Goal: Transaction & Acquisition: Purchase product/service

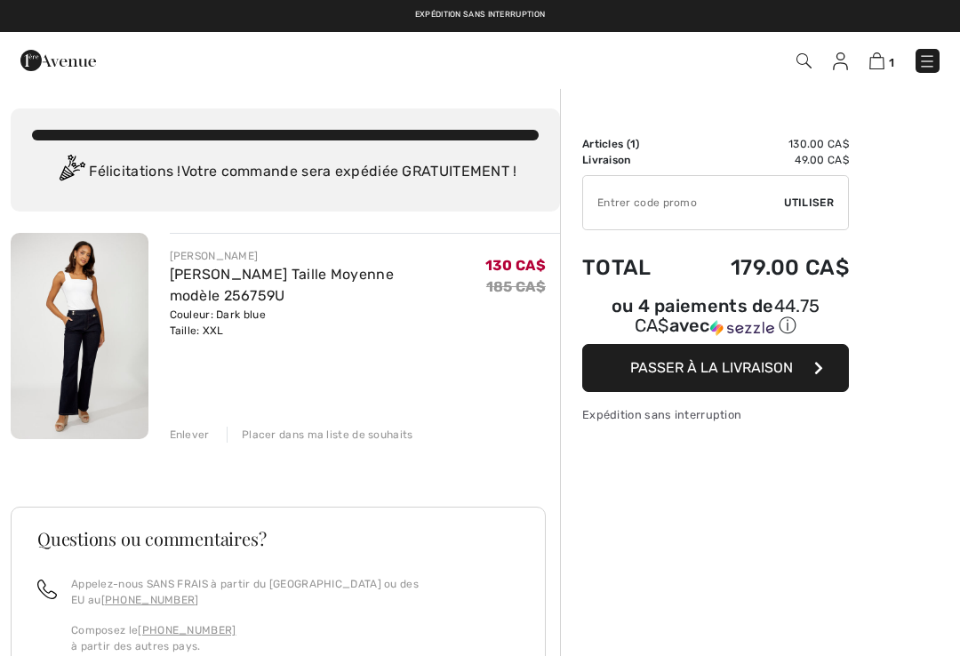
click at [884, 63] on img at bounding box center [877, 60] width 15 height 17
click at [882, 60] on img at bounding box center [877, 60] width 15 height 17
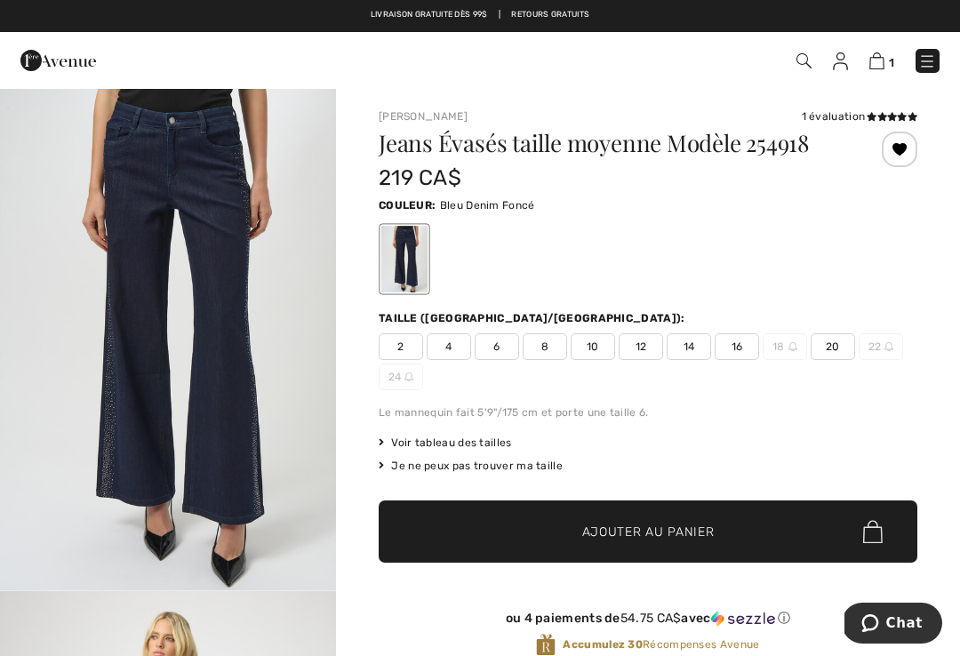
click at [935, 54] on img at bounding box center [928, 61] width 18 height 18
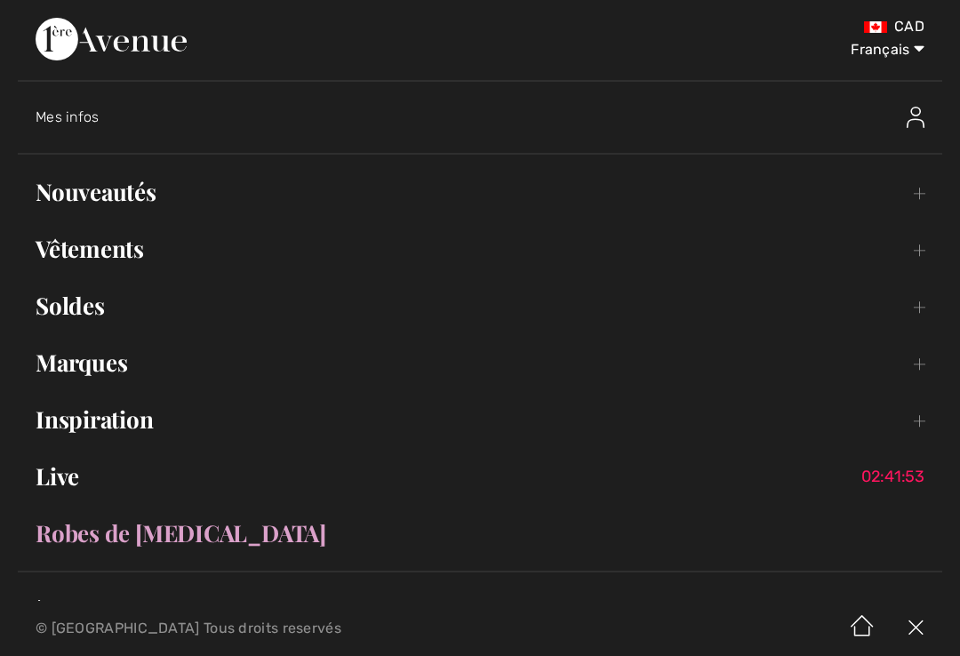
click at [124, 256] on link "Vêtements Toggle submenu" at bounding box center [480, 248] width 925 height 39
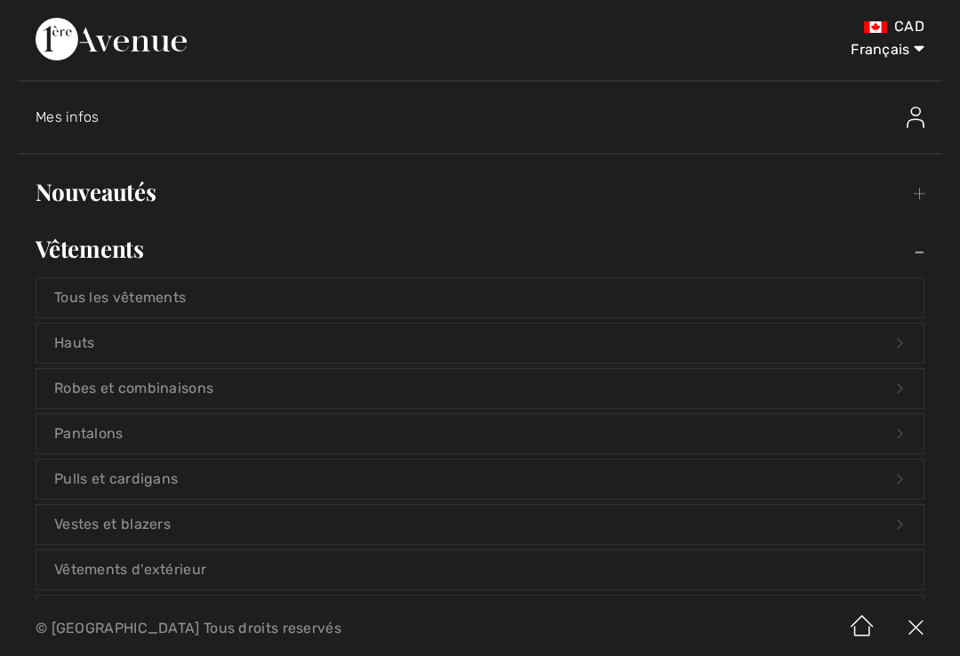
click at [85, 333] on link "Hauts Open submenu" at bounding box center [479, 343] width 887 height 39
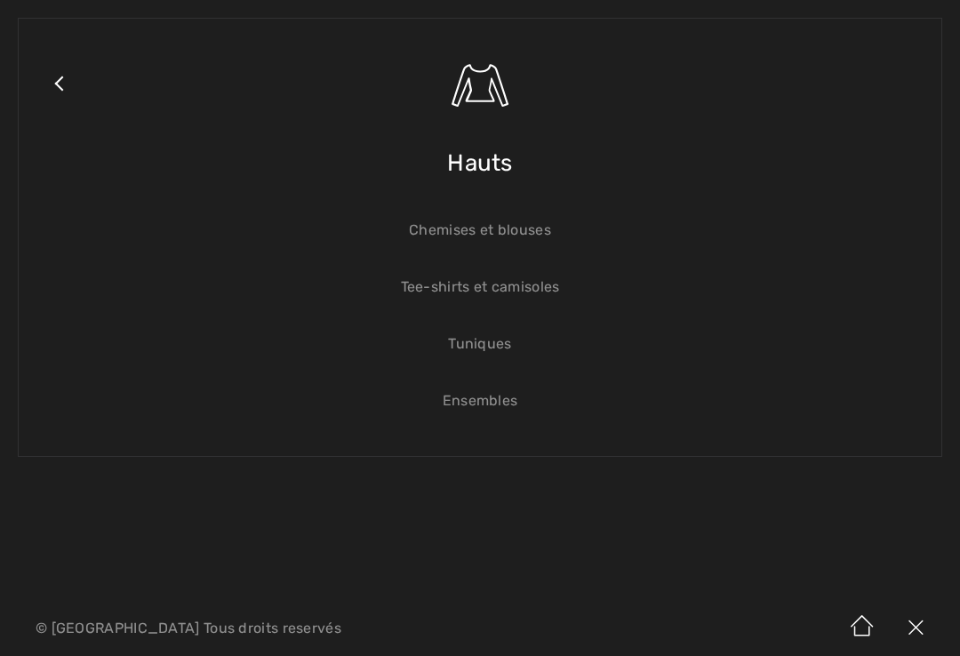
click at [67, 85] on link "Close submenu" at bounding box center [58, 105] width 44 height 139
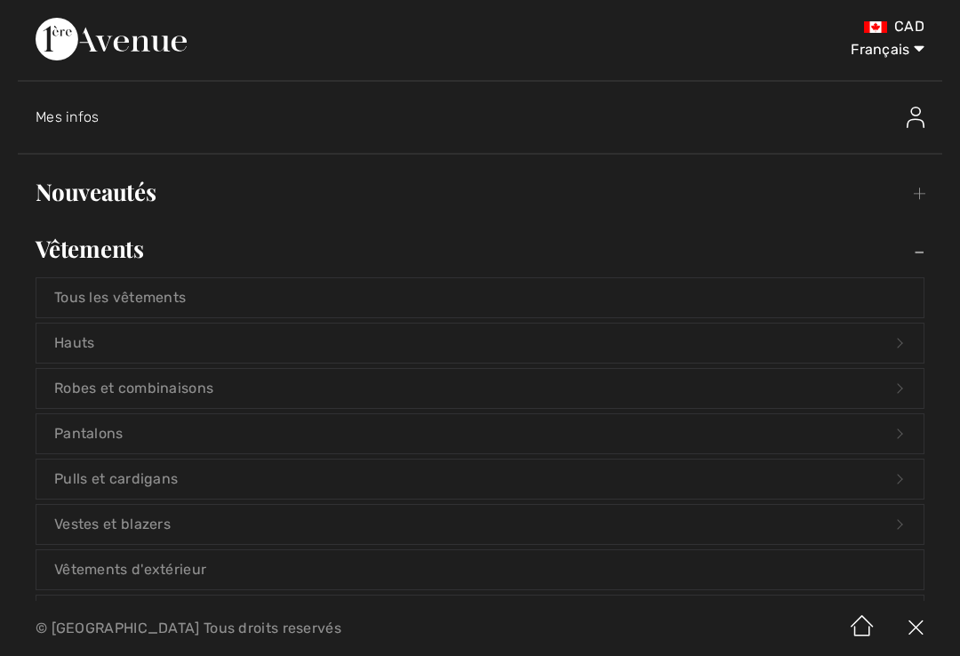
click at [92, 341] on link "Hauts Open submenu" at bounding box center [479, 343] width 887 height 39
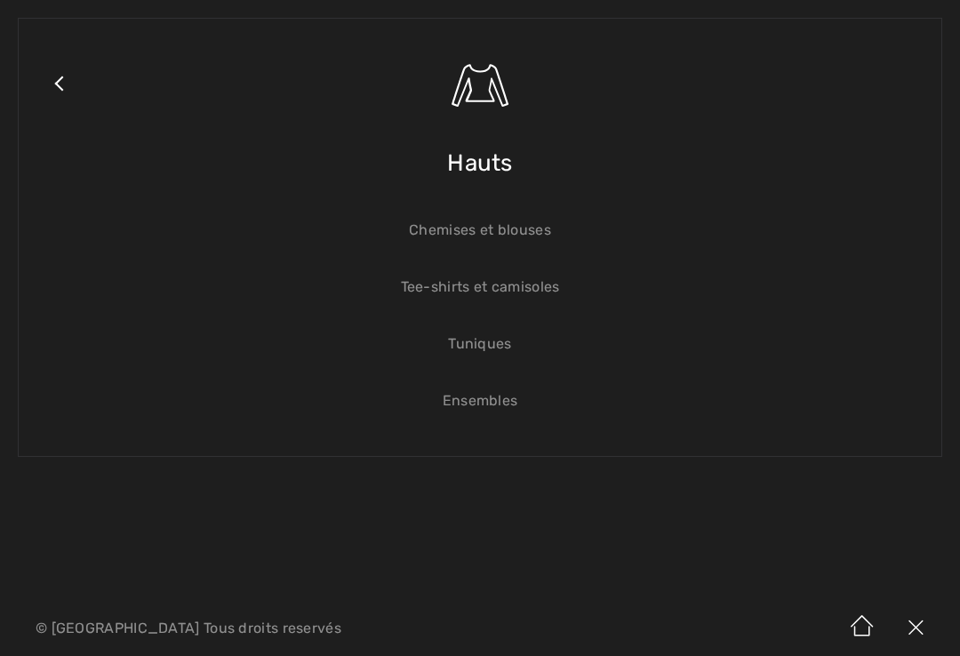
click at [483, 349] on link "Tuniques" at bounding box center [479, 344] width 887 height 39
click at [478, 333] on link "Tuniques" at bounding box center [479, 344] width 887 height 39
click at [488, 326] on link "Tuniques" at bounding box center [479, 344] width 887 height 39
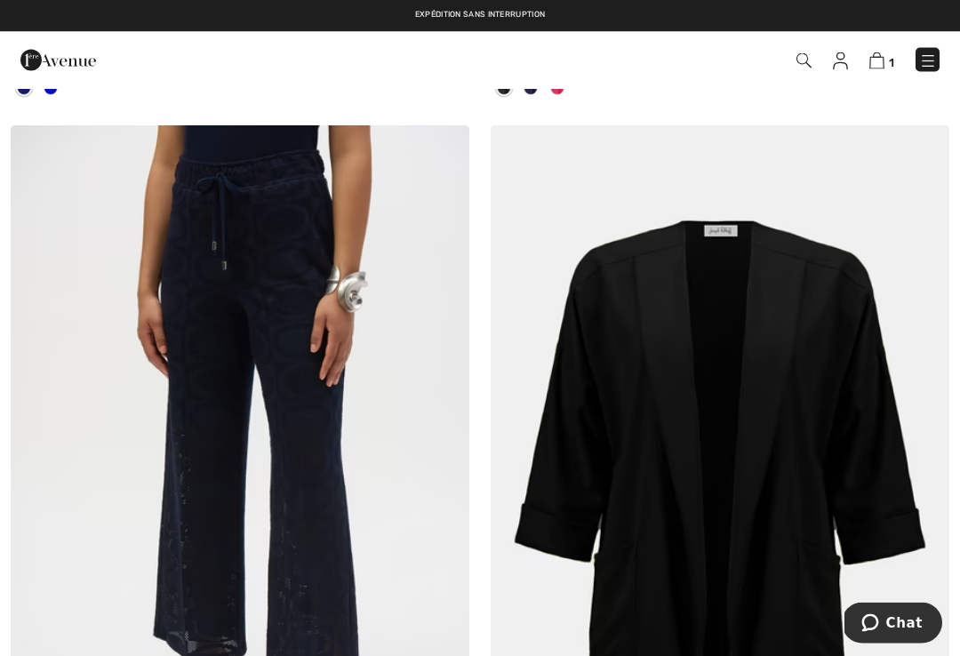
scroll to position [13634, 0]
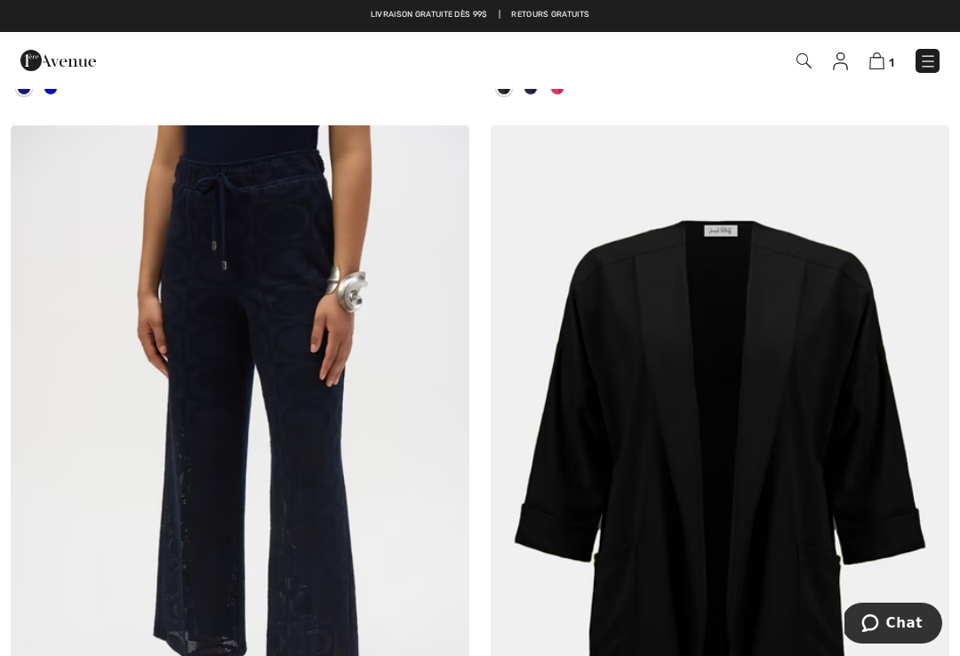
click at [331, 490] on img at bounding box center [240, 469] width 459 height 688
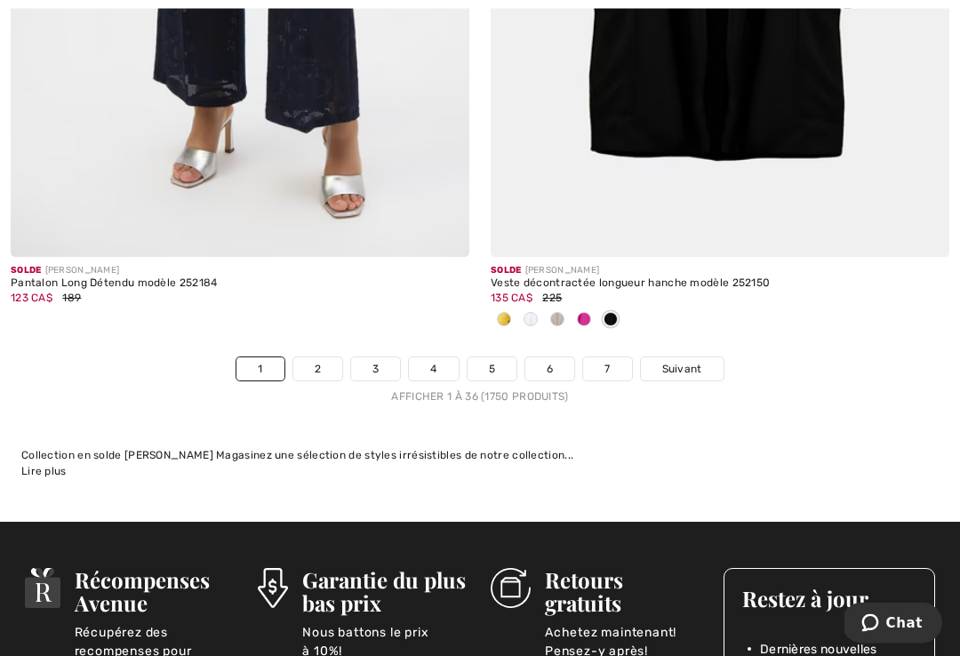
scroll to position [14191, 0]
click at [322, 366] on link "2" at bounding box center [317, 368] width 49 height 23
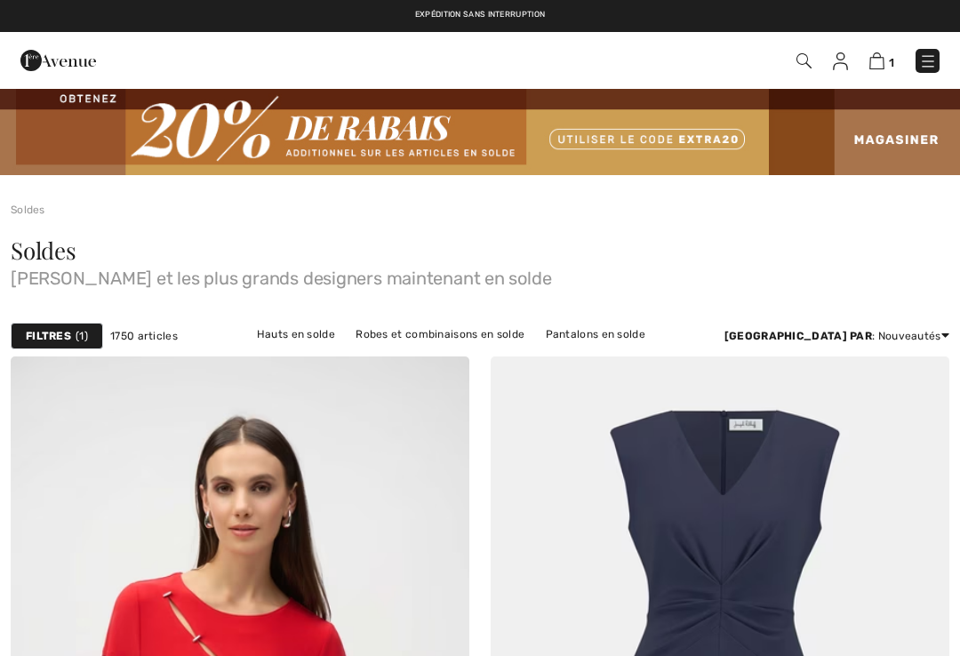
checkbox input "true"
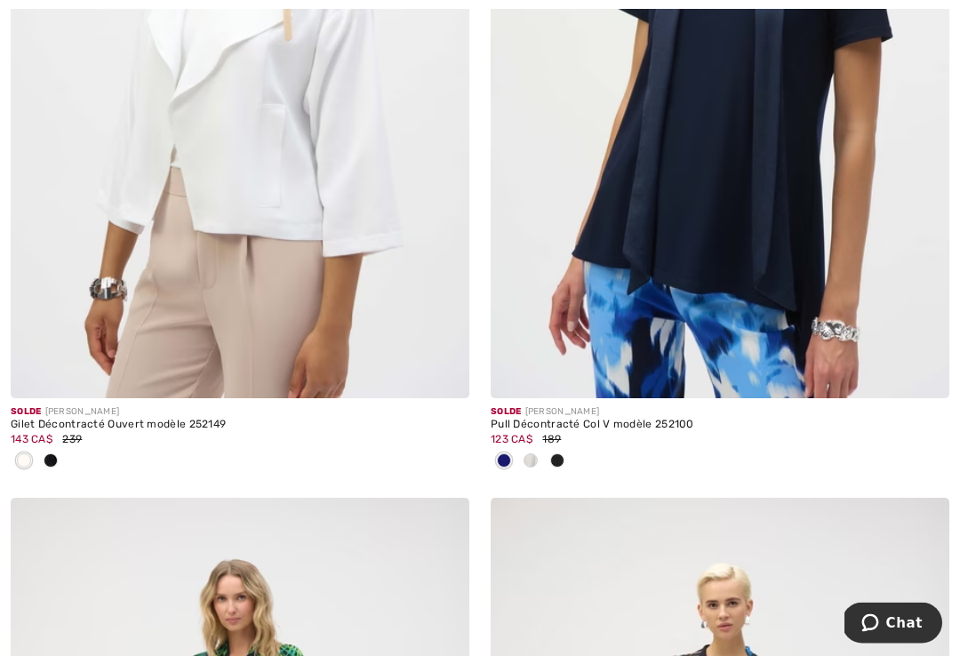
scroll to position [13555, 0]
click at [756, 197] on img at bounding box center [720, 54] width 459 height 688
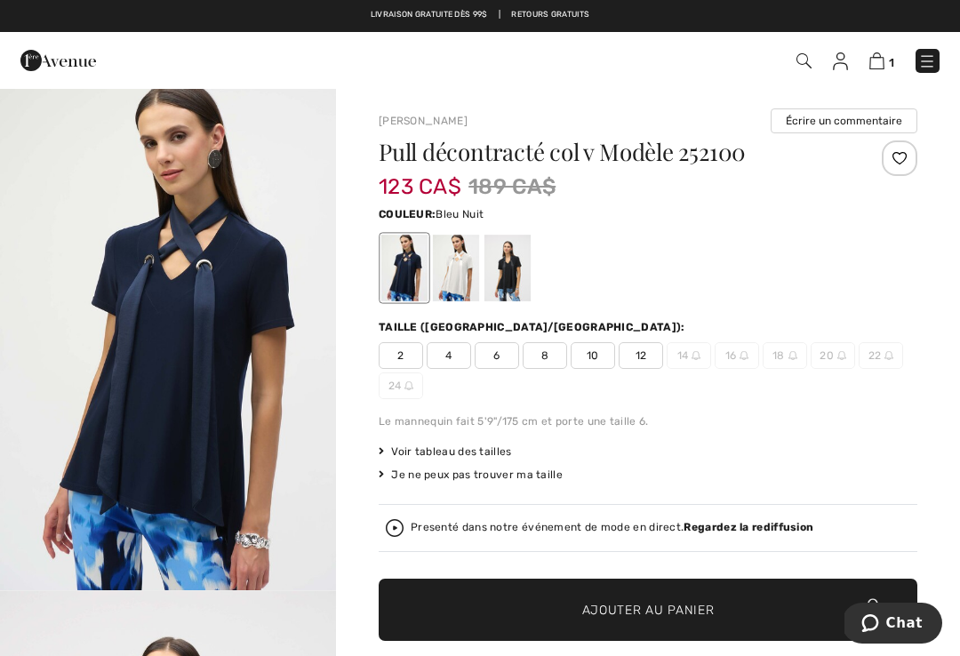
scroll to position [26, 0]
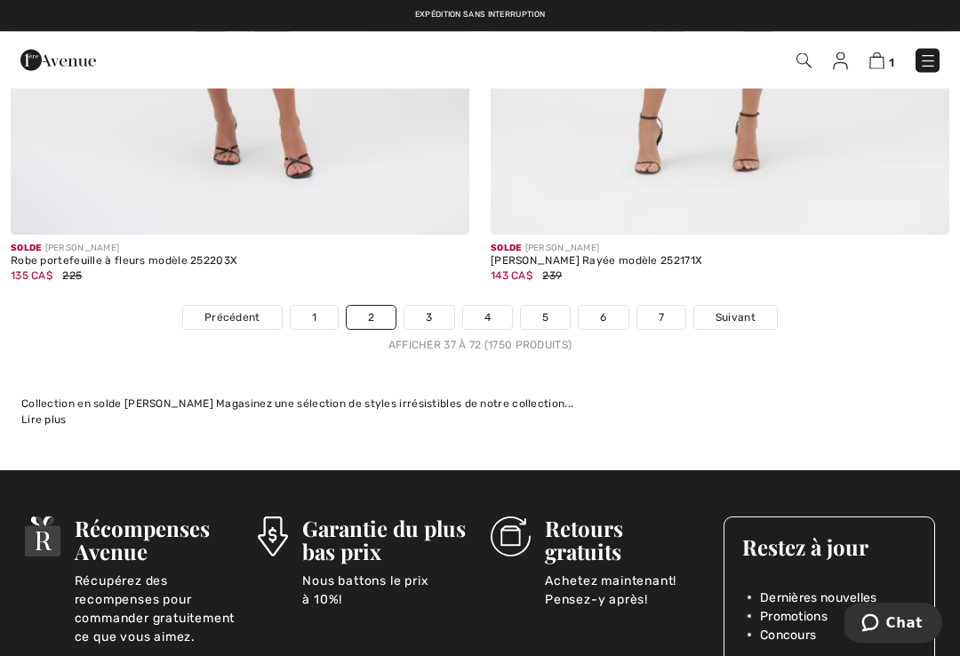
scroll to position [14482, 0]
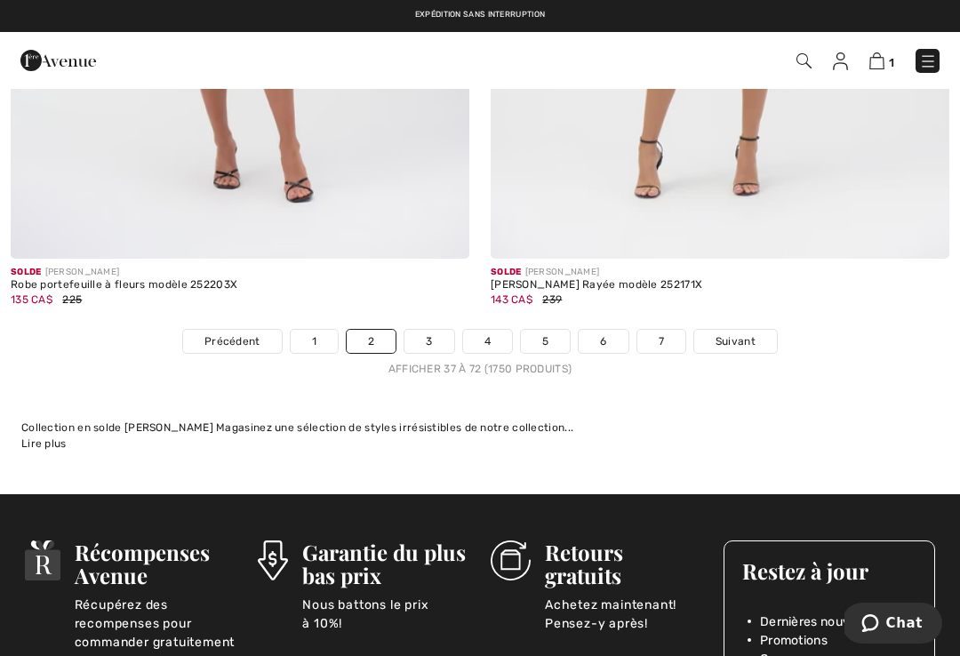
click at [426, 331] on link "3" at bounding box center [429, 341] width 49 height 23
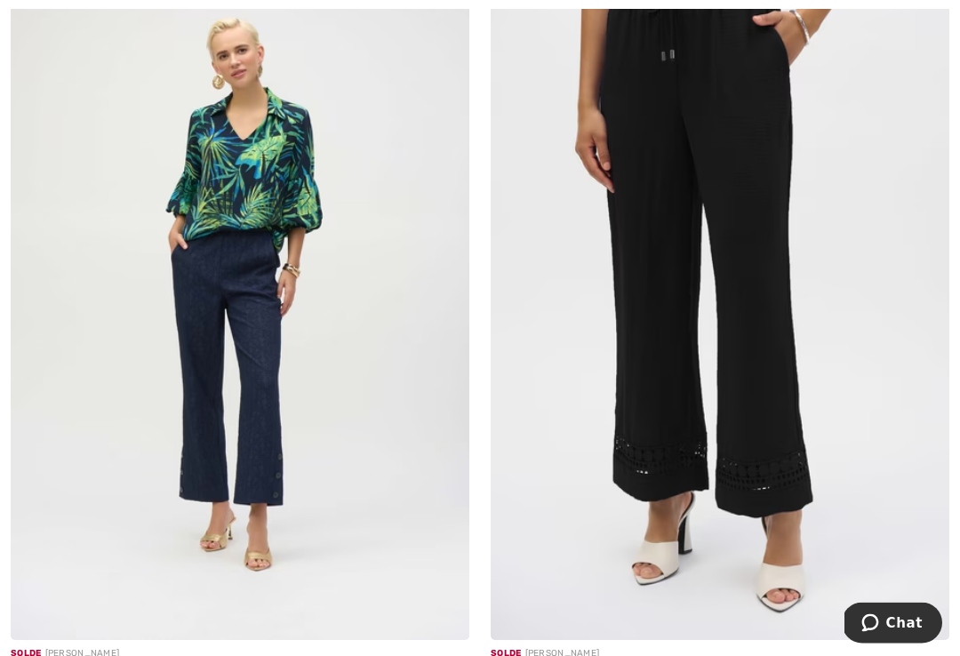
scroll to position [1192, 0]
click at [723, 394] on img at bounding box center [720, 296] width 459 height 688
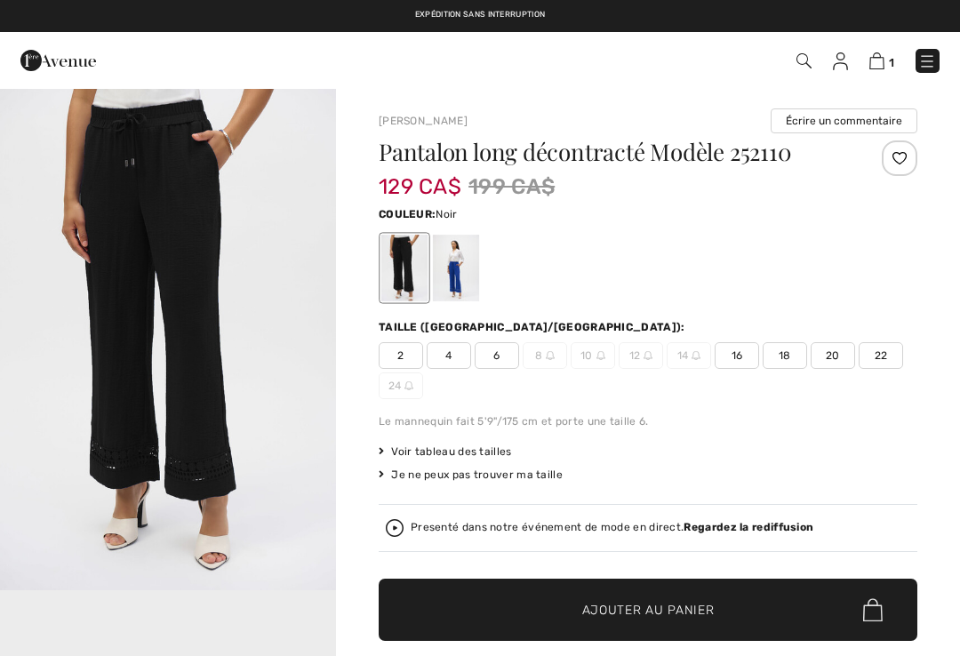
checkbox input "true"
click at [791, 351] on span "18" at bounding box center [785, 355] width 44 height 27
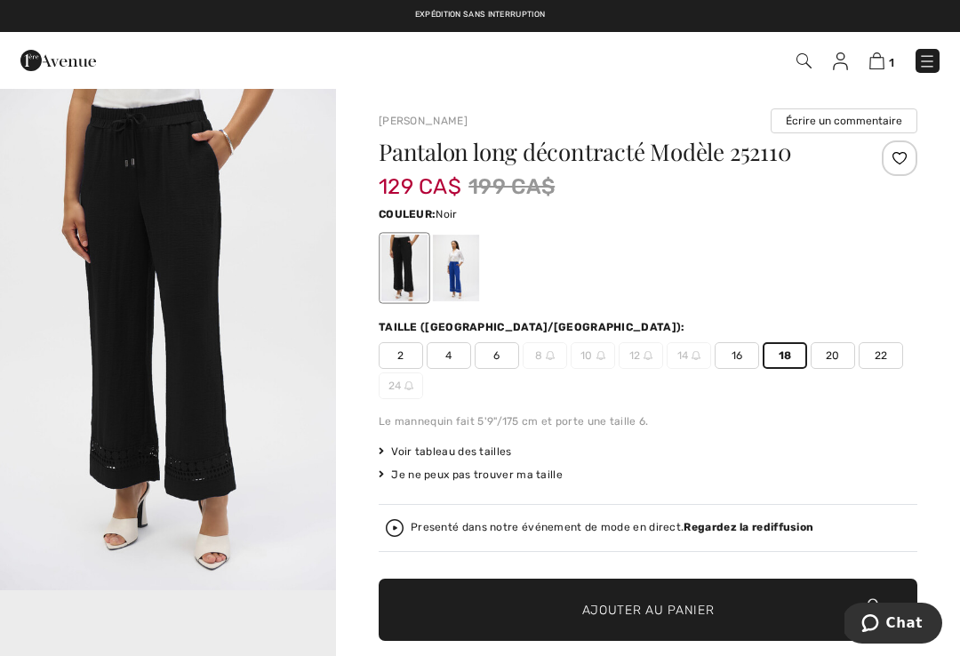
click at [648, 611] on span "Ajouter au panier" at bounding box center [648, 610] width 132 height 19
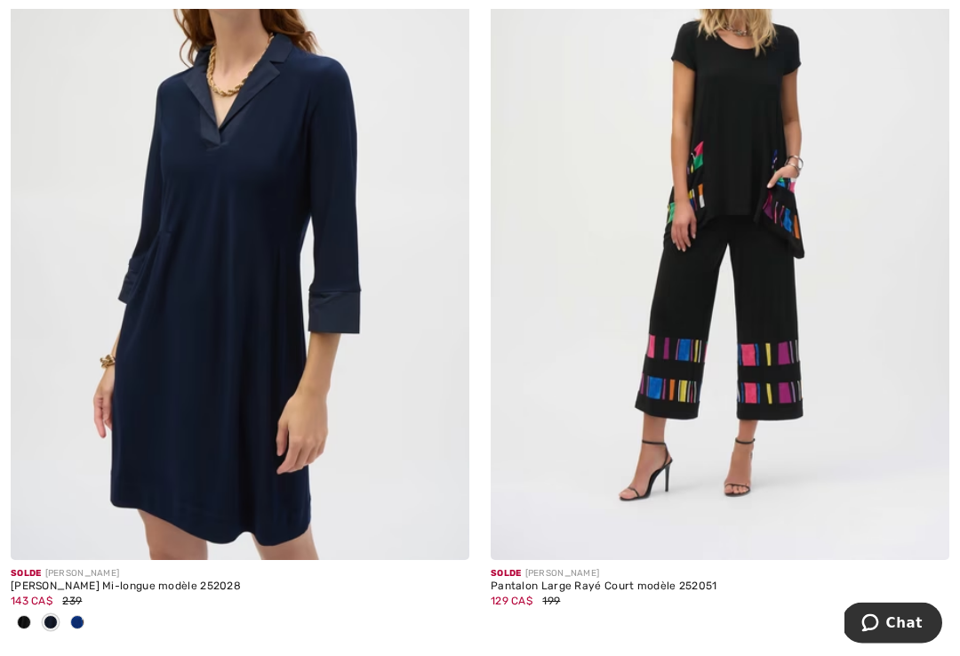
scroll to position [4423, 0]
click at [285, 343] on img at bounding box center [240, 216] width 459 height 688
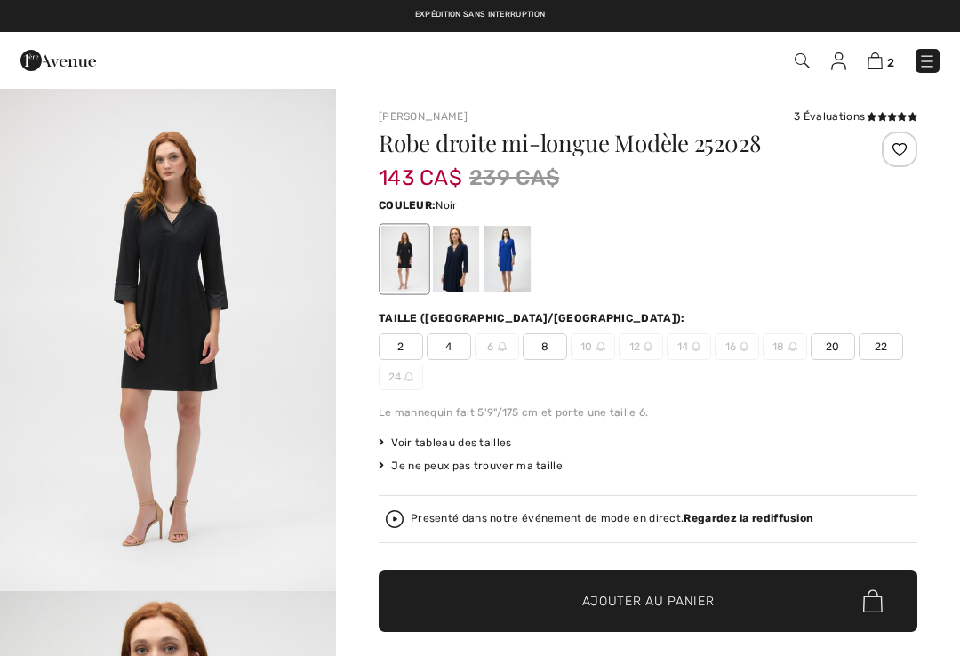
checkbox input "true"
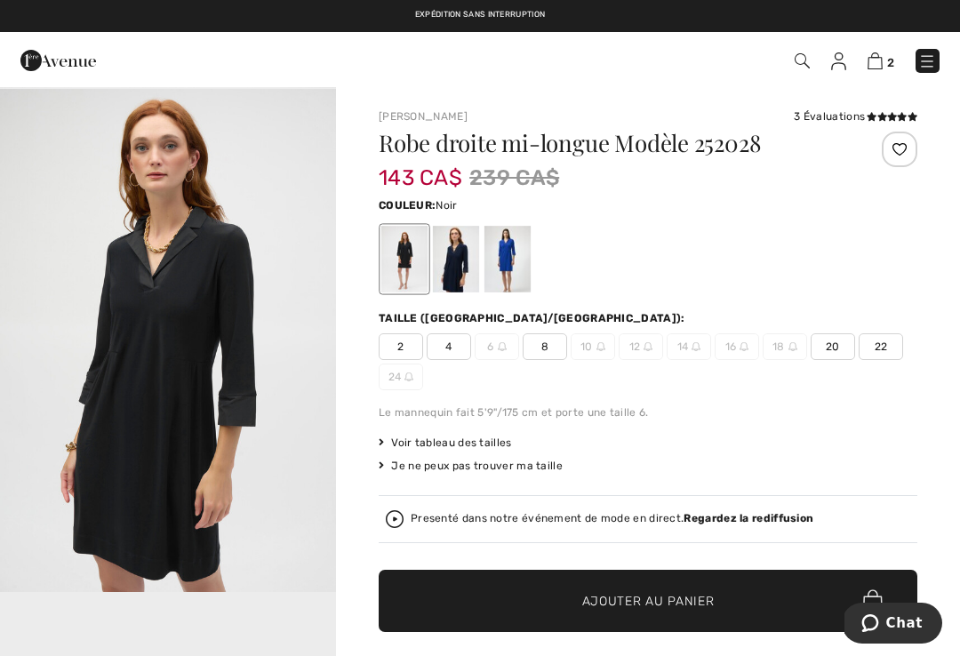
scroll to position [503, 0]
click at [513, 256] on div at bounding box center [508, 259] width 46 height 67
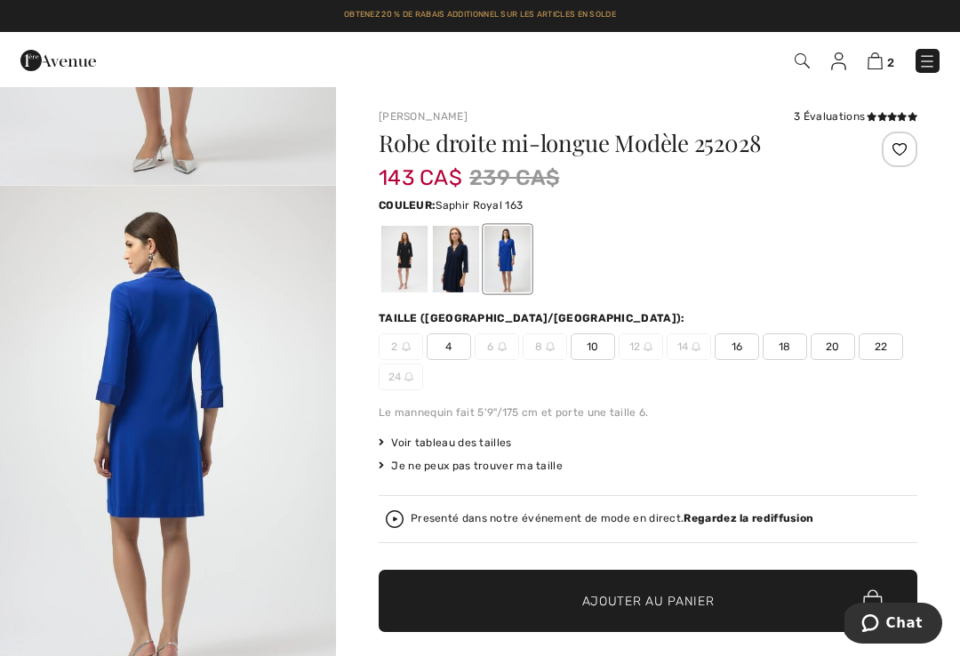
scroll to position [0, 0]
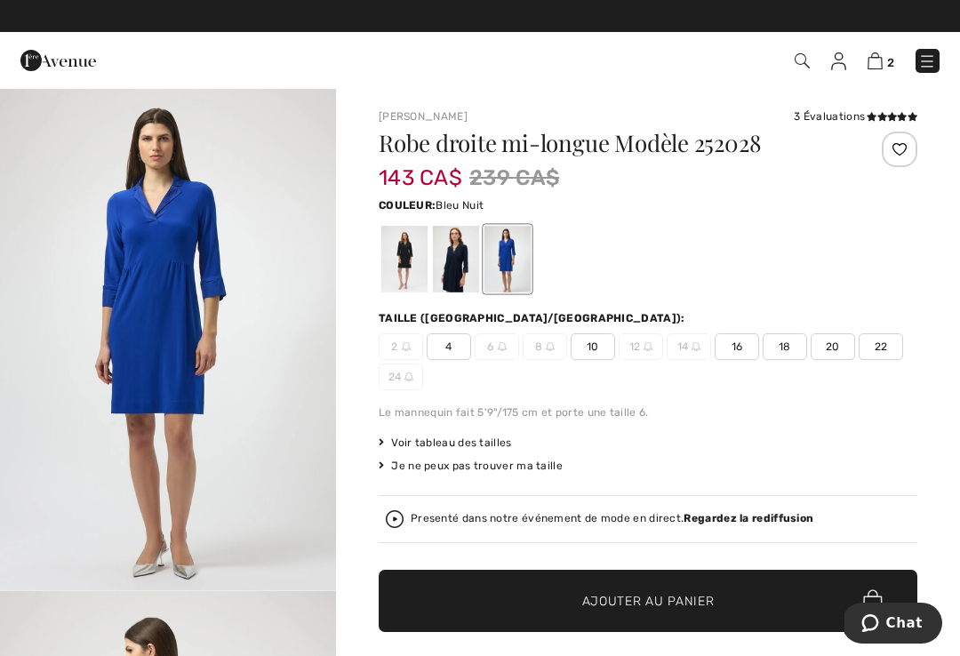
click at [456, 253] on div at bounding box center [456, 259] width 46 height 67
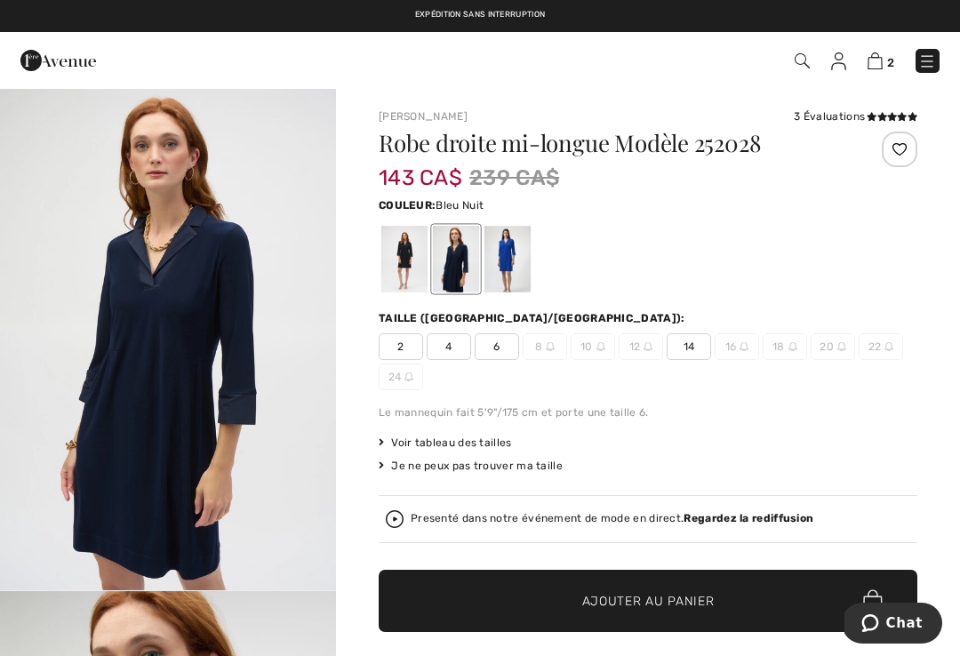
scroll to position [26, 0]
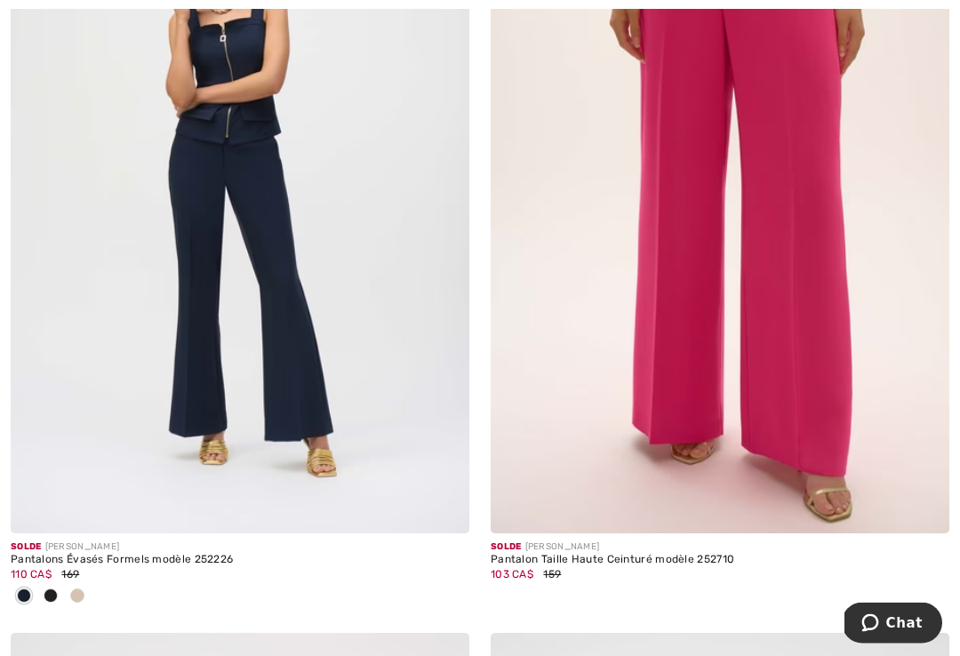
scroll to position [7694, 0]
click at [306, 331] on img at bounding box center [240, 189] width 459 height 688
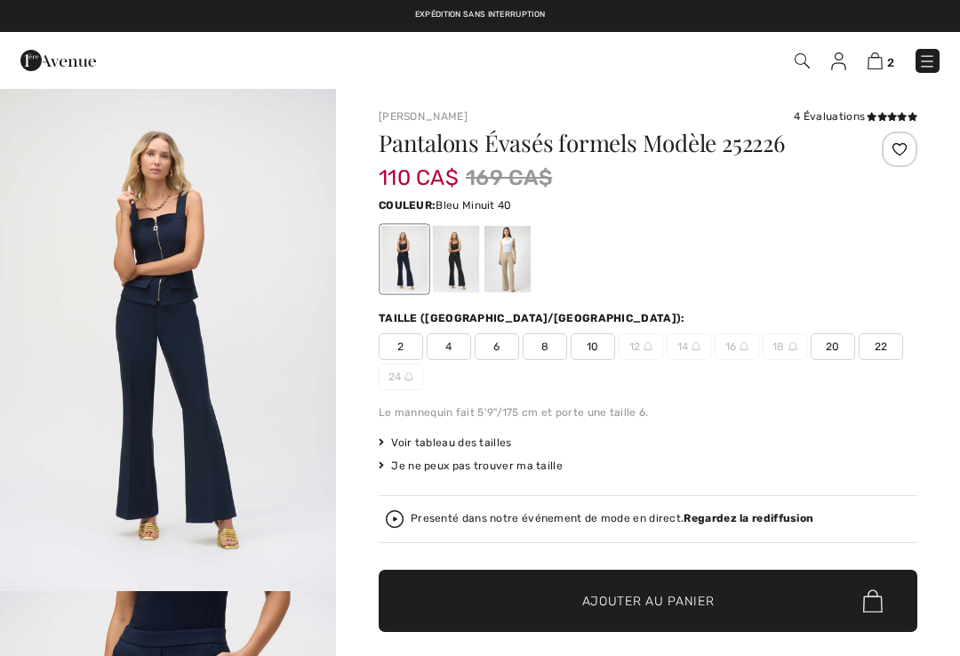
checkbox input "true"
click at [447, 266] on div at bounding box center [456, 259] width 46 height 67
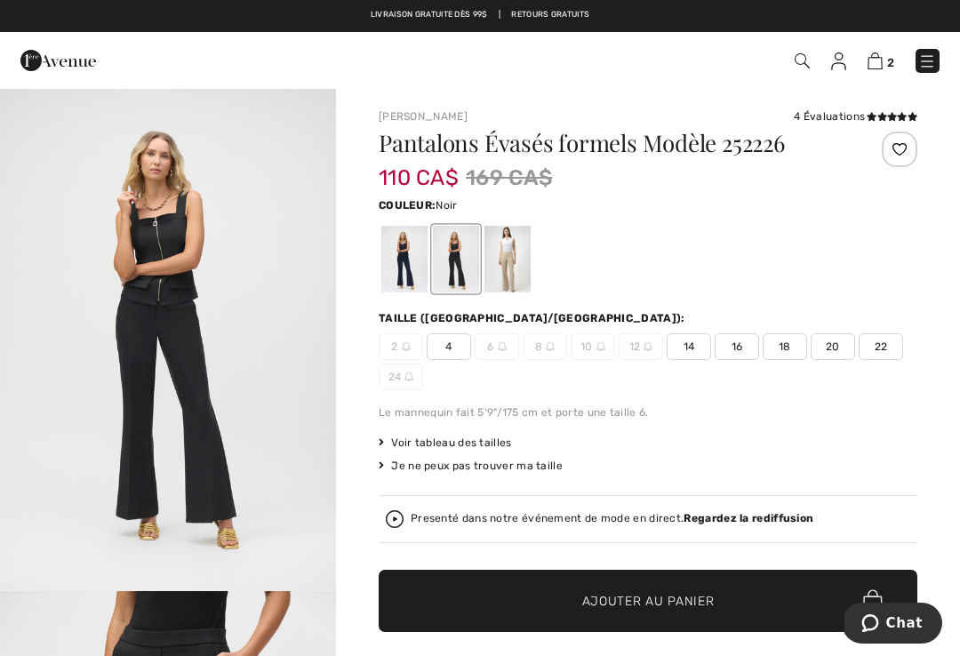
click at [791, 346] on span "18" at bounding box center [785, 346] width 44 height 27
click at [644, 609] on span "Ajouter au panier" at bounding box center [648, 601] width 132 height 19
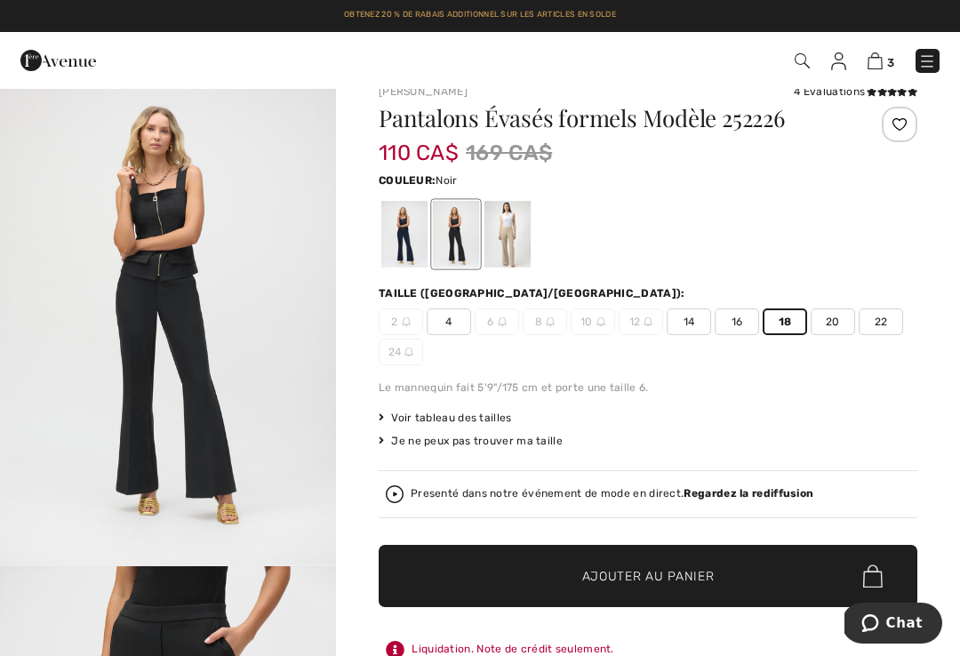
scroll to position [26, 0]
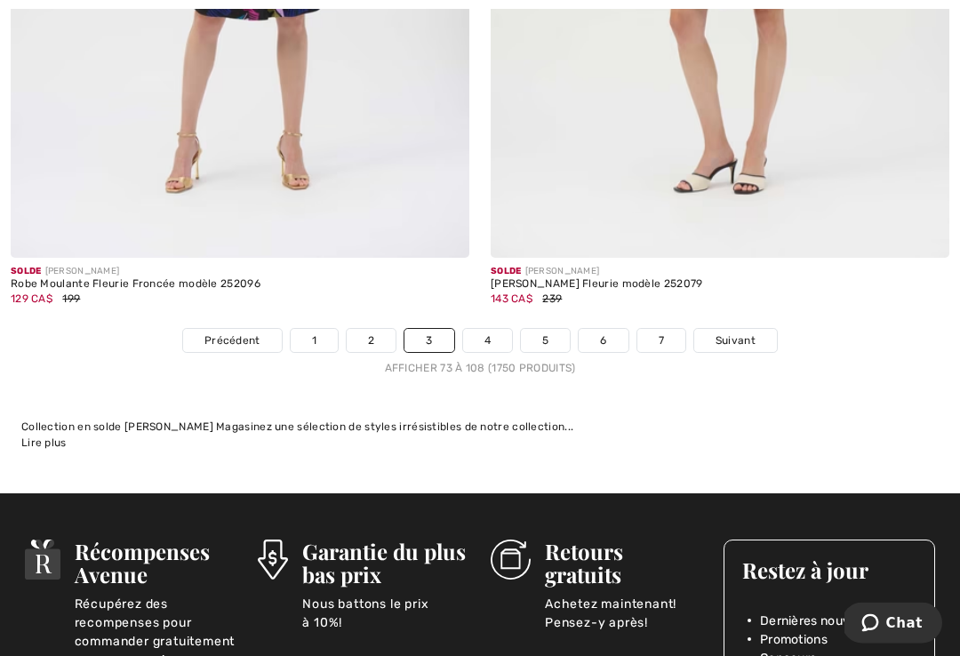
scroll to position [14367, 0]
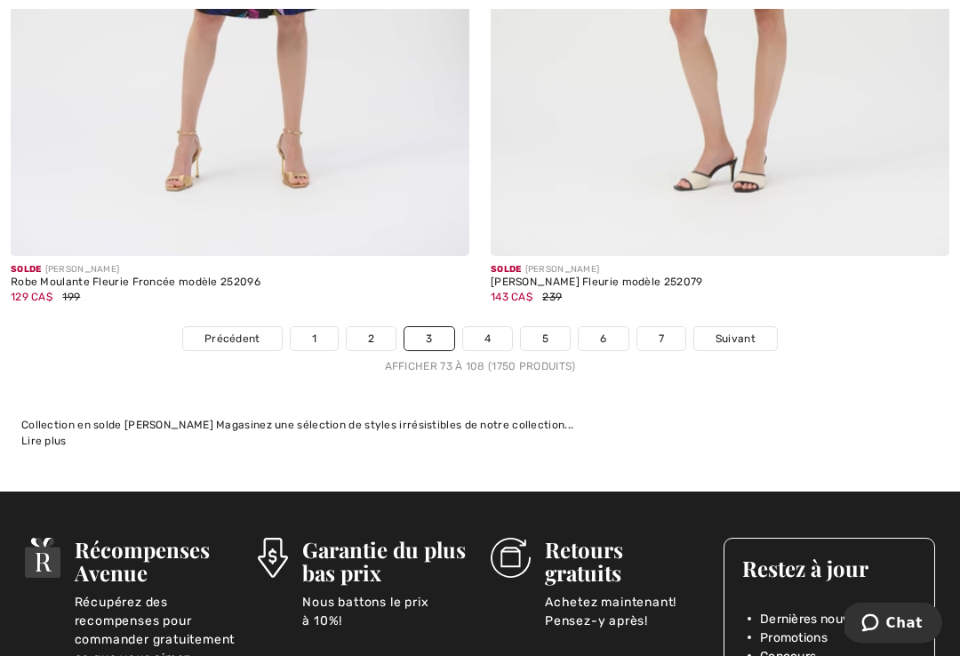
click at [496, 328] on link "4" at bounding box center [487, 339] width 49 height 23
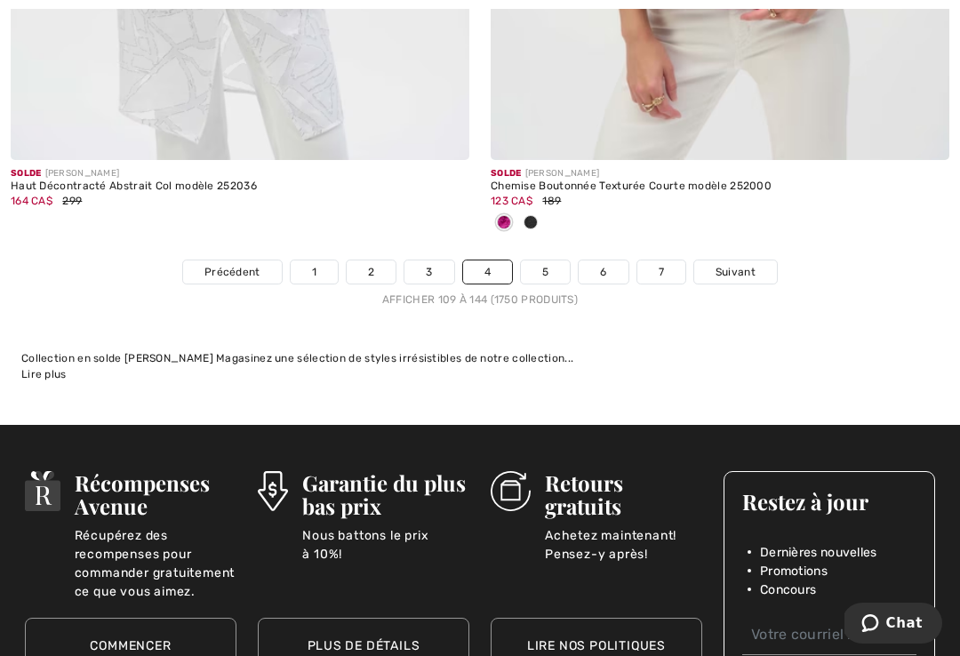
scroll to position [14270, 0]
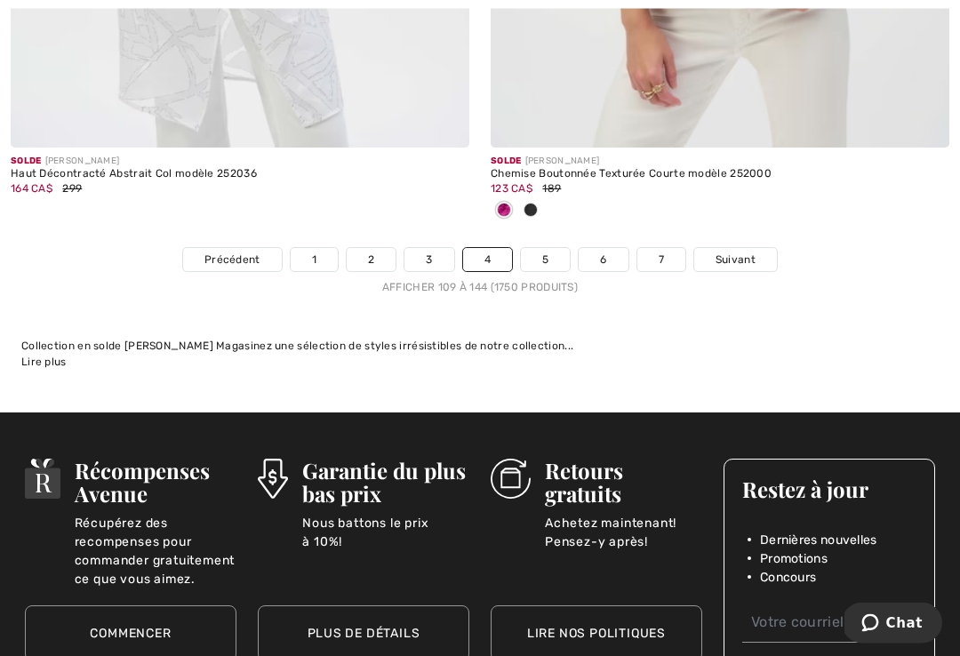
click at [549, 249] on link "5" at bounding box center [545, 260] width 49 height 23
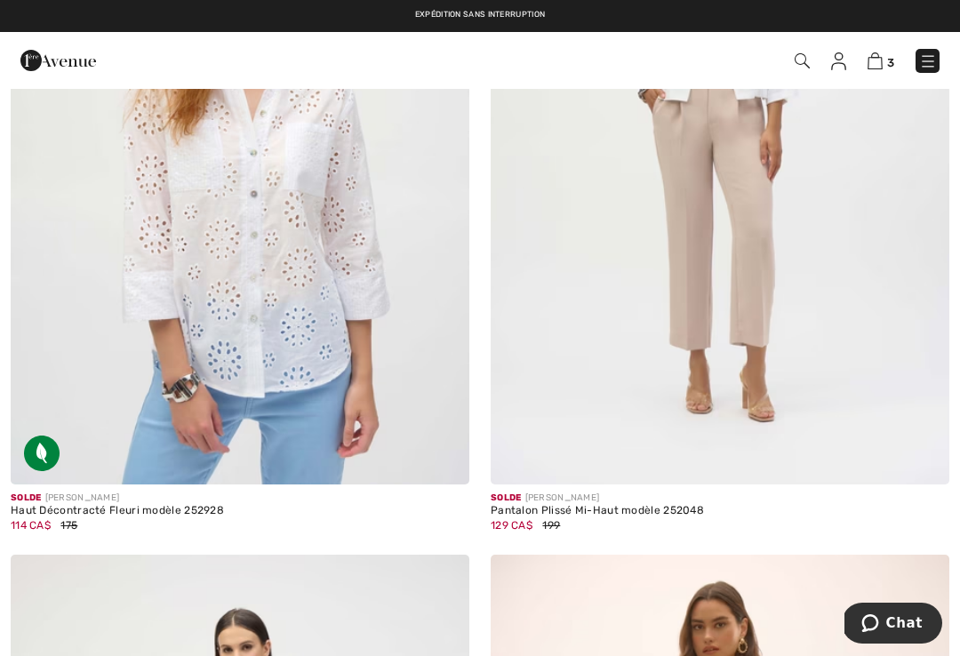
scroll to position [5349, 0]
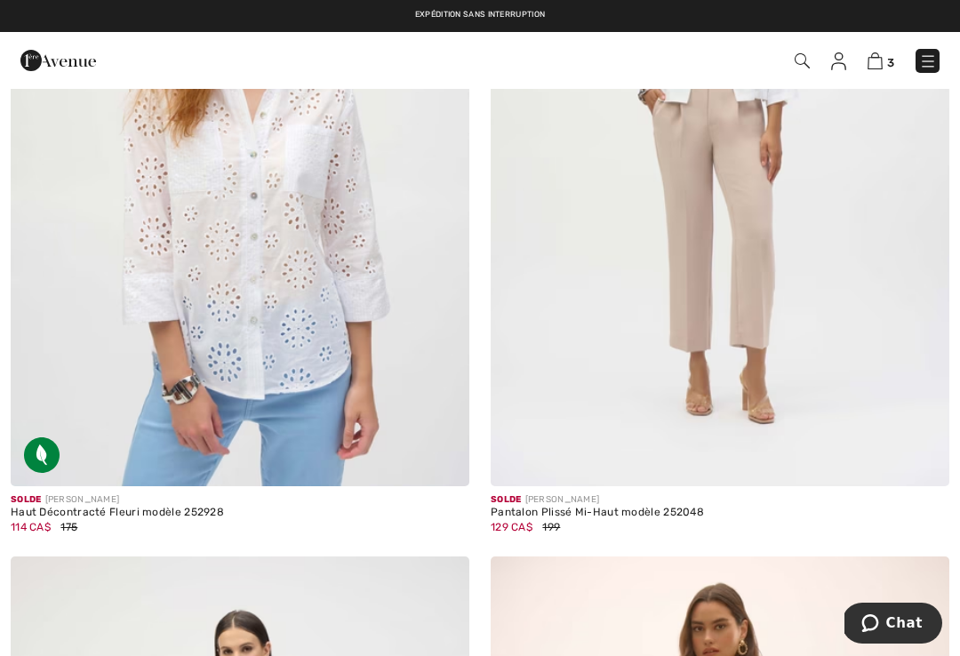
click at [280, 293] on img at bounding box center [240, 142] width 459 height 688
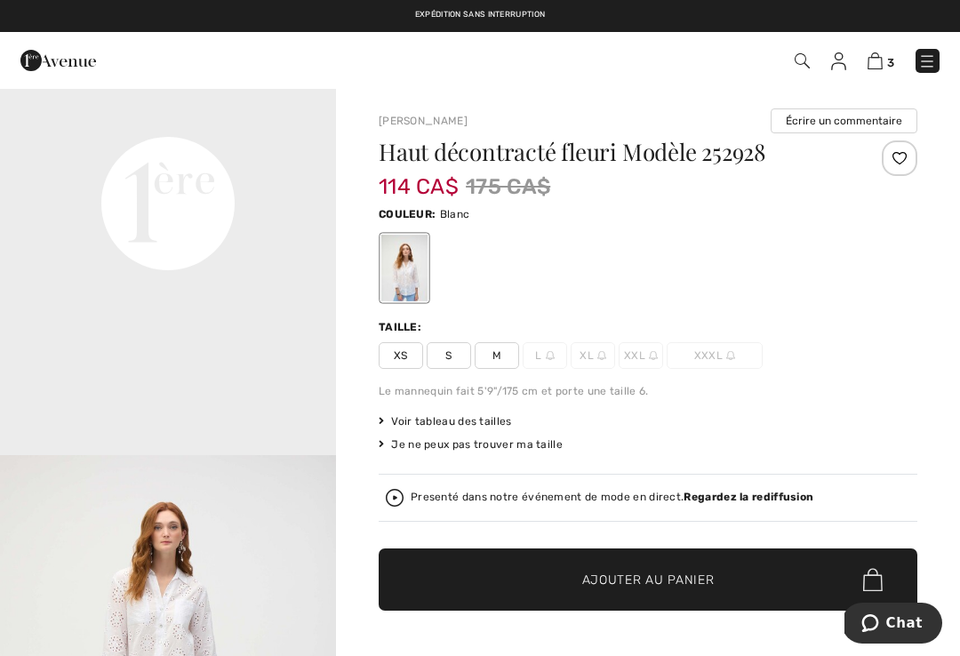
scroll to position [26, 0]
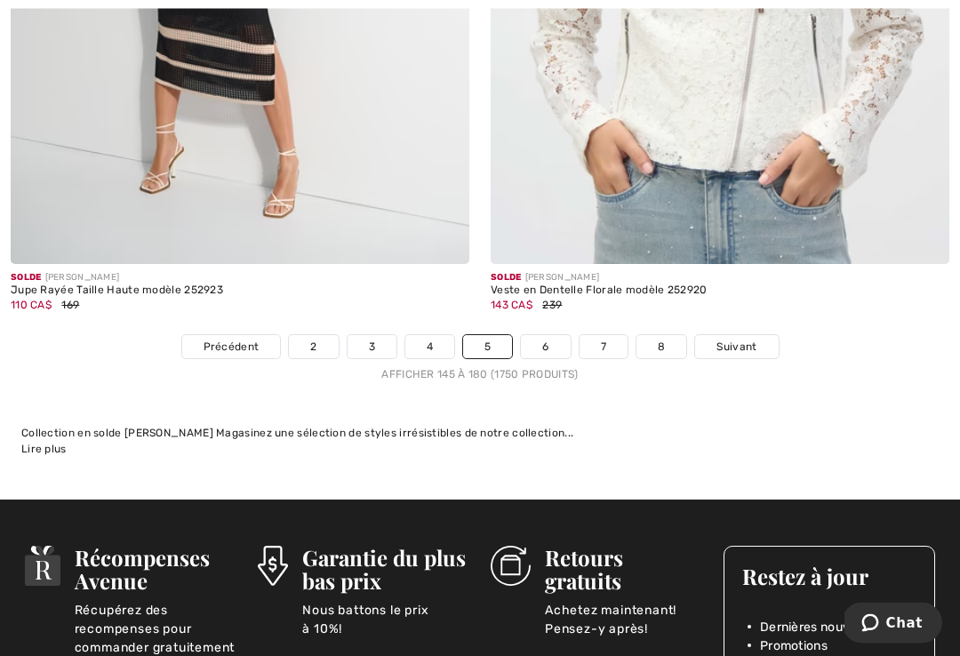
scroll to position [14162, 0]
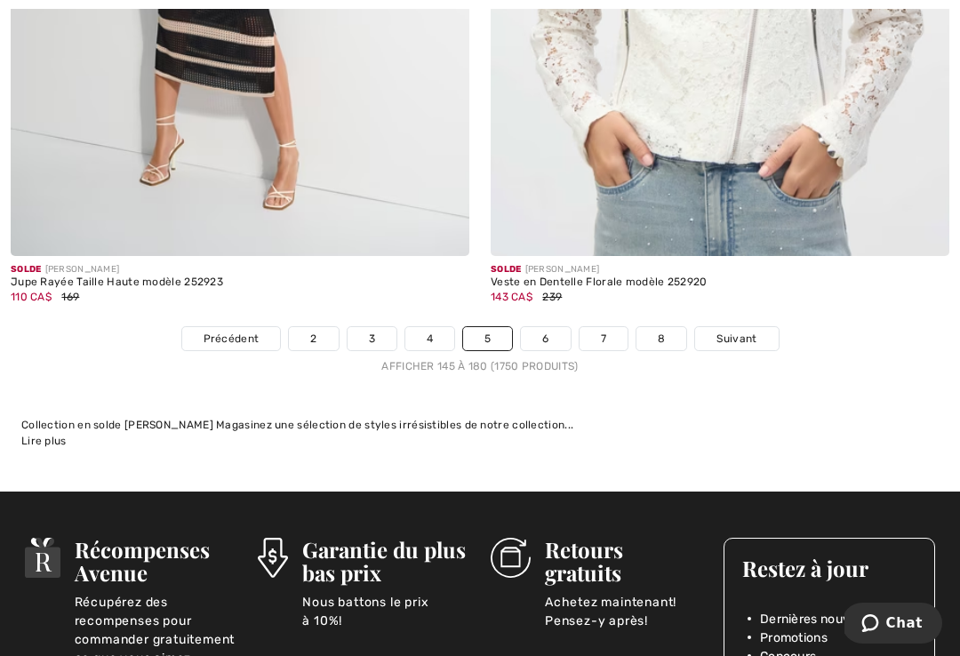
click at [549, 329] on link "6" at bounding box center [545, 338] width 49 height 23
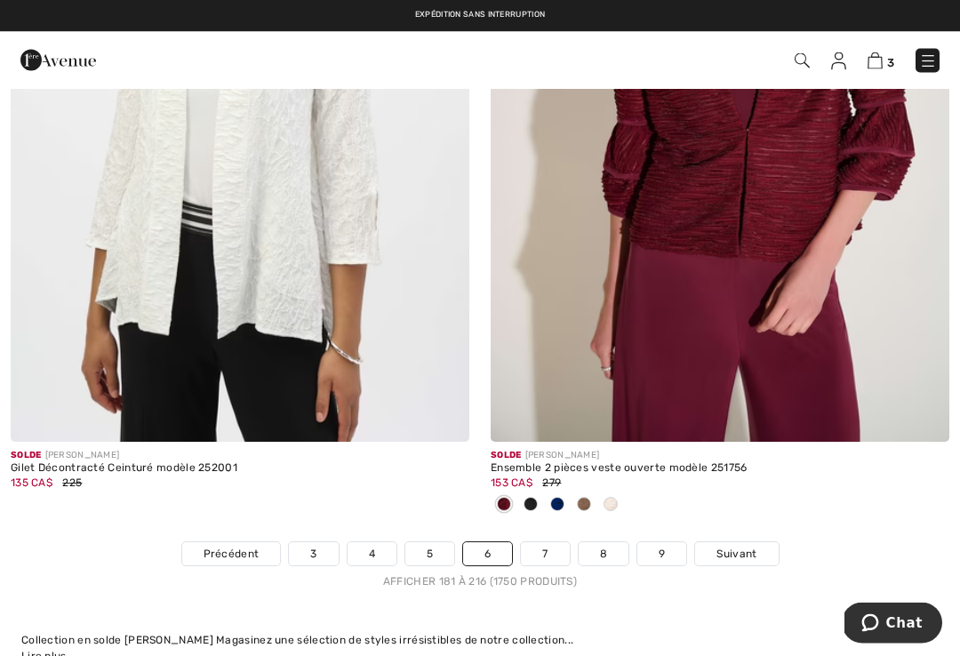
scroll to position [13888, 0]
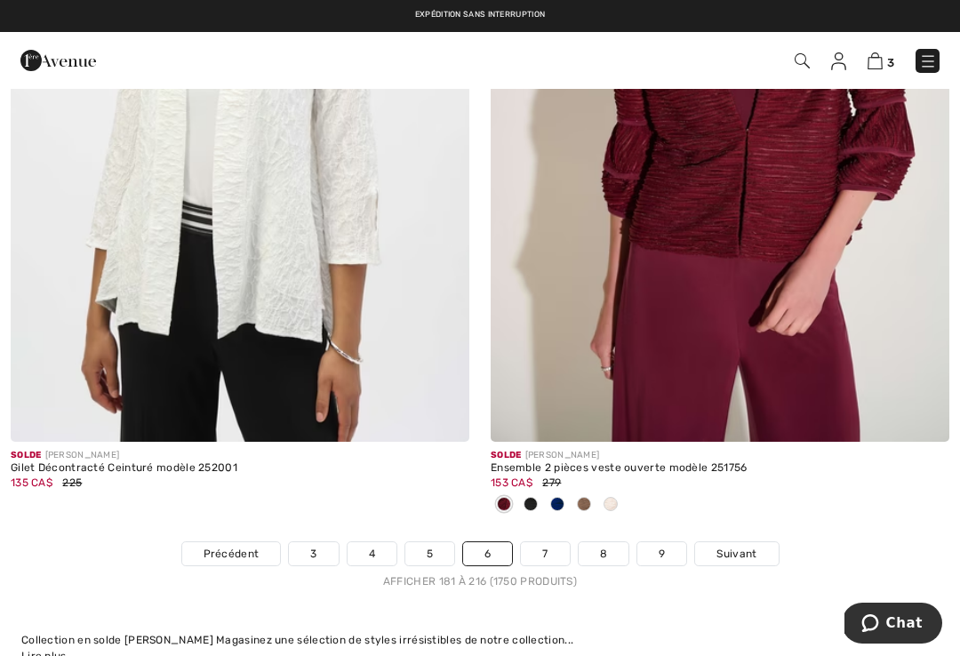
click at [927, 69] on img at bounding box center [928, 61] width 18 height 18
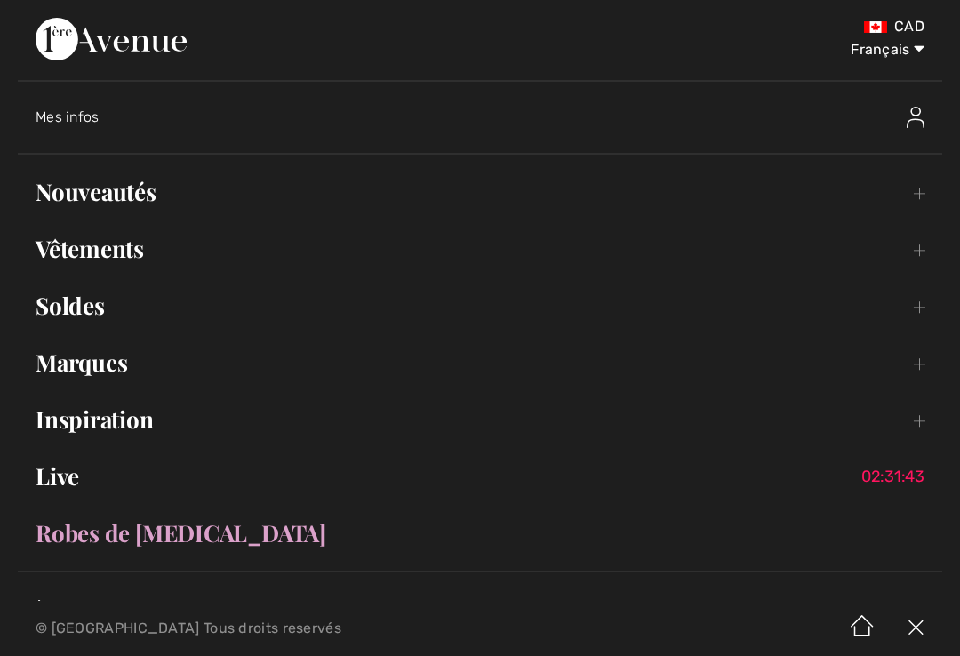
click at [126, 196] on link "Nouveautés Toggle submenu" at bounding box center [480, 192] width 925 height 39
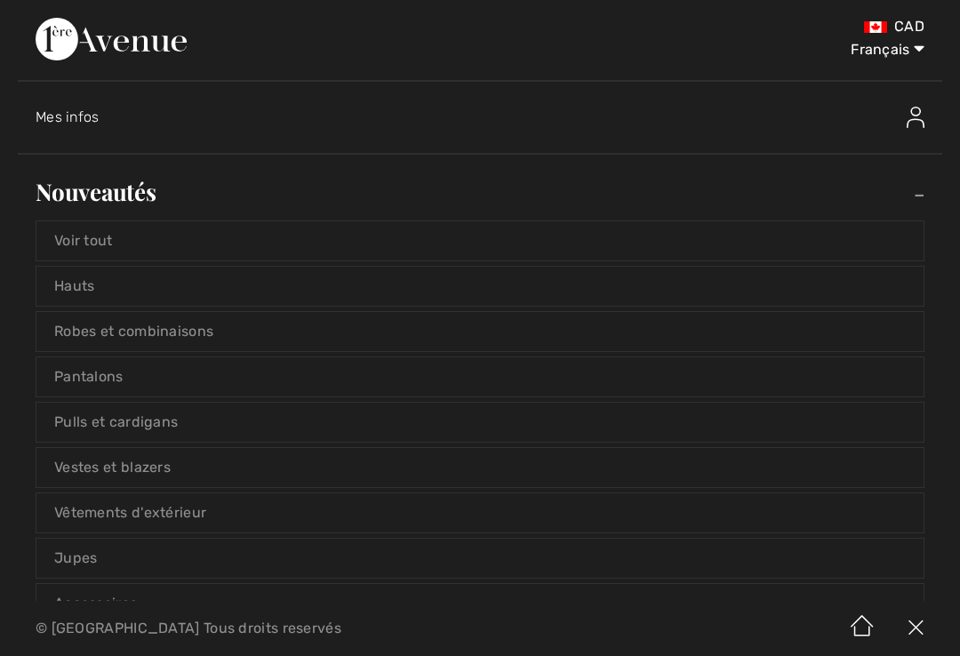
click at [94, 241] on link "Voir tout" at bounding box center [479, 240] width 887 height 39
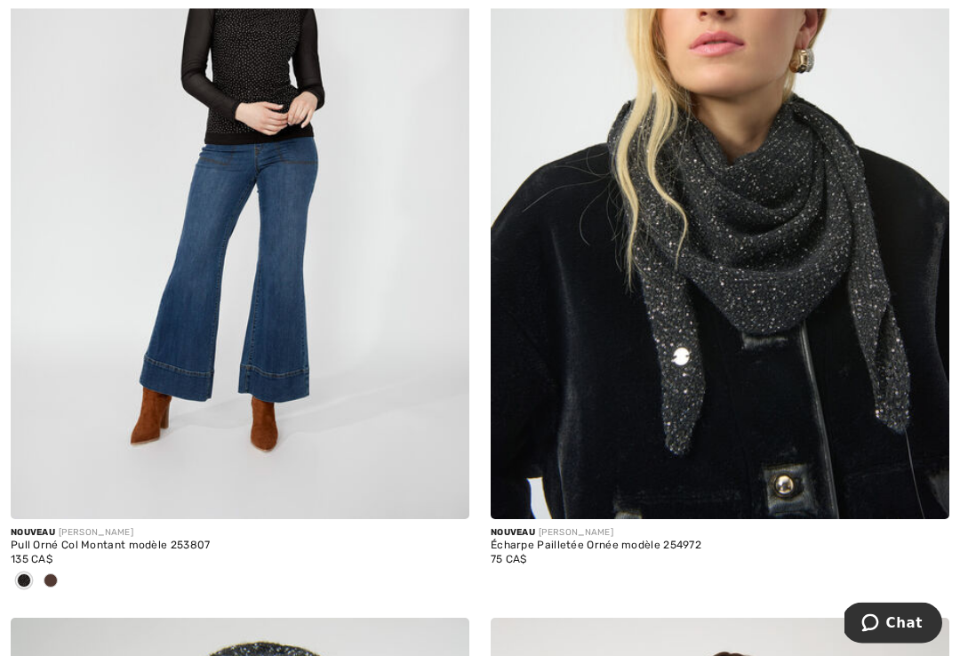
scroll to position [6833, 0]
click at [267, 89] on img at bounding box center [240, 175] width 459 height 688
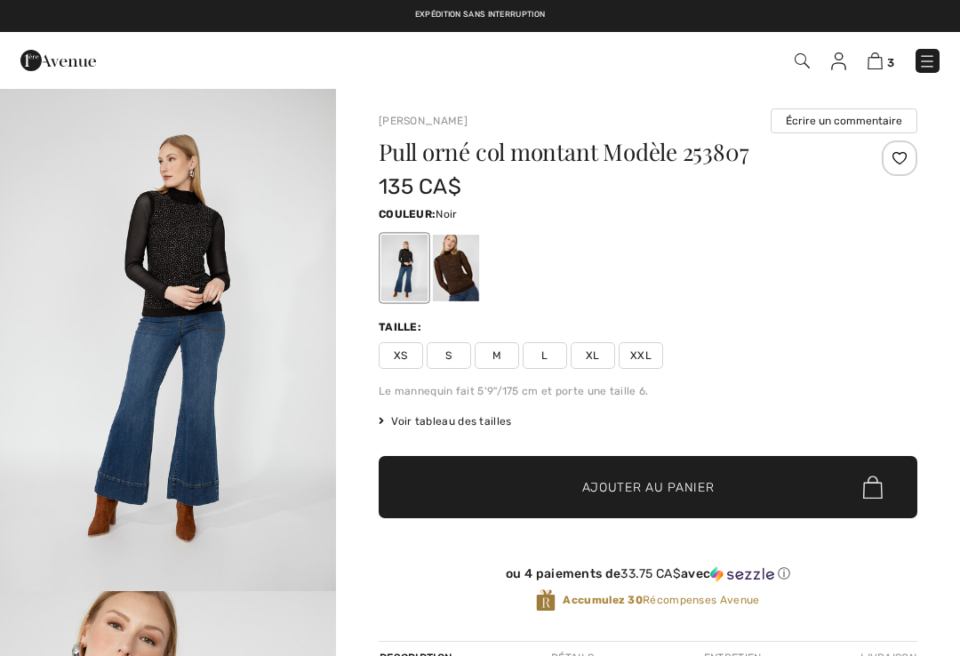
checkbox input "true"
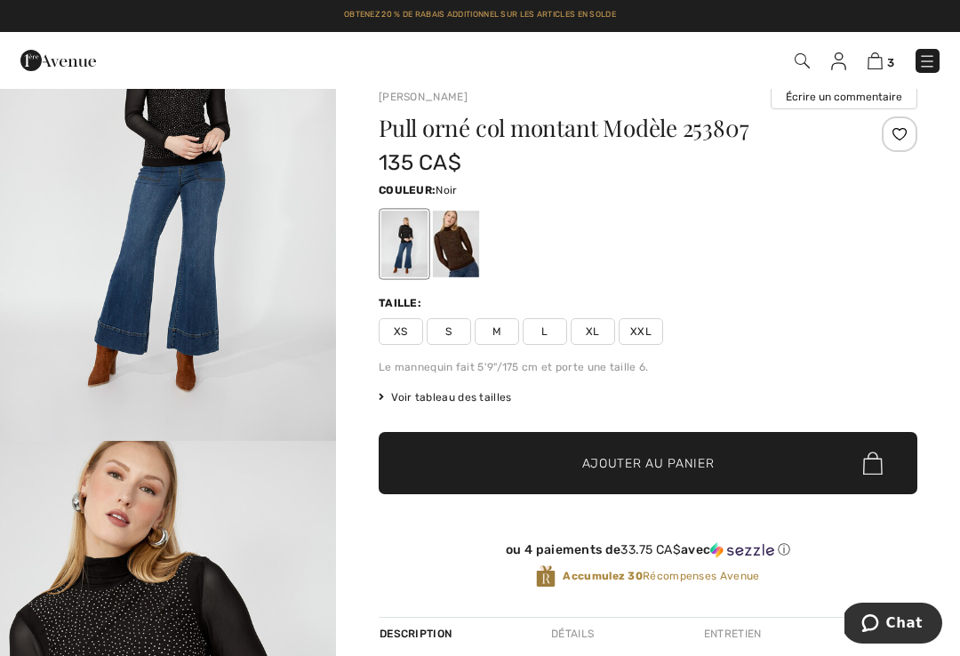
scroll to position [26, 0]
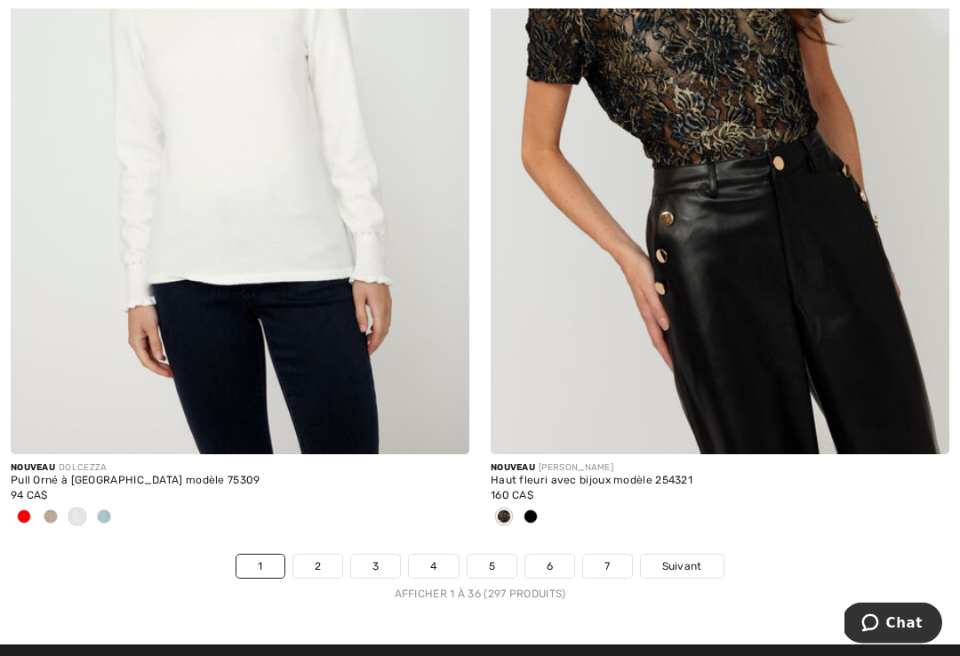
scroll to position [14082, 0]
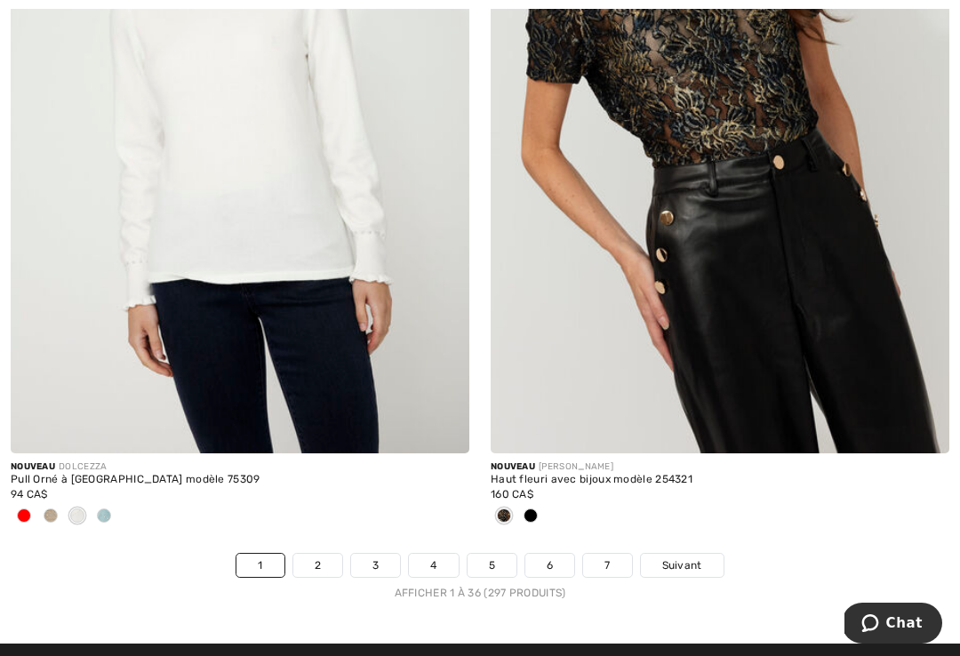
click at [314, 558] on link "2" at bounding box center [317, 565] width 49 height 23
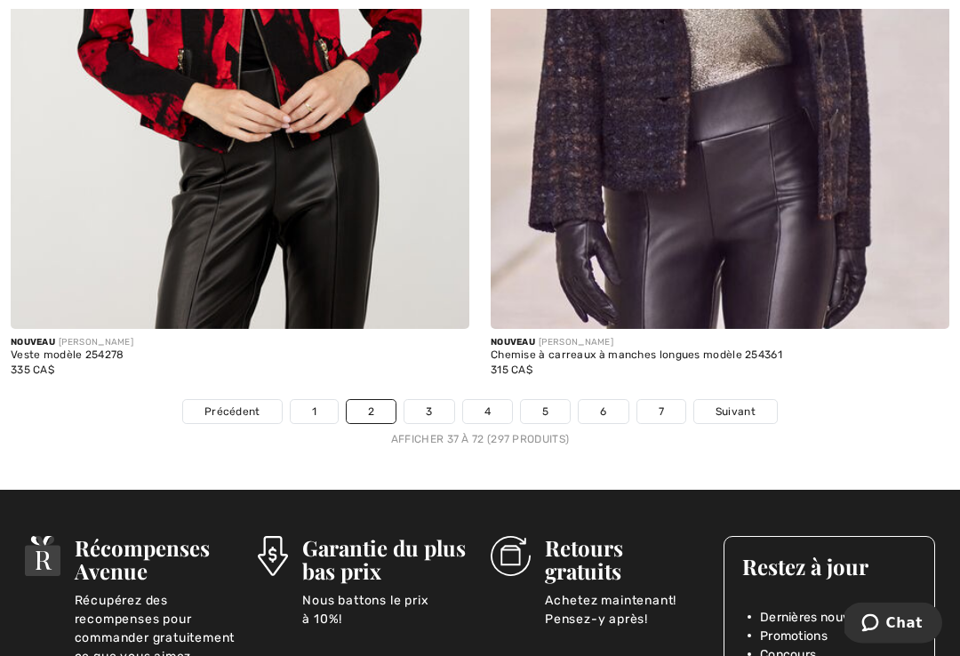
scroll to position [14118, 0]
click at [426, 400] on link "3" at bounding box center [429, 411] width 49 height 23
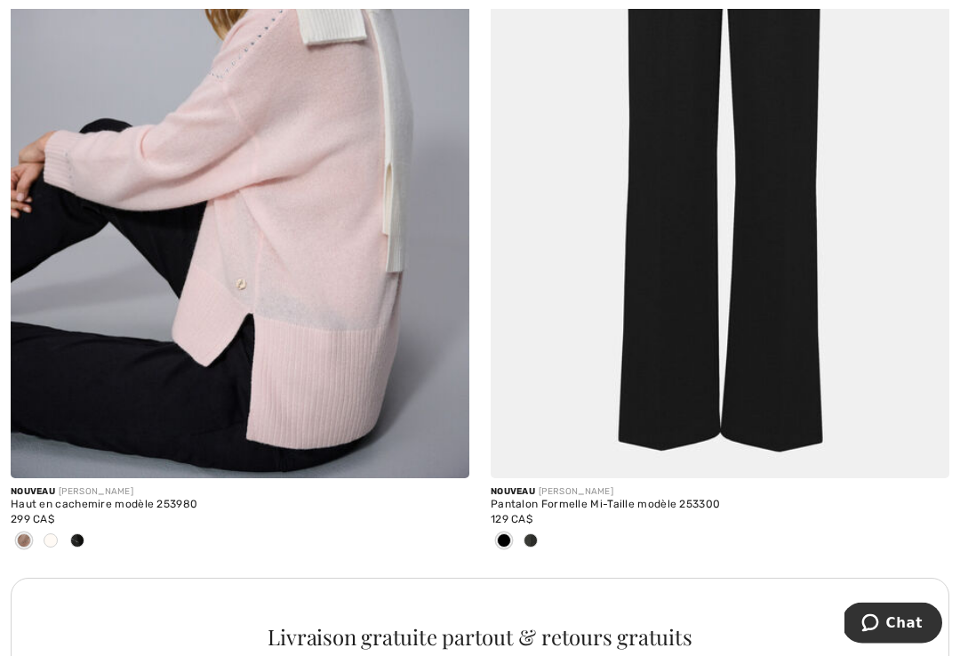
scroll to position [4446, 0]
click at [644, 235] on img at bounding box center [720, 134] width 459 height 688
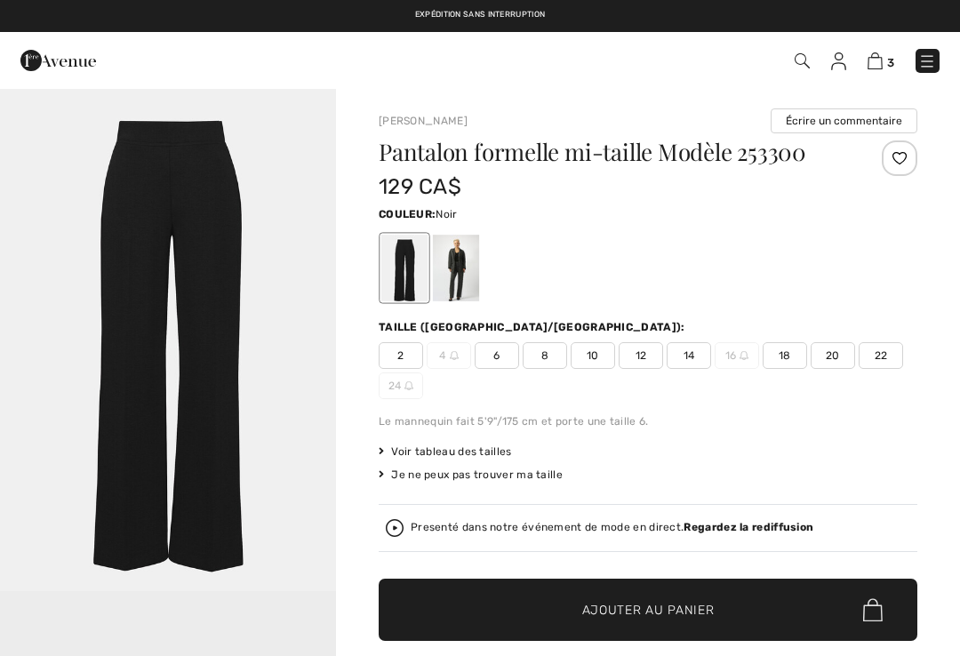
checkbox input "true"
click at [796, 353] on span "18" at bounding box center [785, 355] width 44 height 27
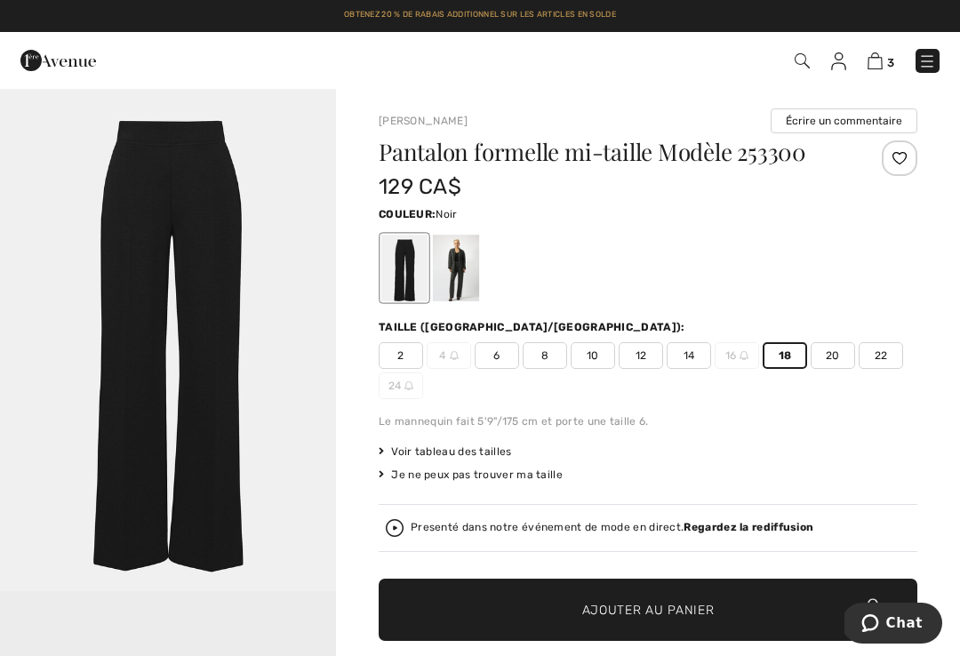
click at [796, 353] on span "18" at bounding box center [785, 355] width 44 height 27
click at [658, 606] on span "Ajouter au panier" at bounding box center [648, 610] width 132 height 19
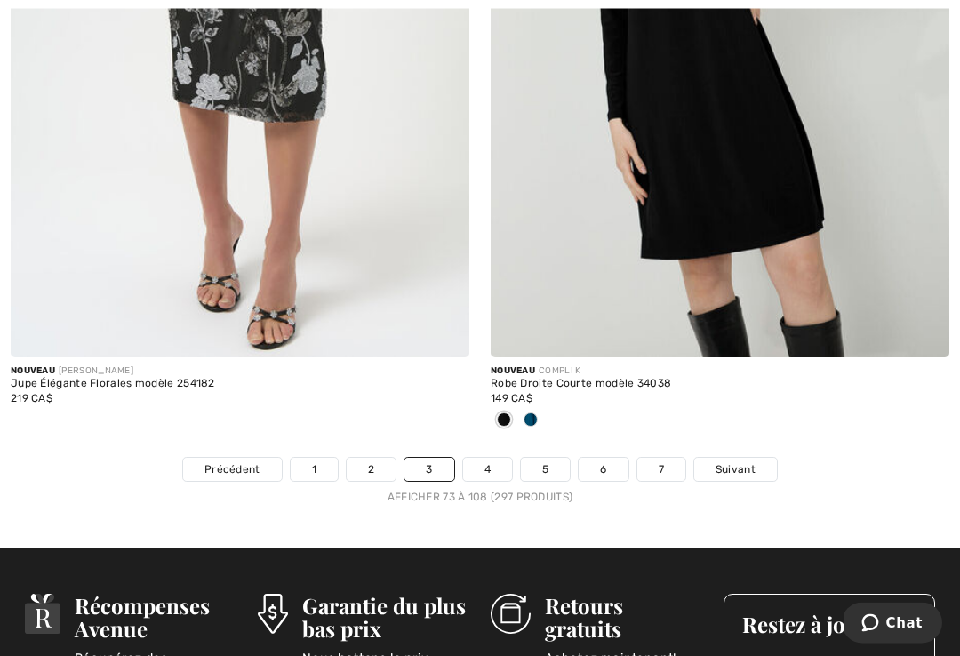
scroll to position [14295, 0]
click at [494, 458] on link "4" at bounding box center [487, 469] width 49 height 23
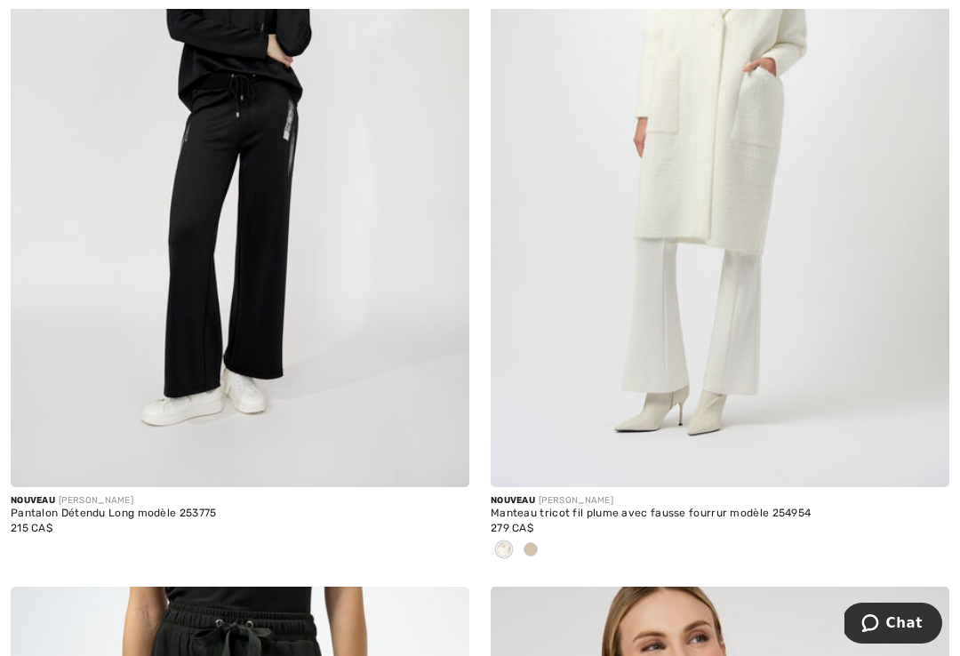
scroll to position [6076, 0]
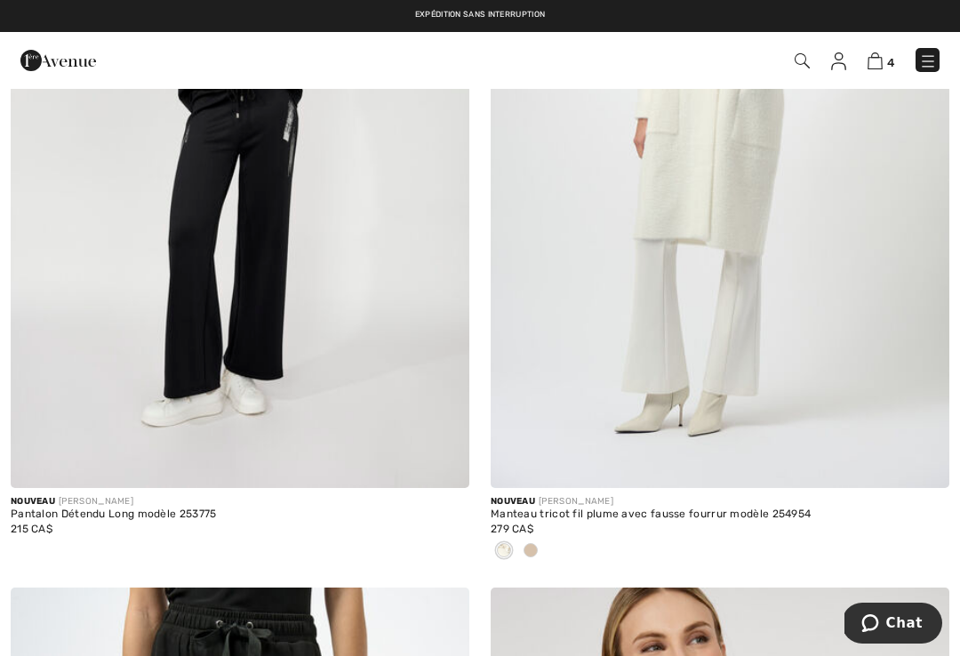
click at [547, 544] on div at bounding box center [720, 551] width 459 height 29
click at [727, 269] on img at bounding box center [720, 144] width 459 height 688
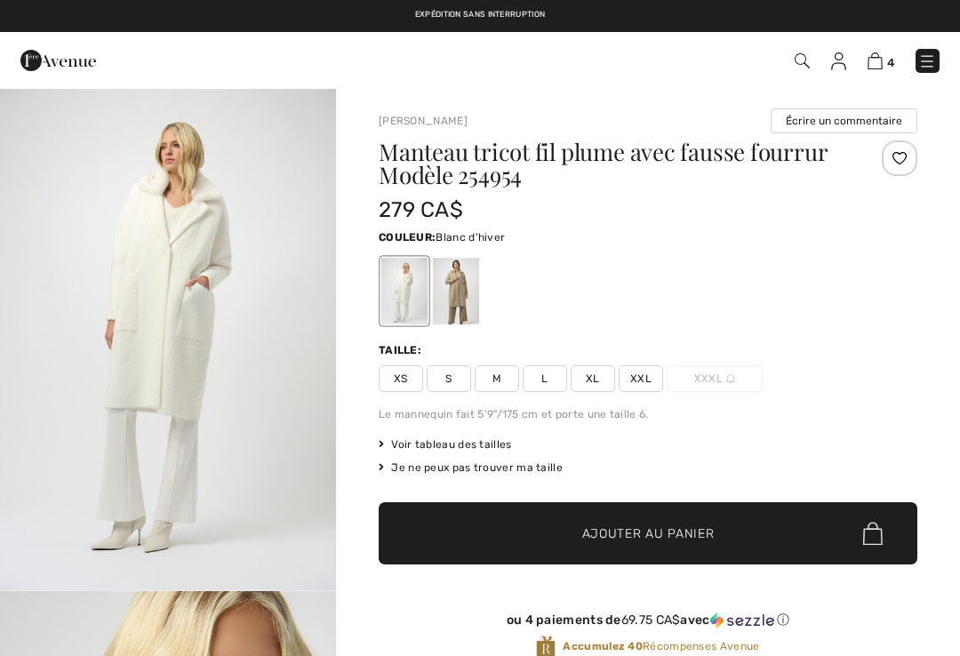
checkbox input "true"
click at [465, 294] on div at bounding box center [456, 291] width 46 height 67
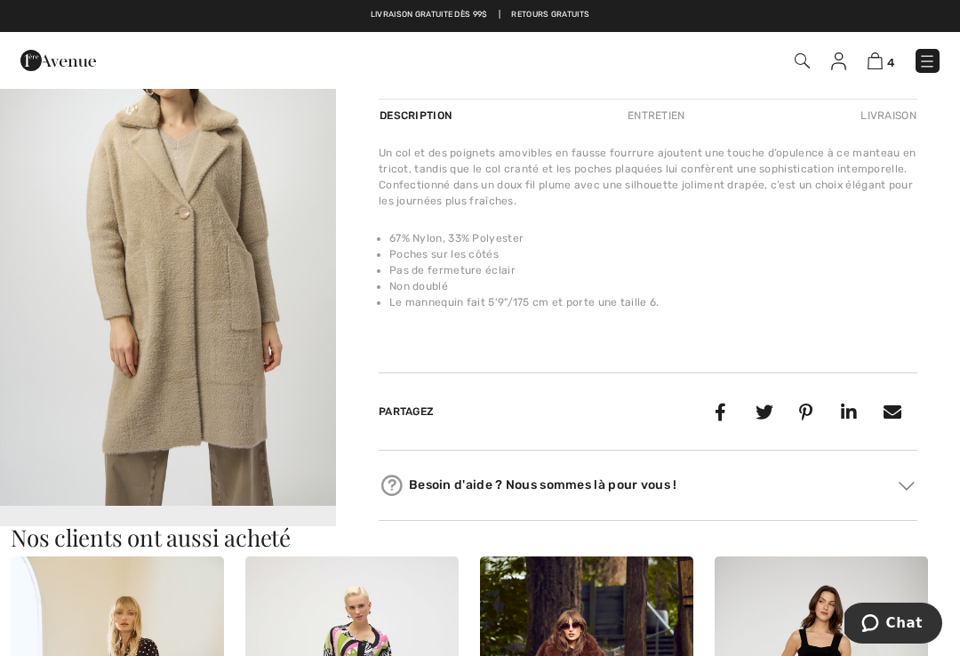
scroll to position [590, 0]
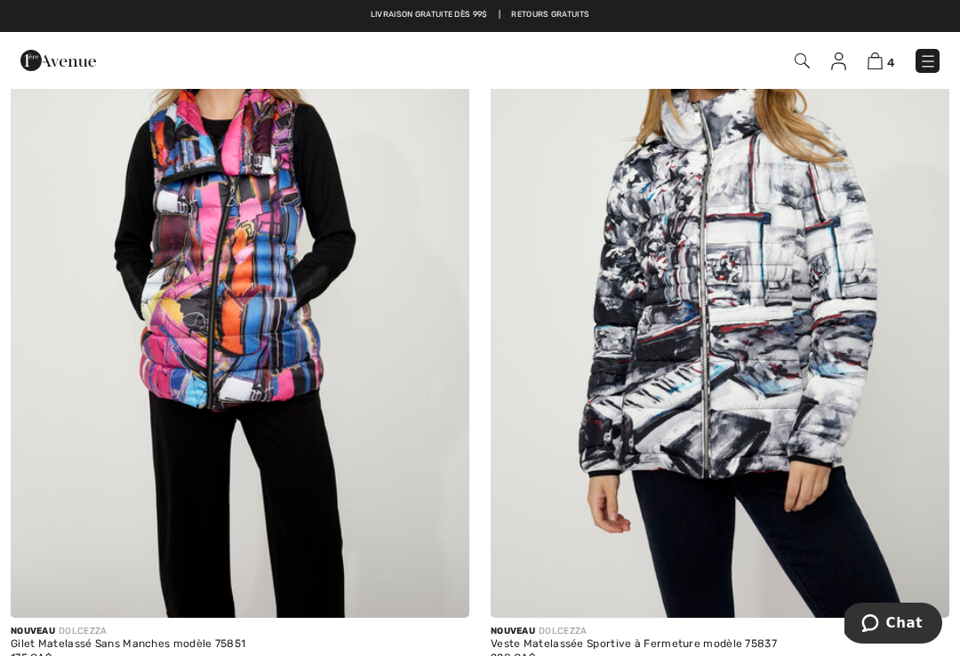
scroll to position [11613, 0]
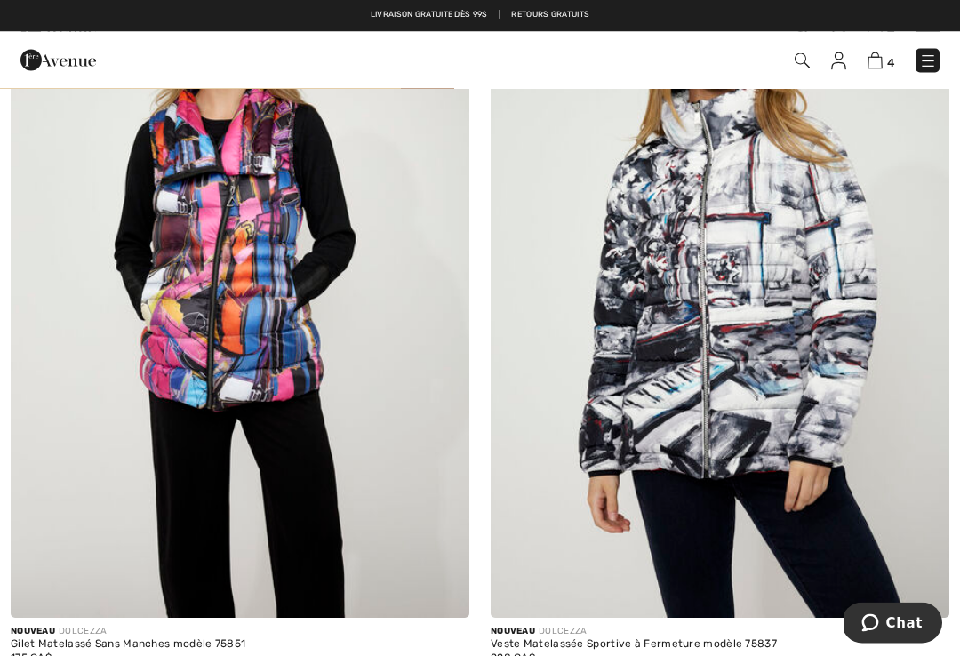
click at [763, 339] on img at bounding box center [720, 275] width 459 height 688
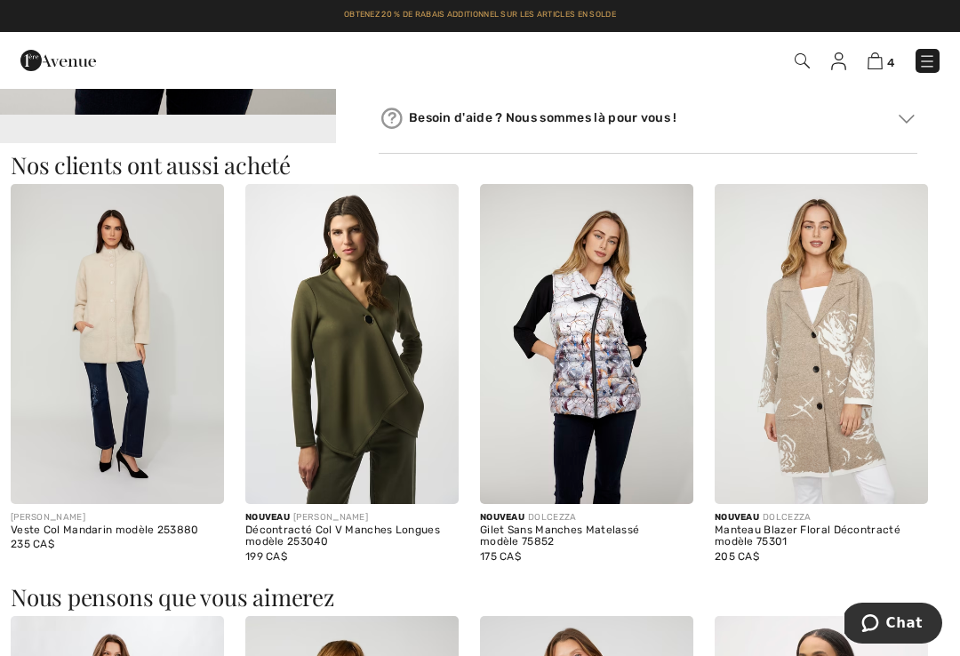
scroll to position [982, 0]
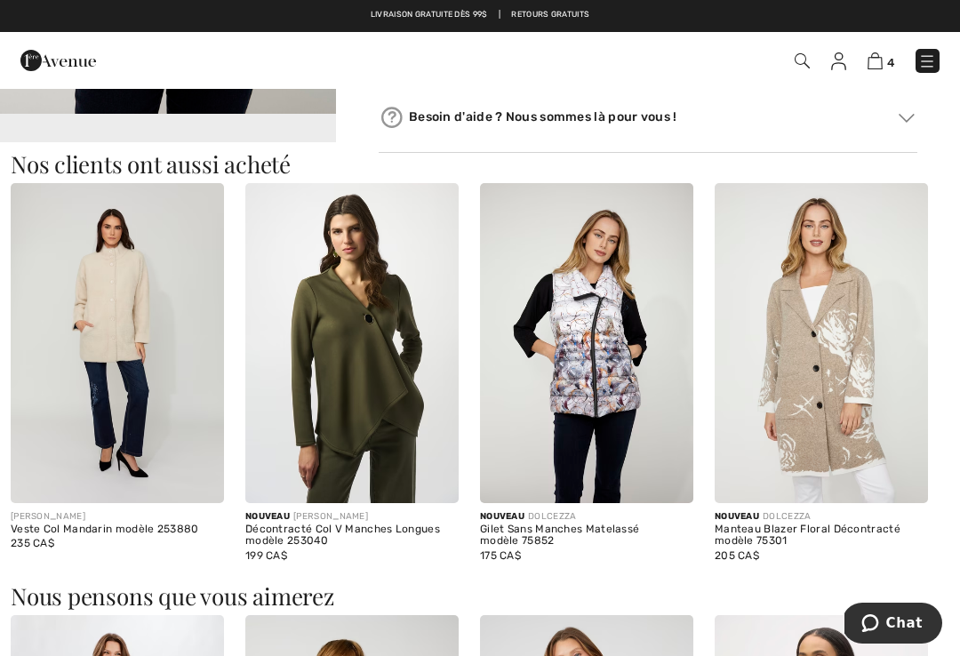
click at [128, 319] on img at bounding box center [117, 343] width 213 height 320
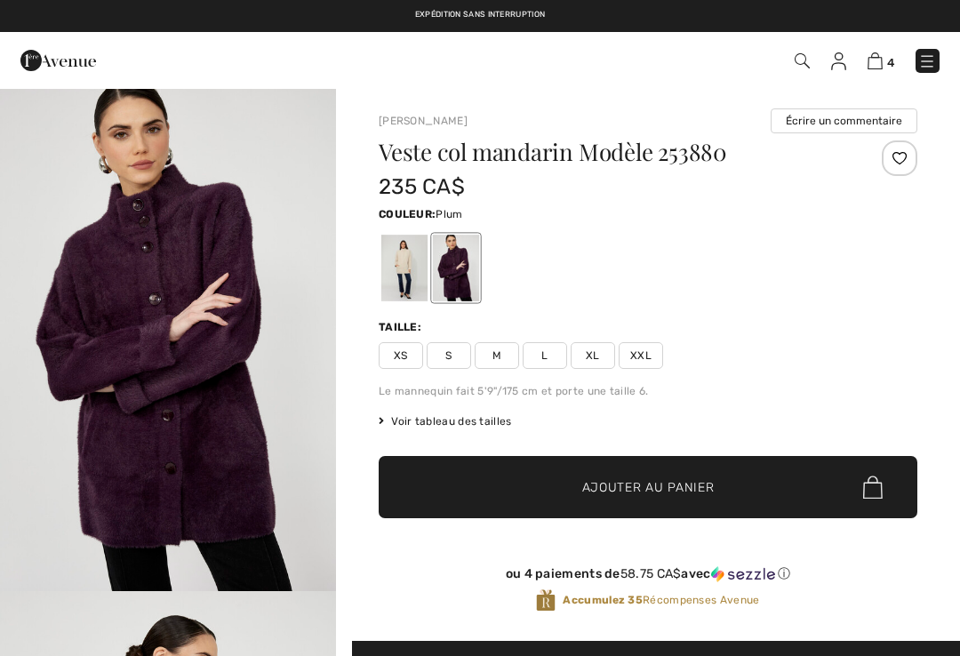
checkbox input "true"
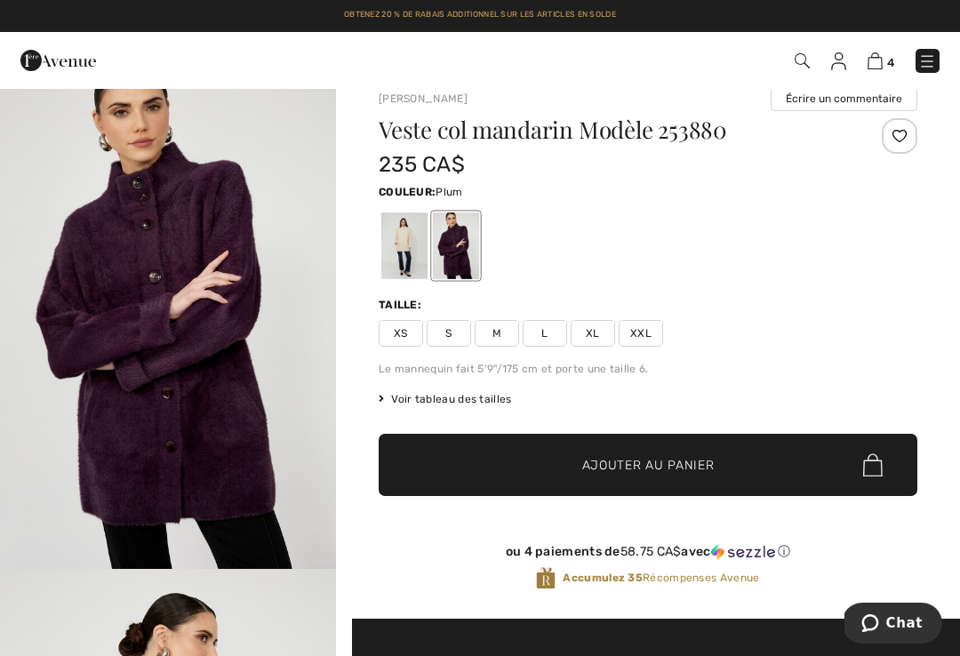
scroll to position [18, 0]
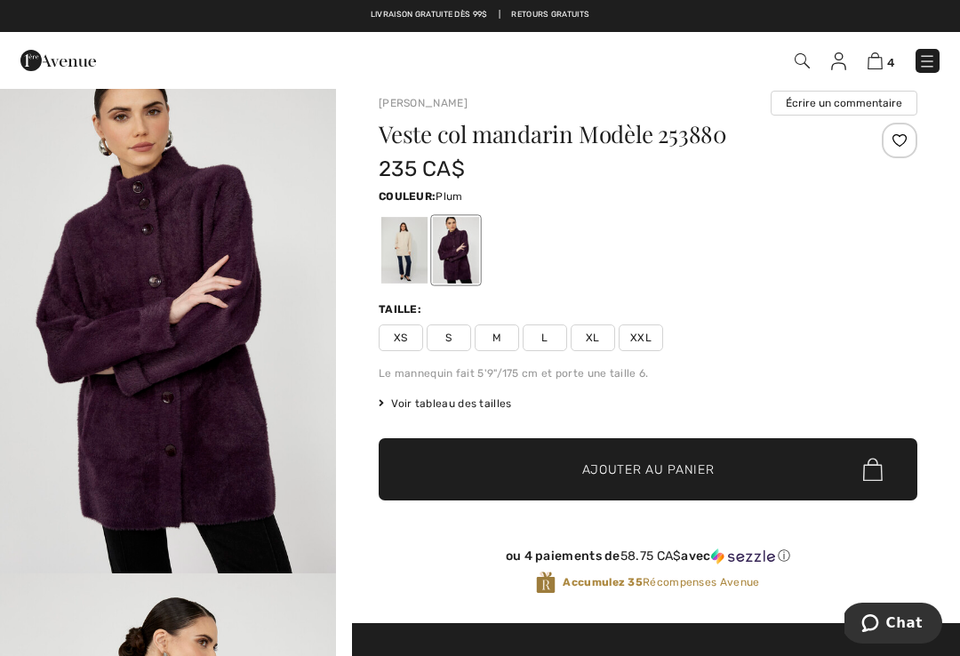
click at [647, 333] on span "XXL" at bounding box center [641, 338] width 44 height 27
click at [622, 495] on span "✔ Ajouté au panier Ajouter au panier" at bounding box center [648, 469] width 539 height 62
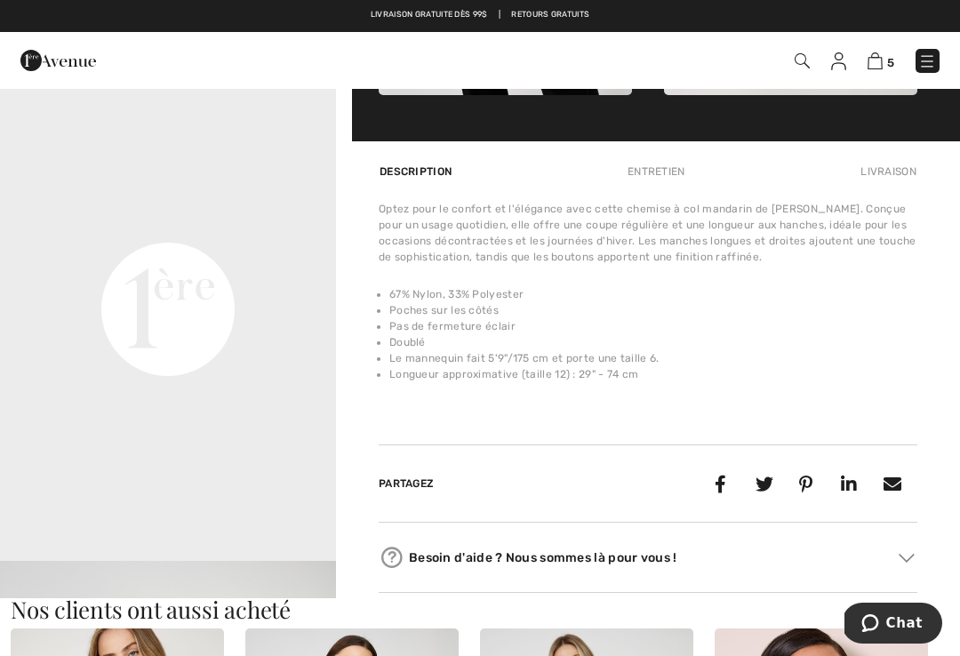
scroll to position [1038, 0]
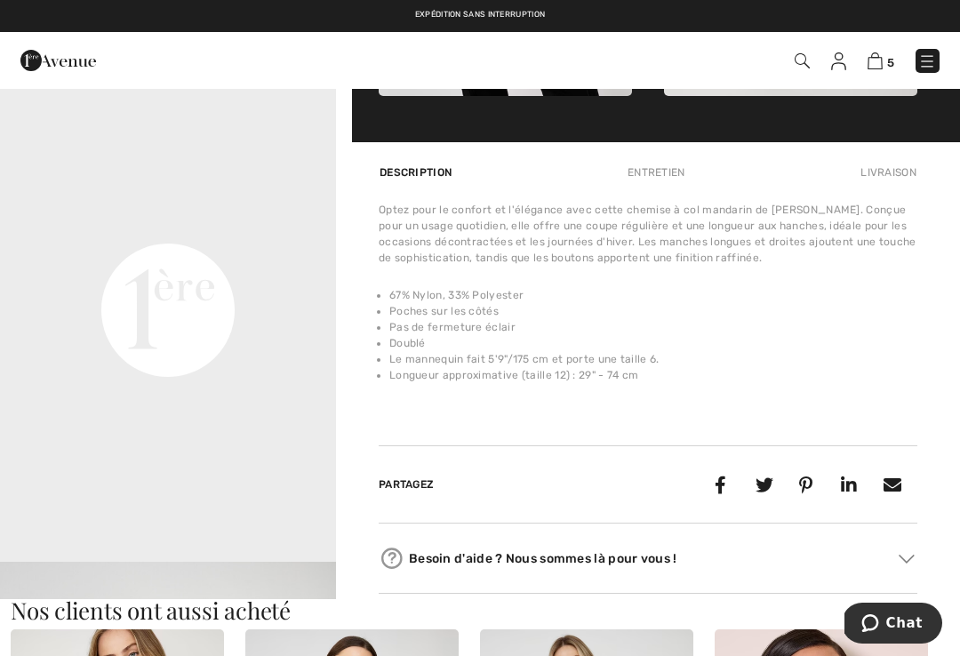
click at [881, 60] on img at bounding box center [875, 60] width 15 height 17
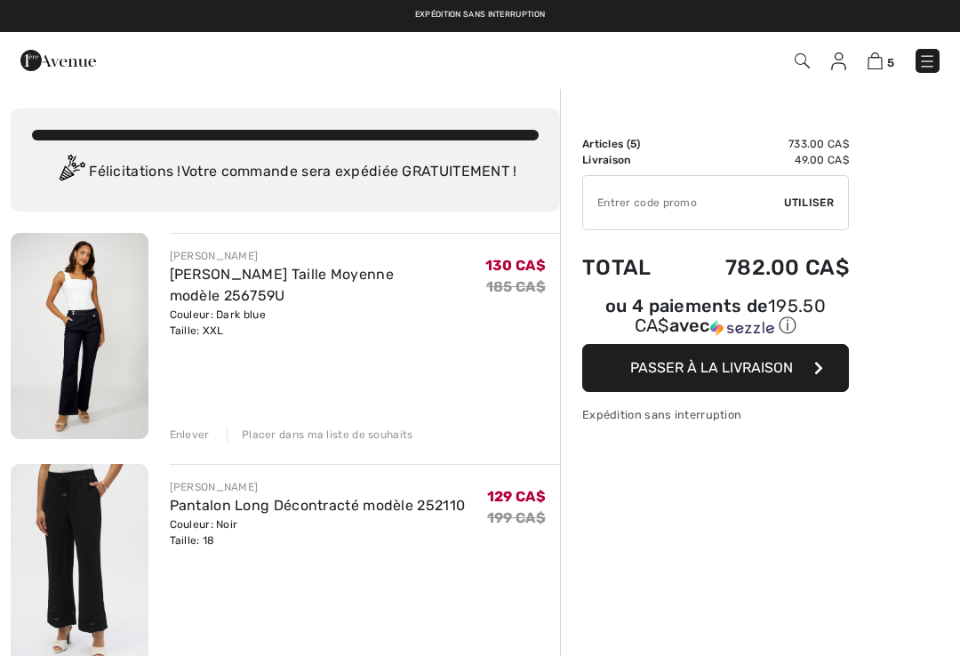
checkbox input "true"
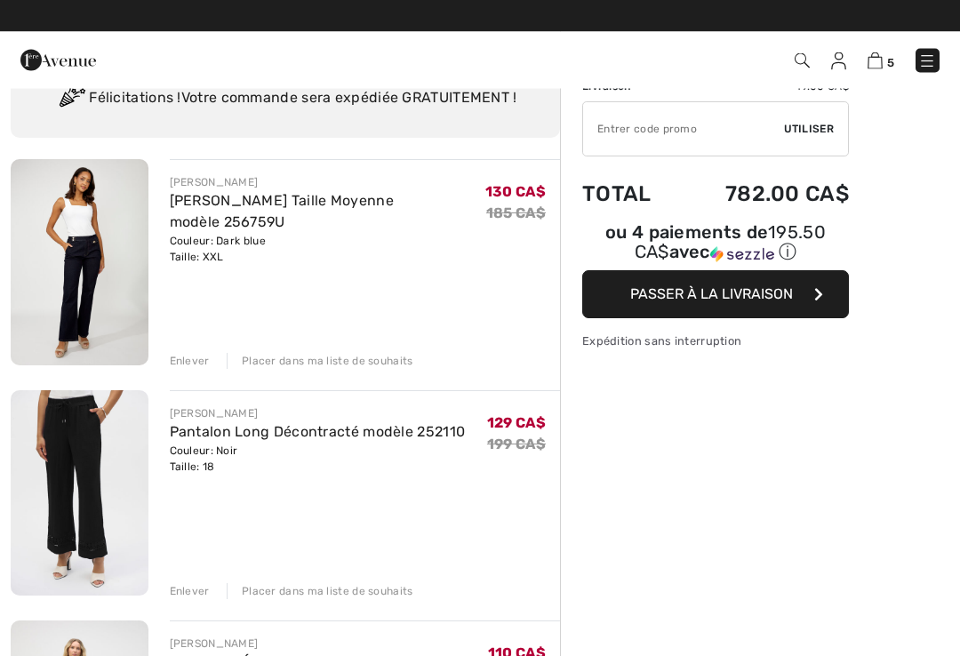
scroll to position [74, 0]
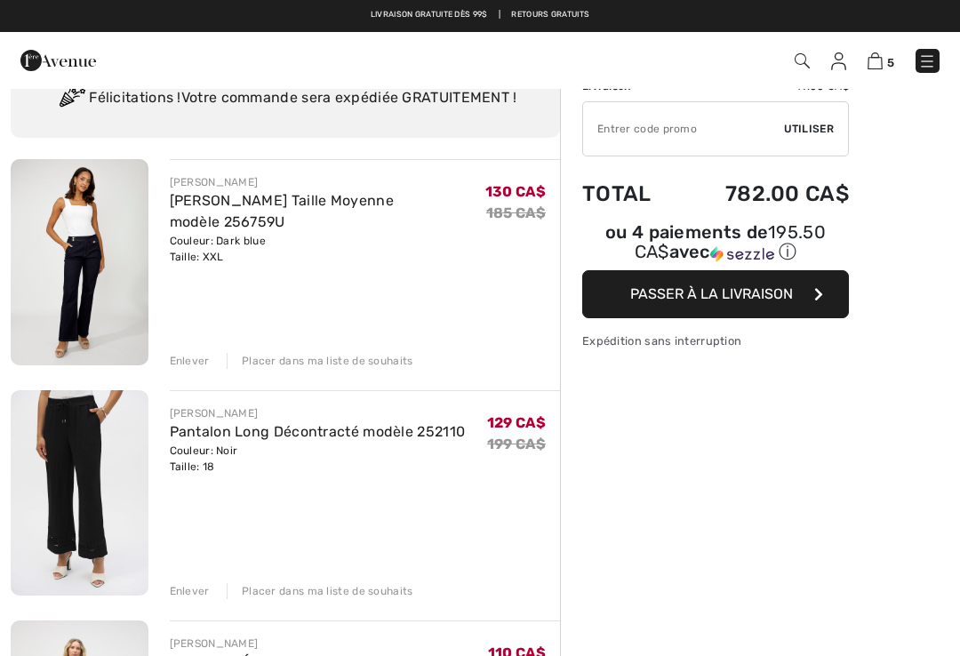
click at [213, 208] on link "[PERSON_NAME] Taille Moyenne modèle 256759U" at bounding box center [282, 211] width 224 height 38
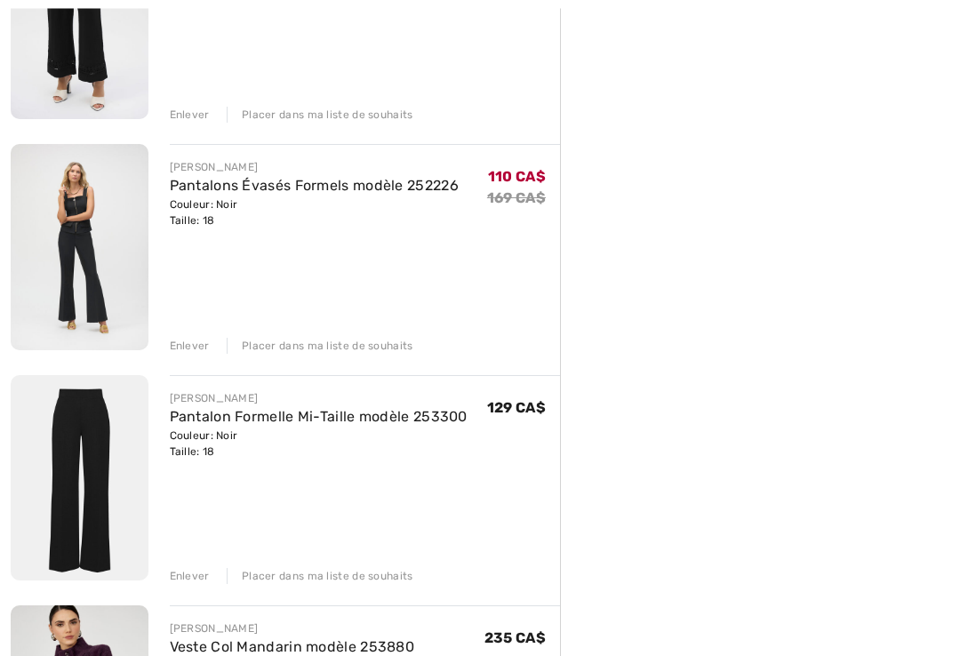
scroll to position [550, 0]
click at [202, 347] on div "Enlever" at bounding box center [190, 346] width 40 height 16
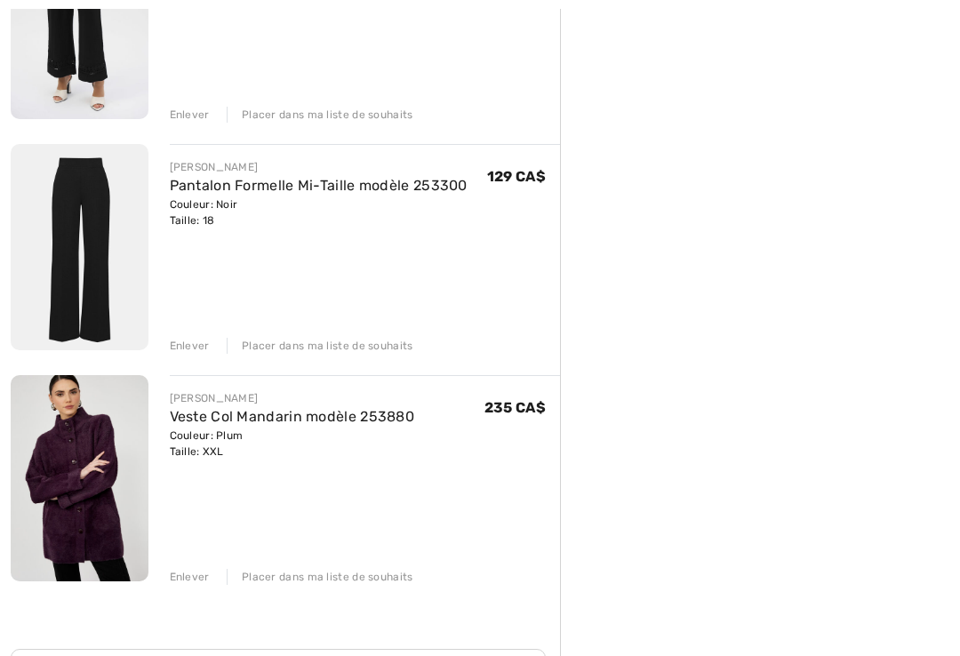
click at [201, 574] on div "Enlever" at bounding box center [190, 577] width 40 height 16
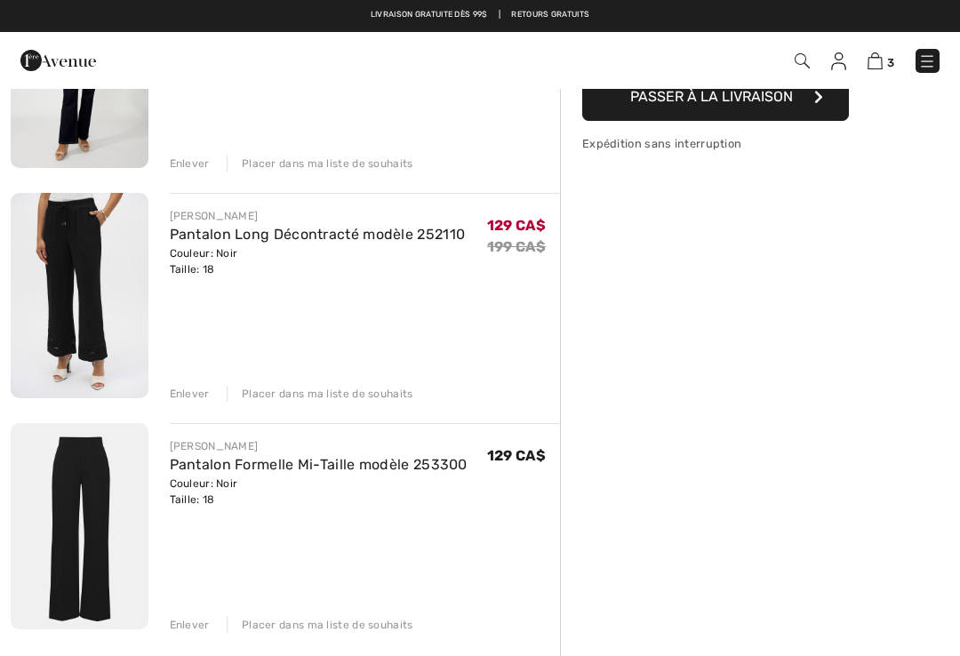
scroll to position [270, 0]
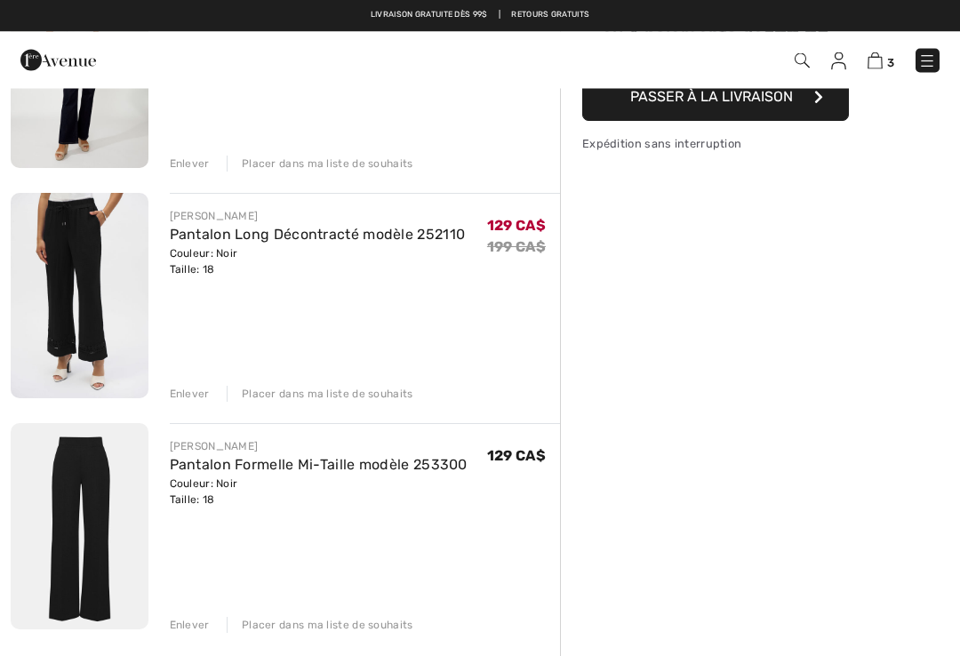
click at [181, 399] on div "Enlever" at bounding box center [190, 395] width 40 height 16
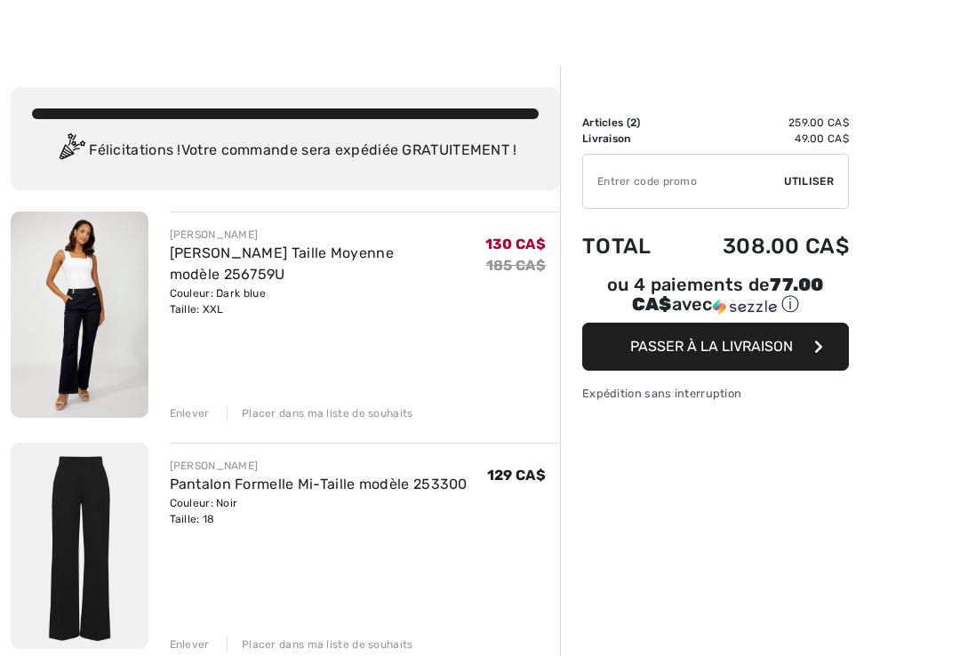
scroll to position [0, 0]
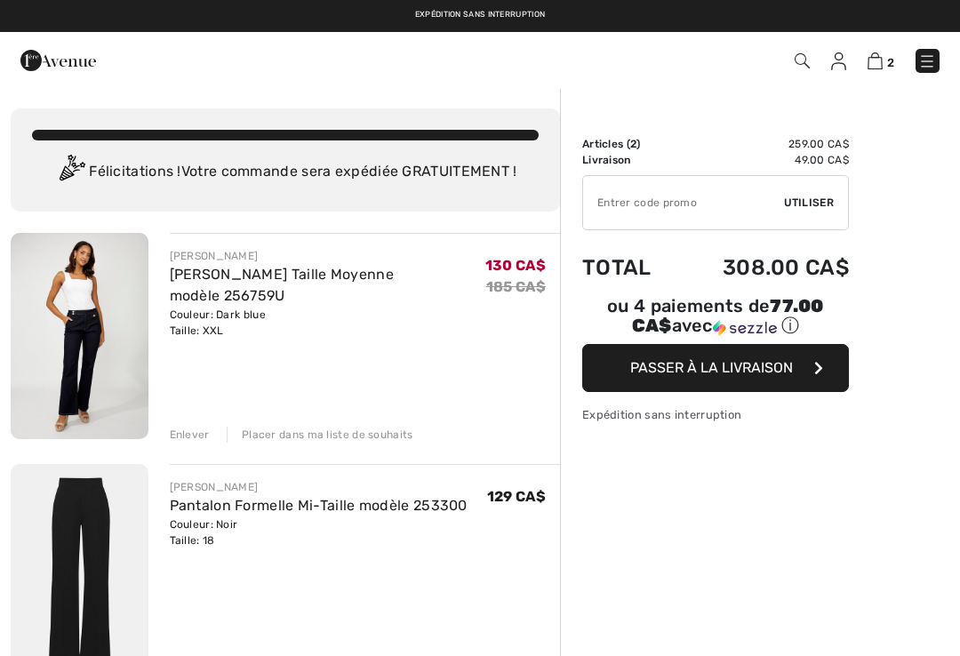
click at [619, 208] on input "TEXT" at bounding box center [683, 202] width 201 height 53
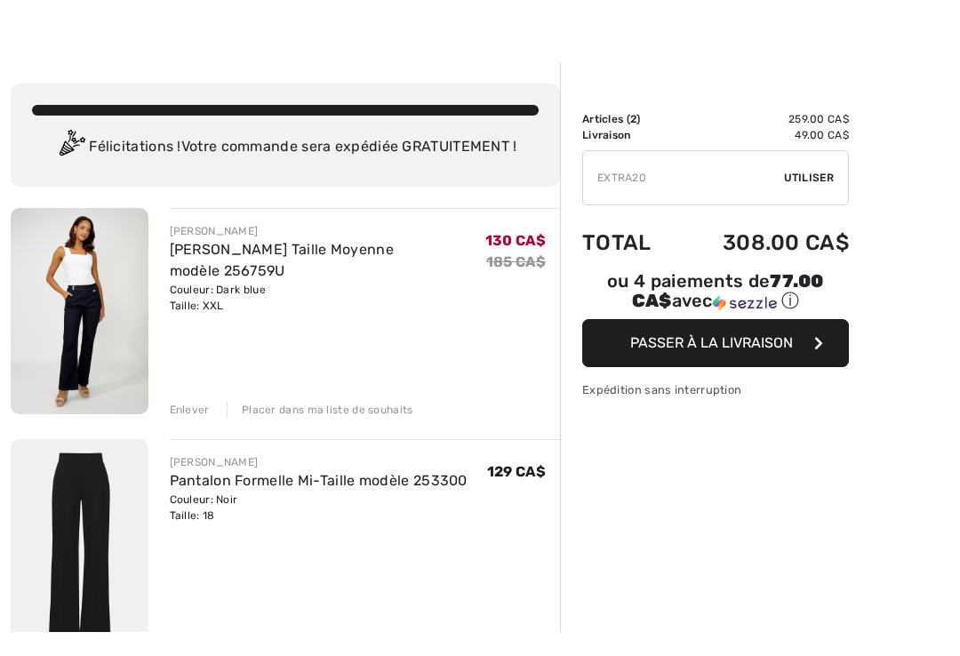
type input "EXTRA20"
click at [817, 195] on span "Utiliser" at bounding box center [809, 203] width 50 height 16
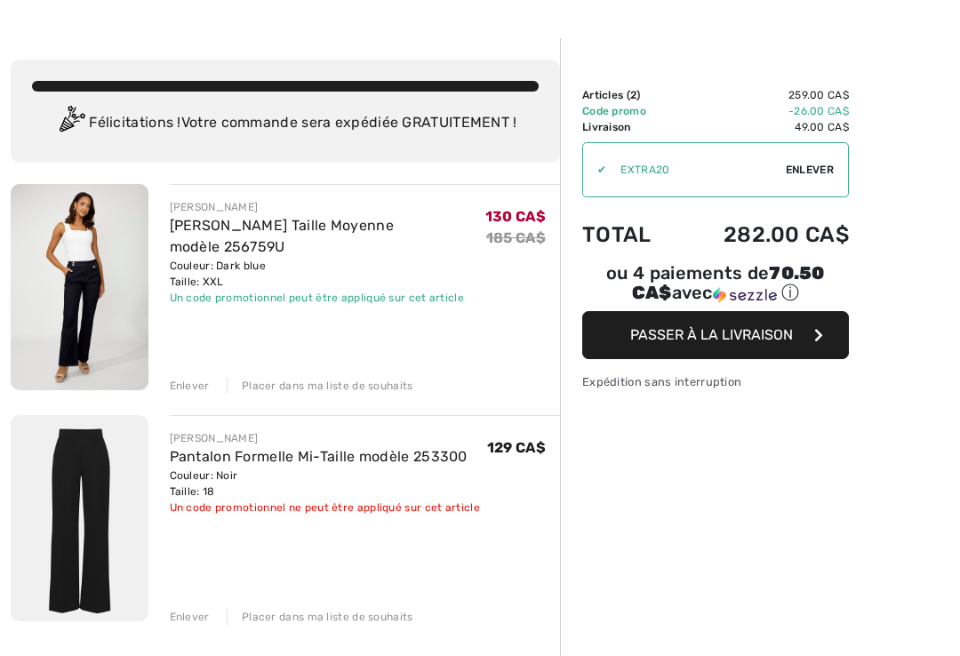
scroll to position [51, 0]
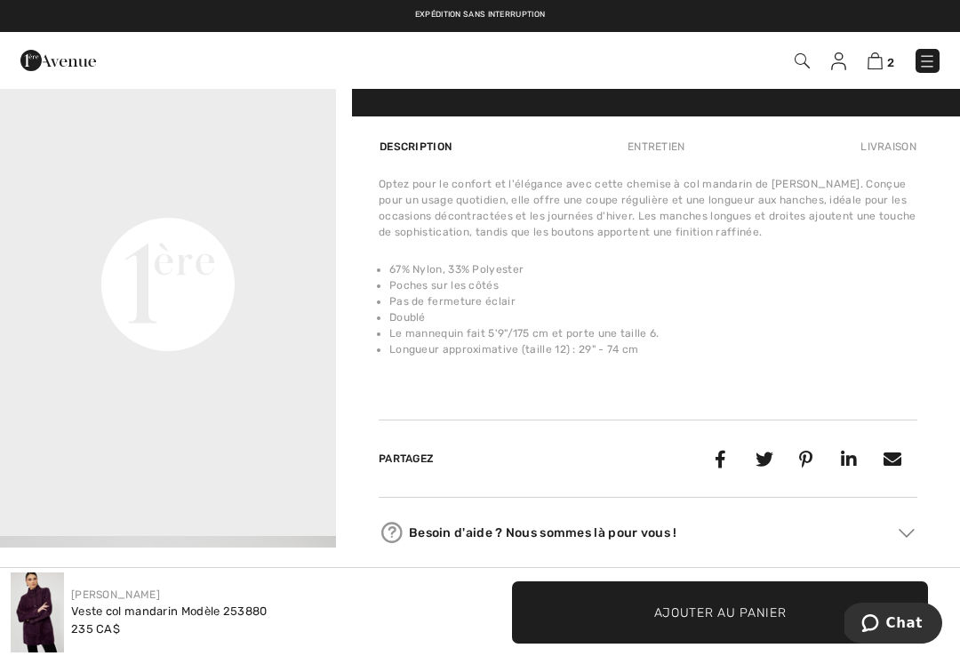
click at [934, 43] on div "2 Commander" at bounding box center [677, 61] width 552 height 36
click at [923, 69] on img at bounding box center [928, 61] width 18 height 18
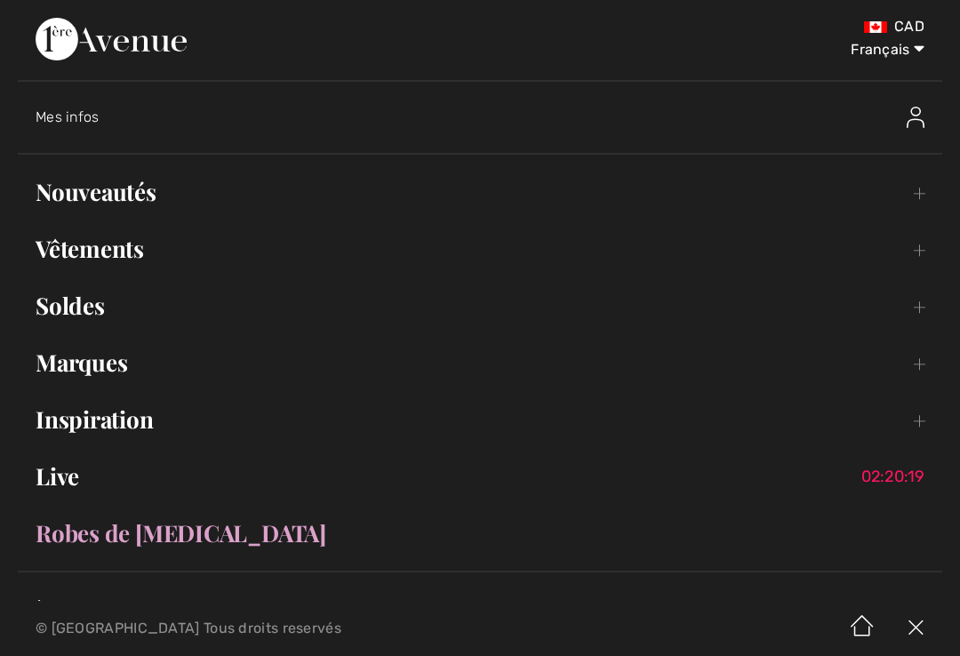
click at [122, 241] on link "Vêtements Toggle submenu" at bounding box center [480, 248] width 925 height 39
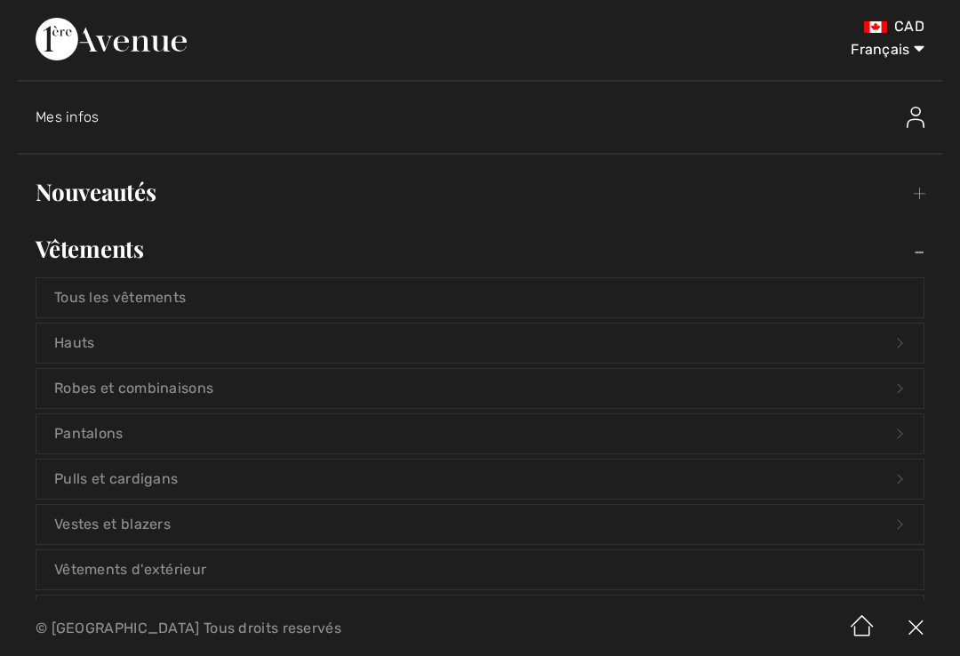
click at [198, 564] on link "Vêtements d'extérieur" at bounding box center [479, 569] width 887 height 39
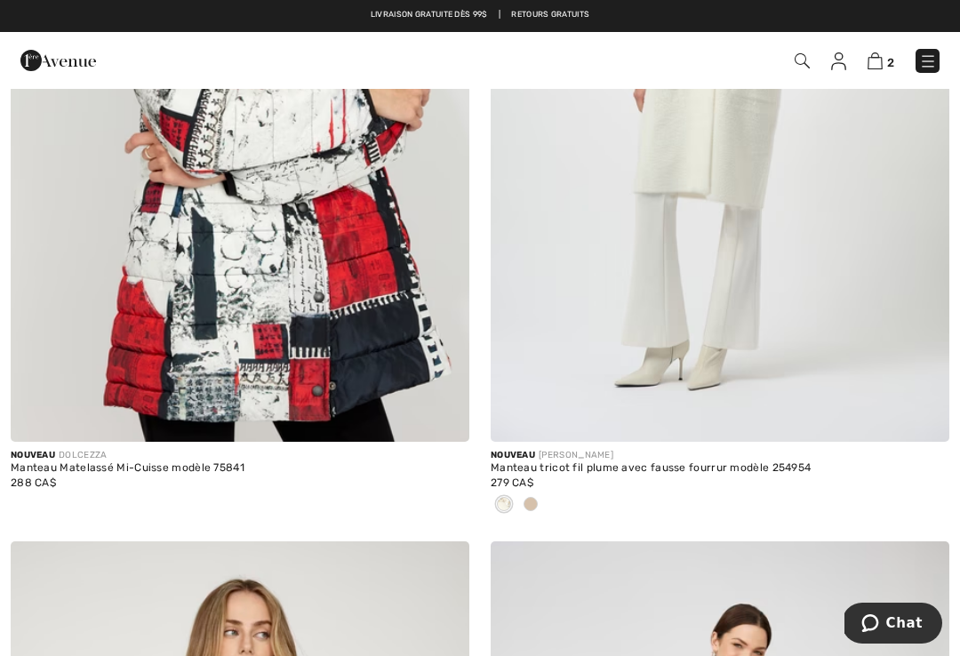
scroll to position [1345, 0]
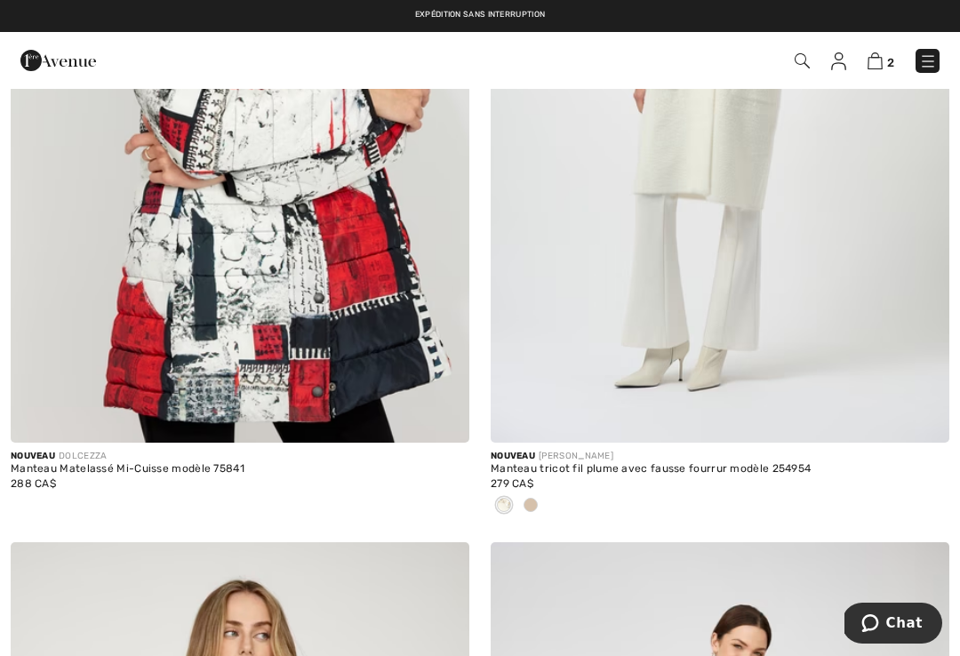
click at [291, 287] on img at bounding box center [240, 99] width 459 height 688
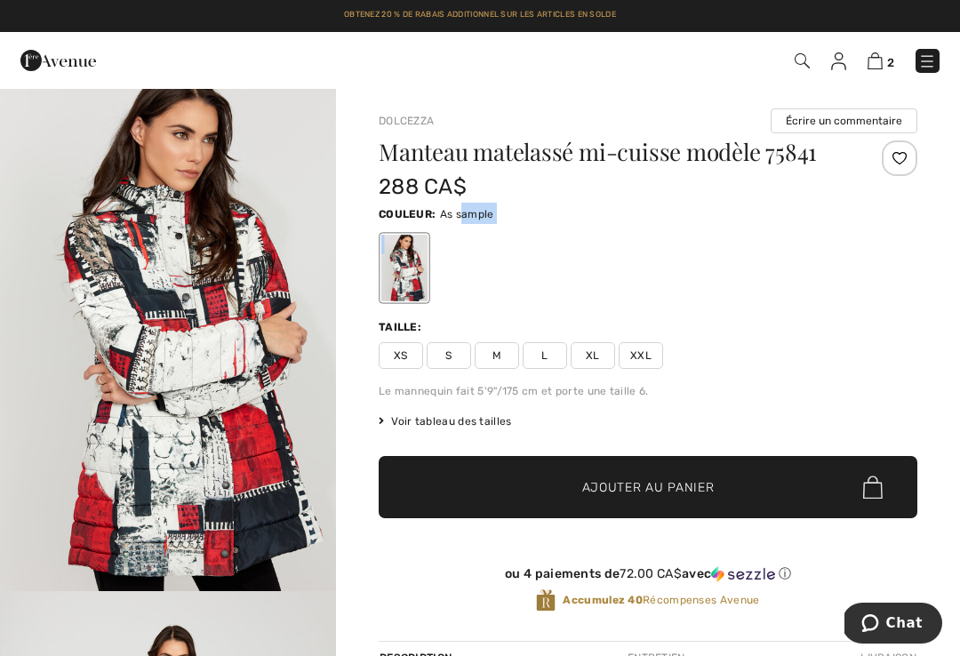
click at [654, 345] on span "XXL" at bounding box center [641, 355] width 44 height 27
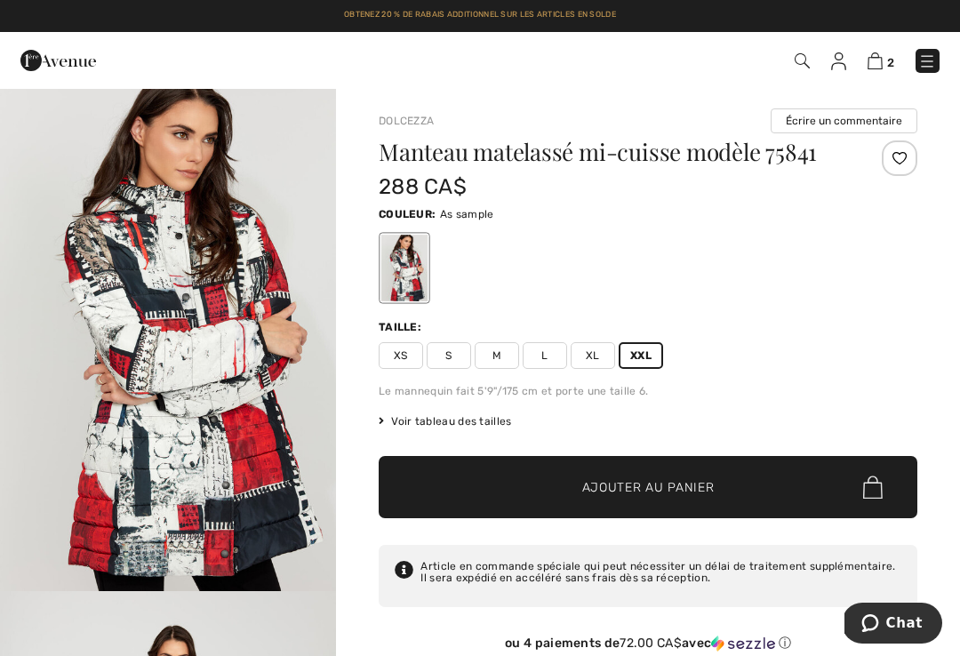
click at [638, 486] on span "Ajouter au panier" at bounding box center [648, 487] width 132 height 19
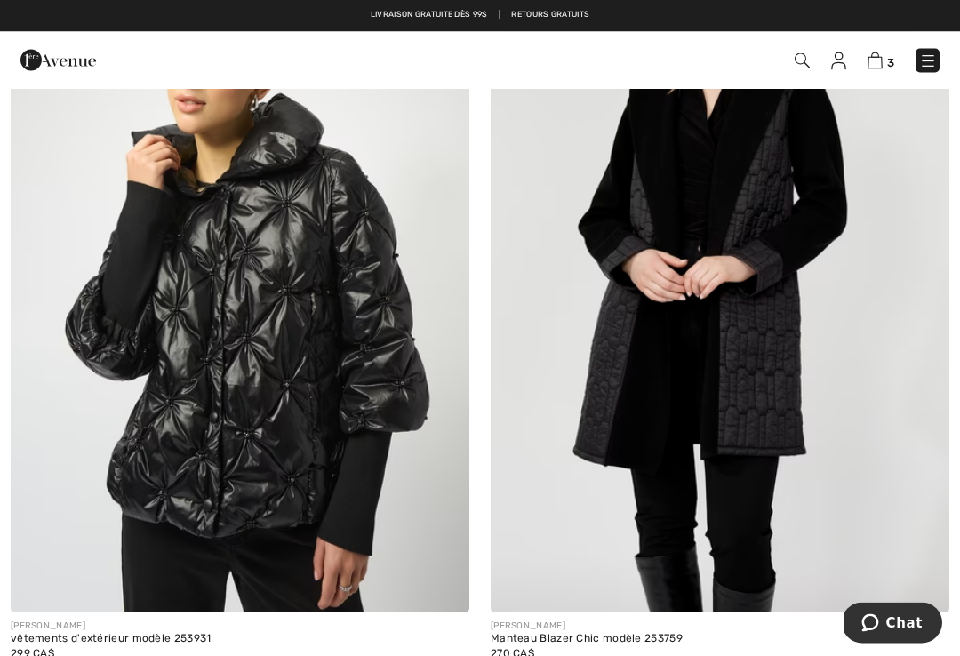
scroll to position [2720, 0]
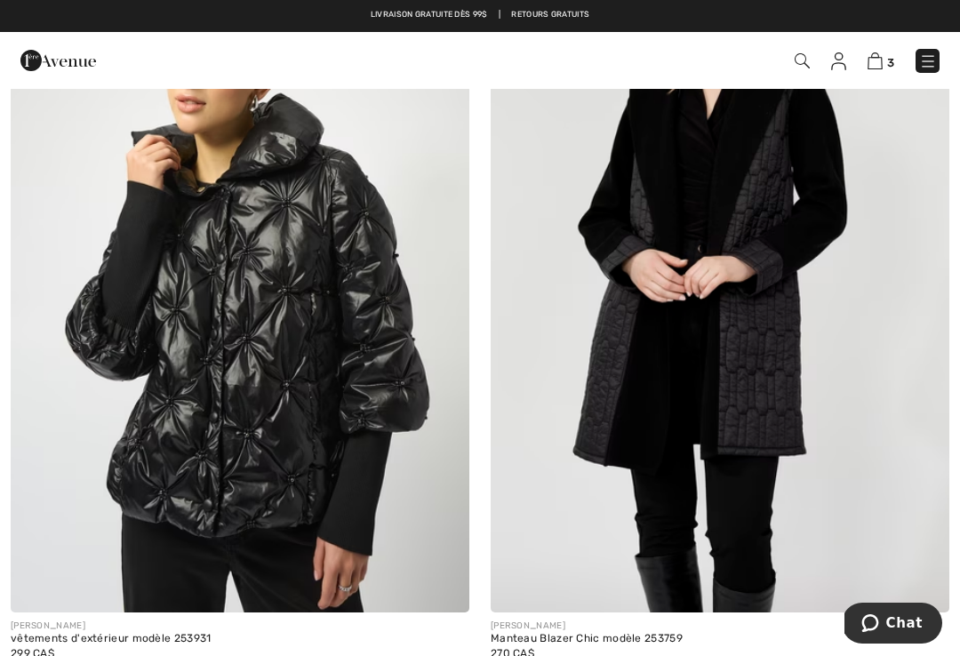
click at [760, 370] on img at bounding box center [720, 268] width 459 height 688
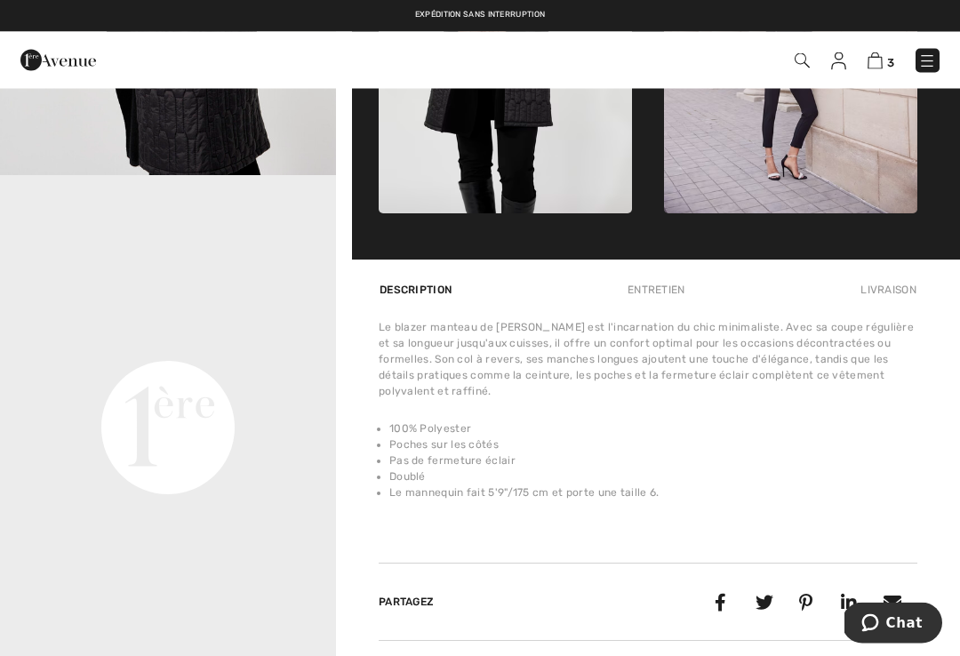
scroll to position [920, 0]
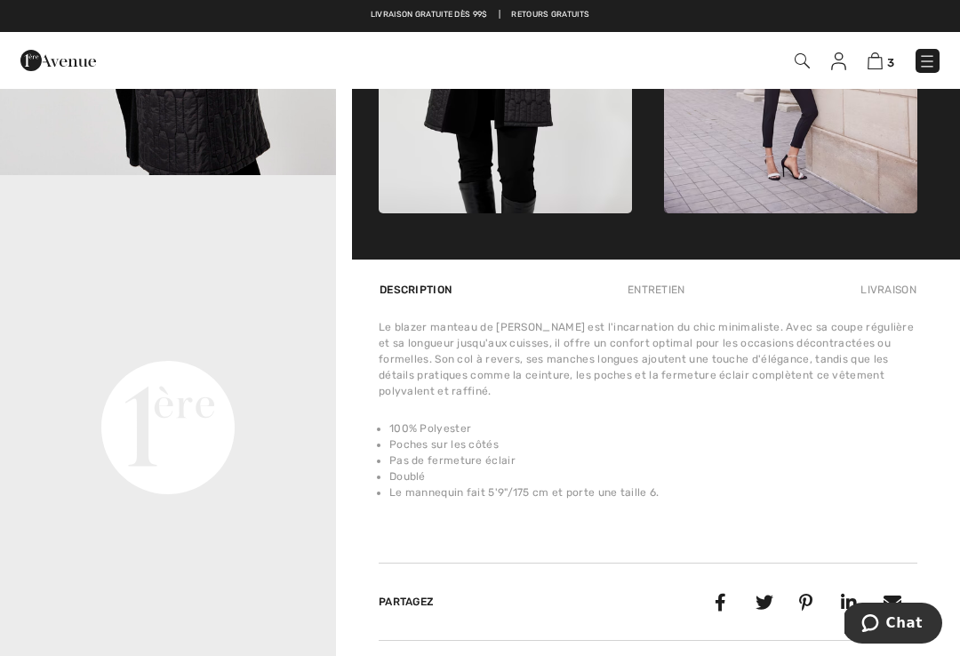
click at [188, 343] on video "Your browser does not support the video tag." at bounding box center [168, 259] width 336 height 168
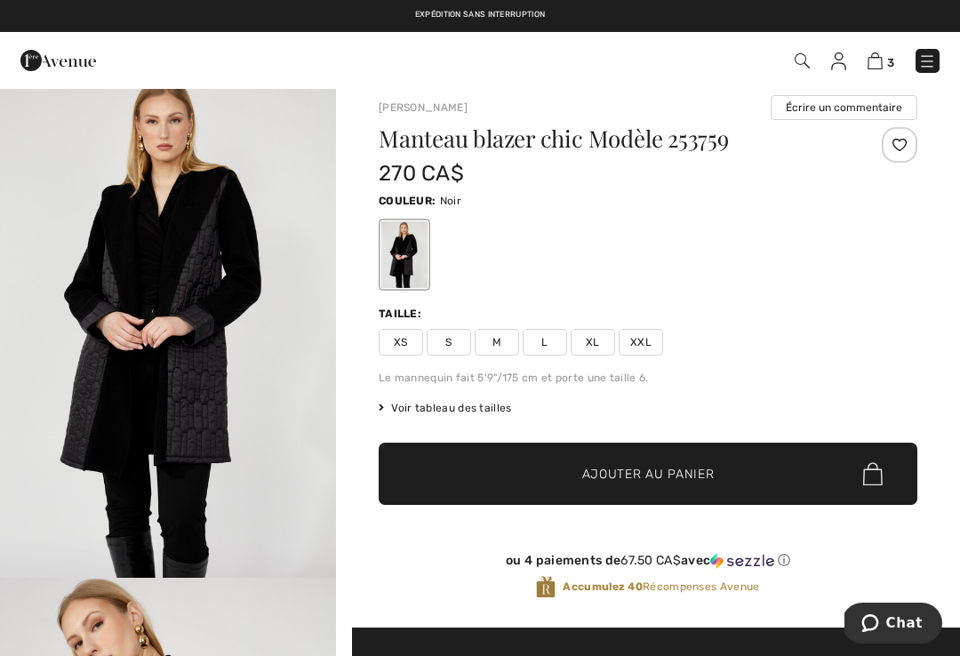
scroll to position [12, 0]
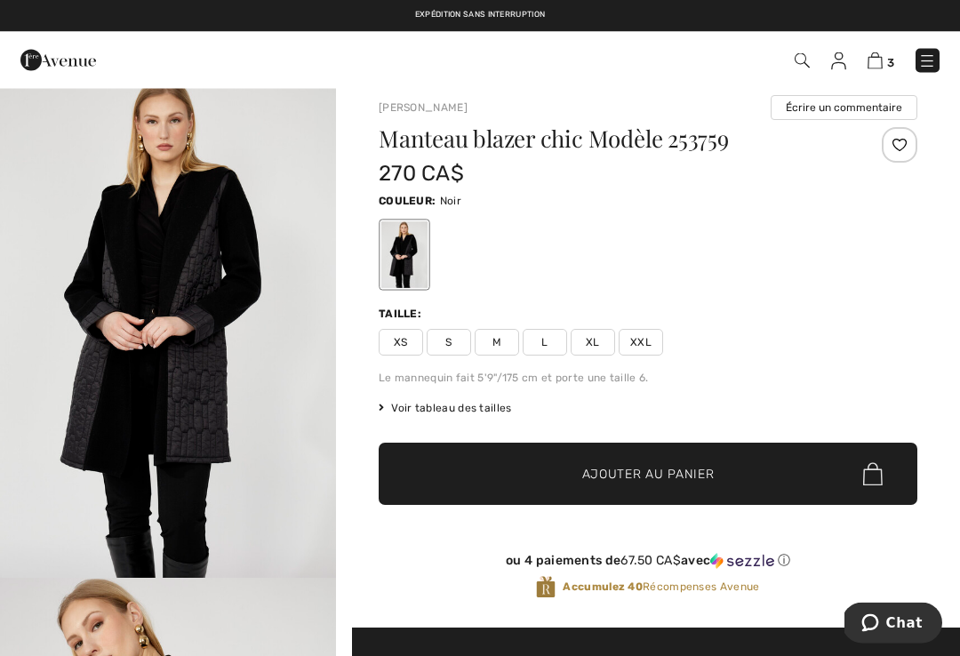
click at [657, 327] on div "Taille: XS S M L XL XXL" at bounding box center [648, 332] width 539 height 50
click at [646, 352] on span "XXL" at bounding box center [641, 343] width 44 height 27
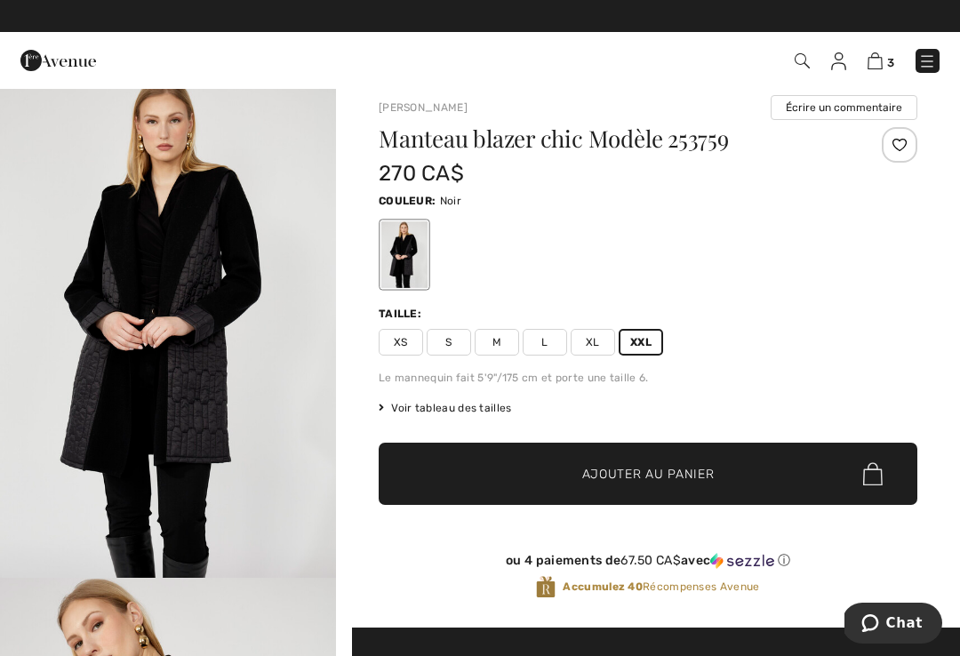
click at [634, 470] on span "Ajouter au panier" at bounding box center [648, 474] width 132 height 19
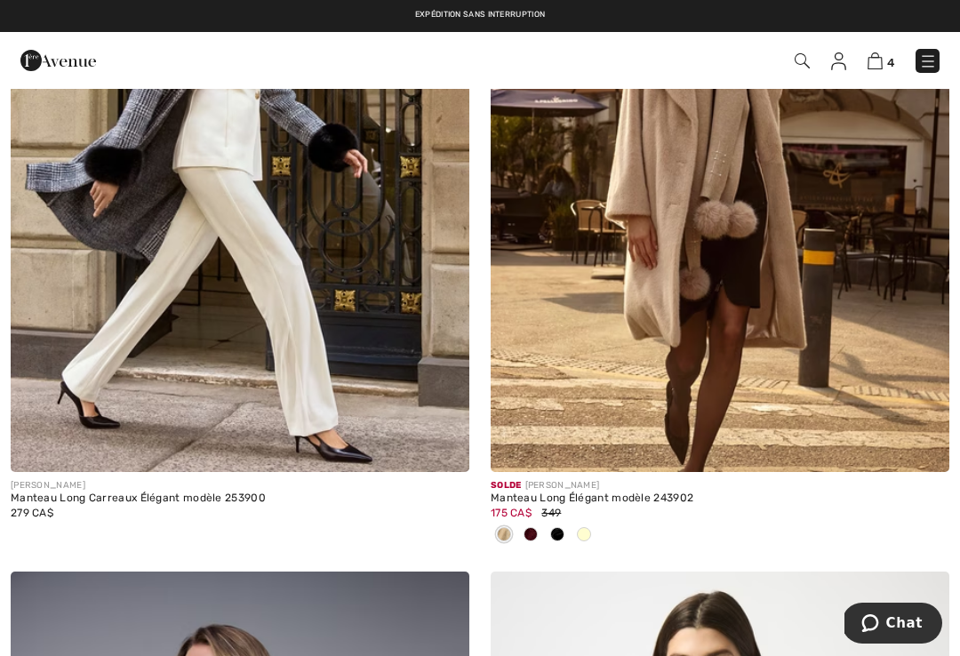
scroll to position [7709, 0]
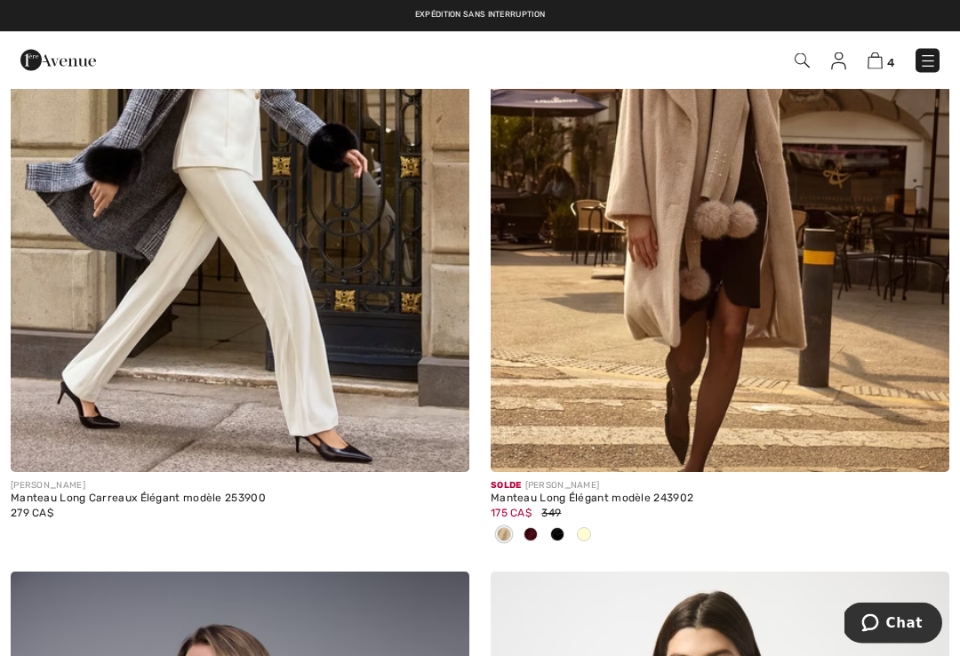
click at [686, 234] on img at bounding box center [720, 129] width 459 height 688
click at [672, 154] on img at bounding box center [720, 129] width 459 height 688
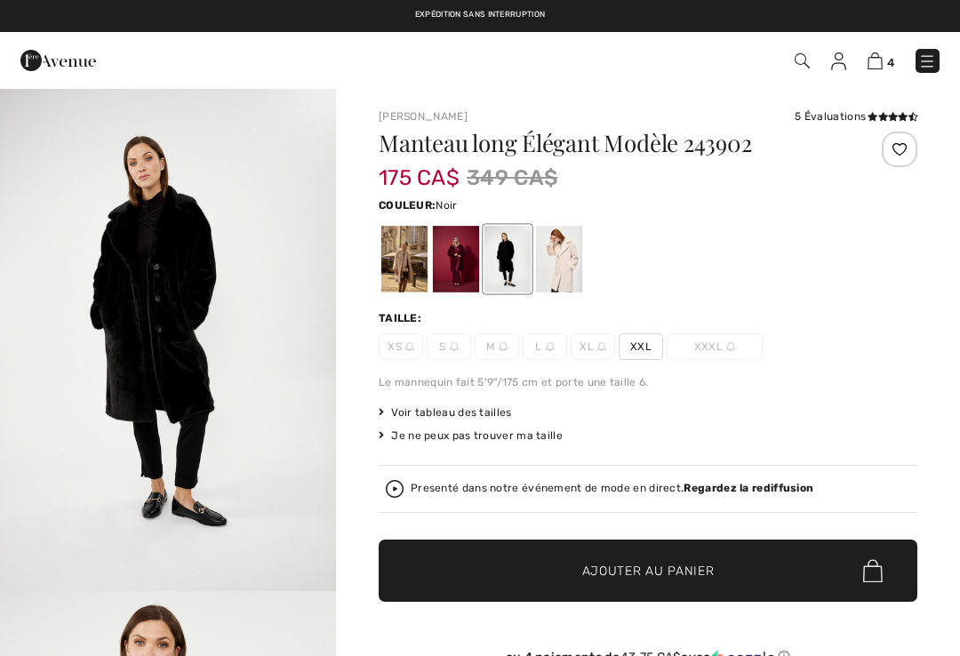
checkbox input "true"
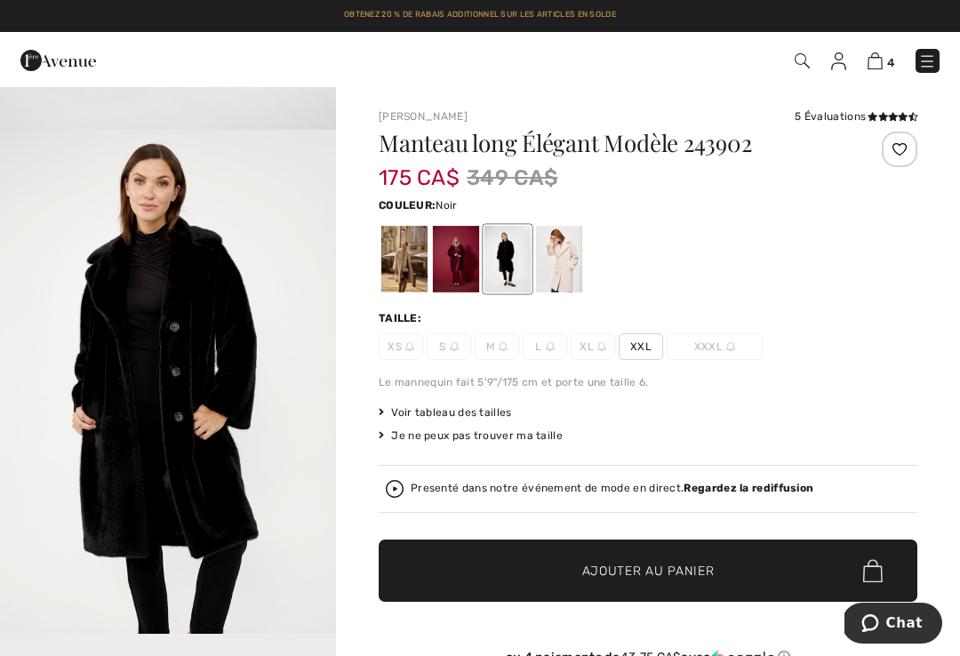
scroll to position [463, 0]
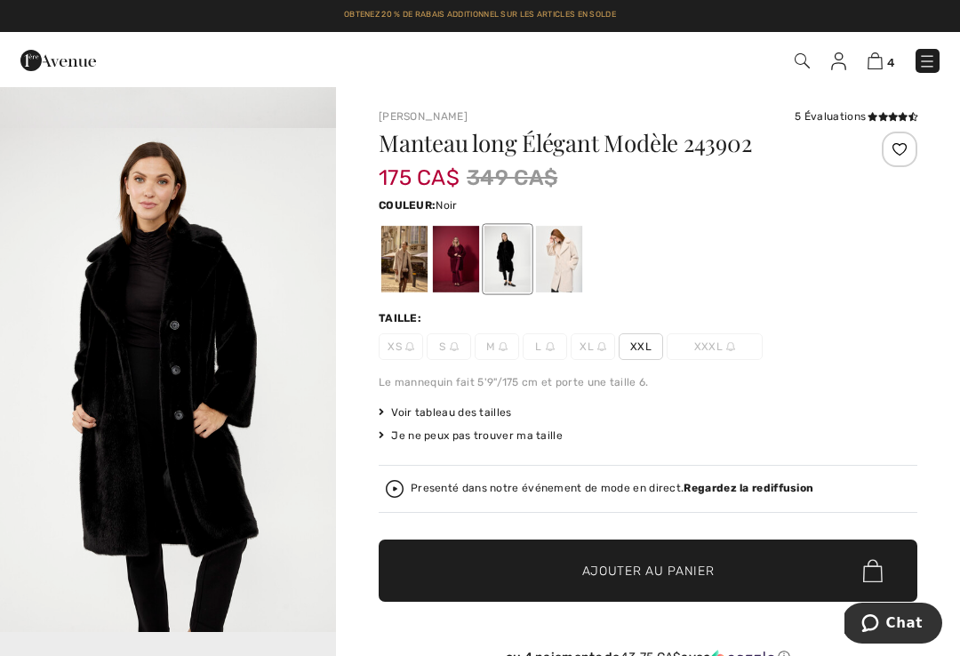
click at [217, 407] on img "2 / 4" at bounding box center [168, 380] width 336 height 504
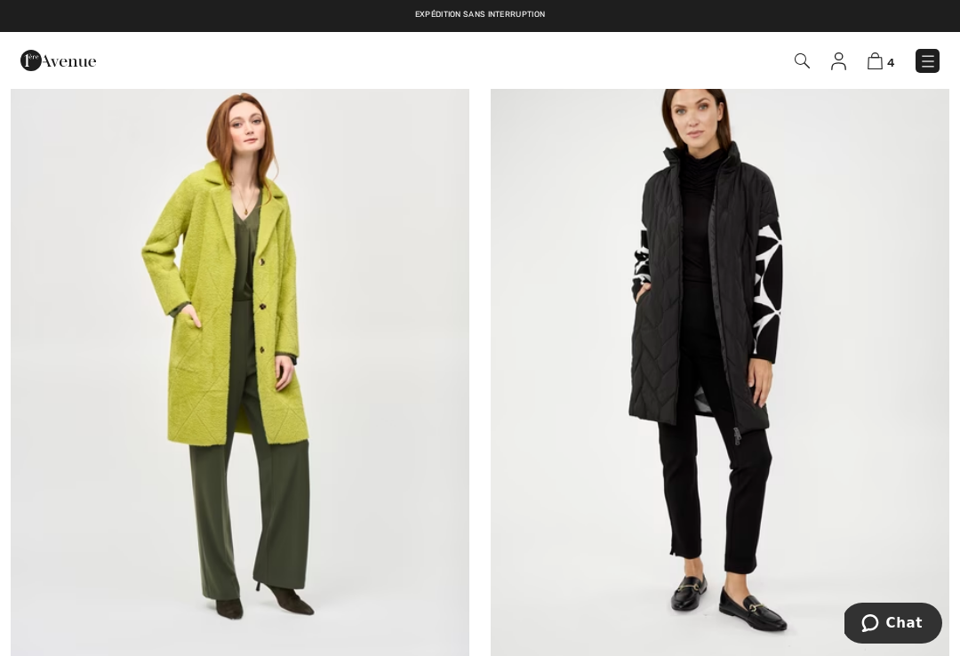
scroll to position [11543, 0]
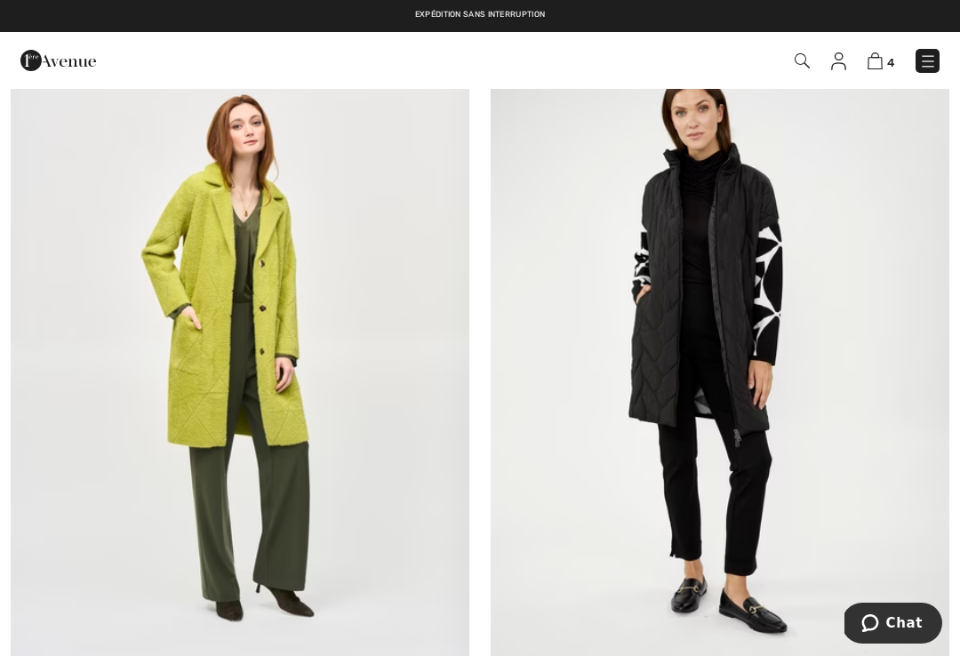
click at [266, 389] on img at bounding box center [240, 357] width 459 height 688
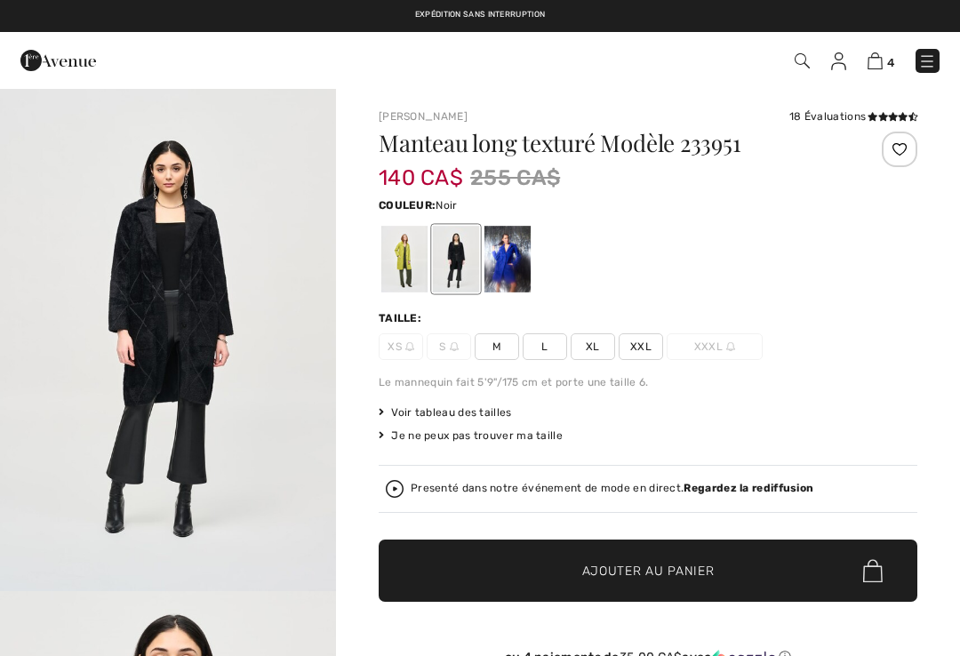
checkbox input "true"
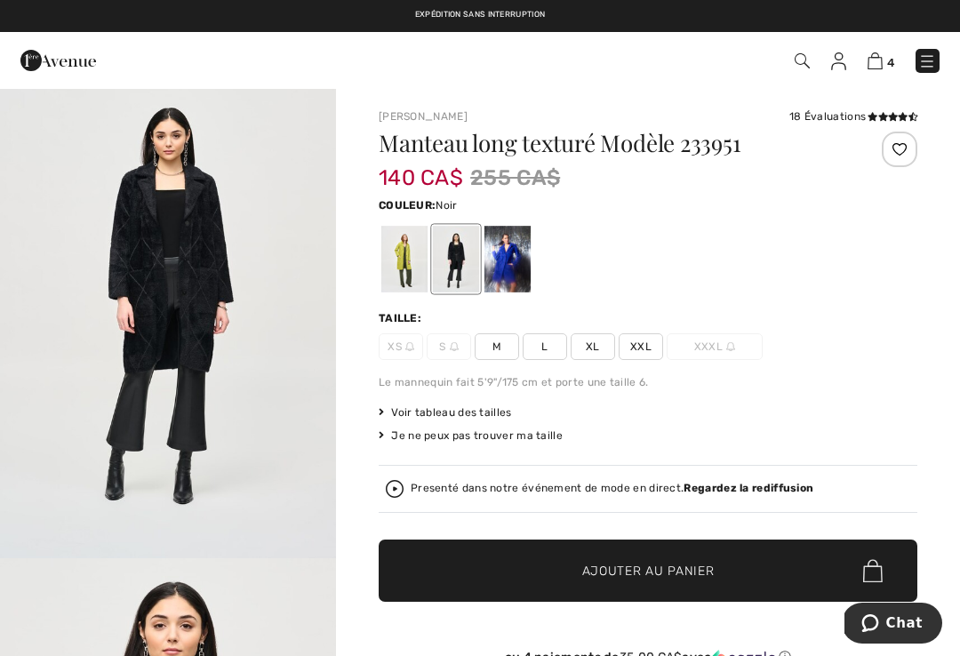
scroll to position [36, 0]
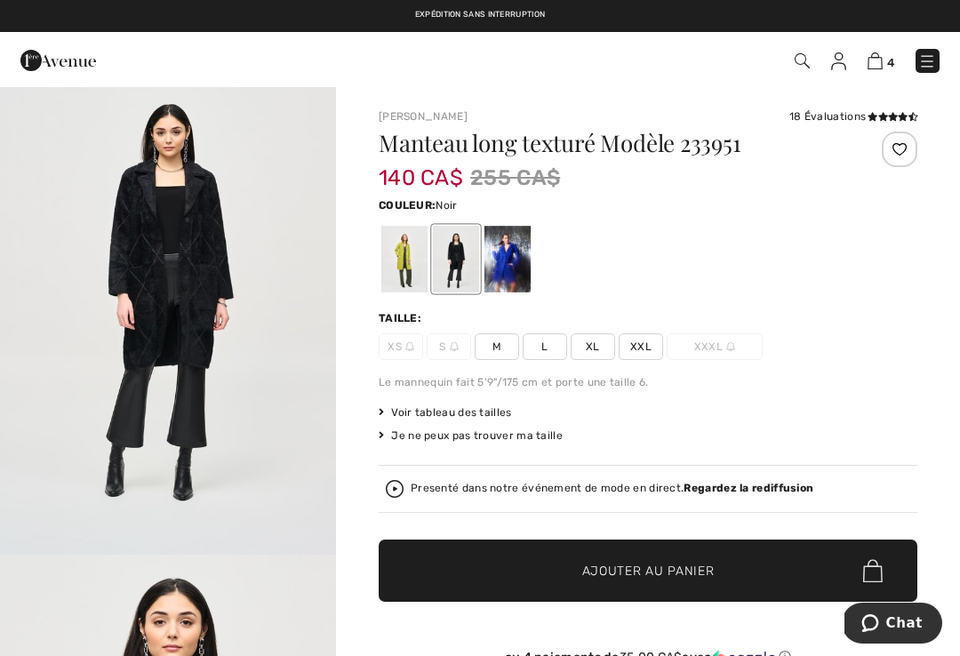
click at [205, 293] on img "1 / 4" at bounding box center [168, 303] width 336 height 504
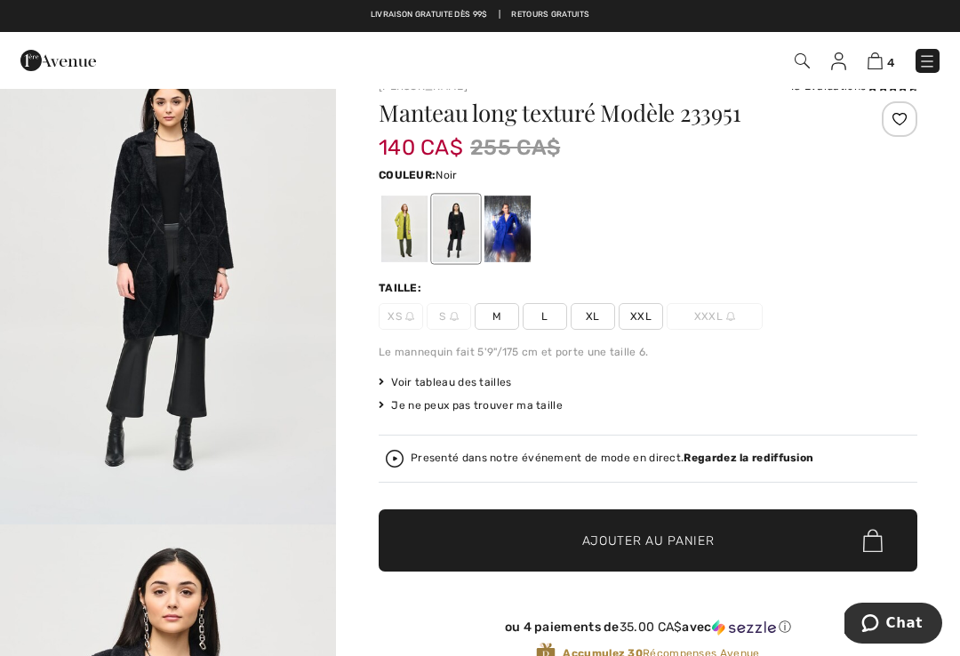
scroll to position [29, 0]
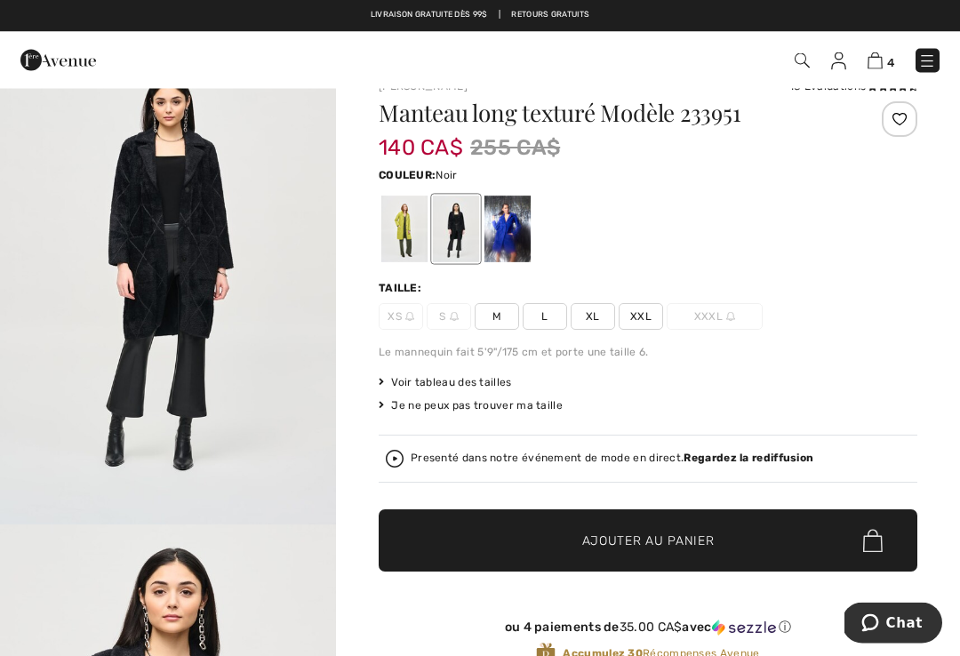
click at [650, 311] on span "XXL" at bounding box center [641, 317] width 44 height 27
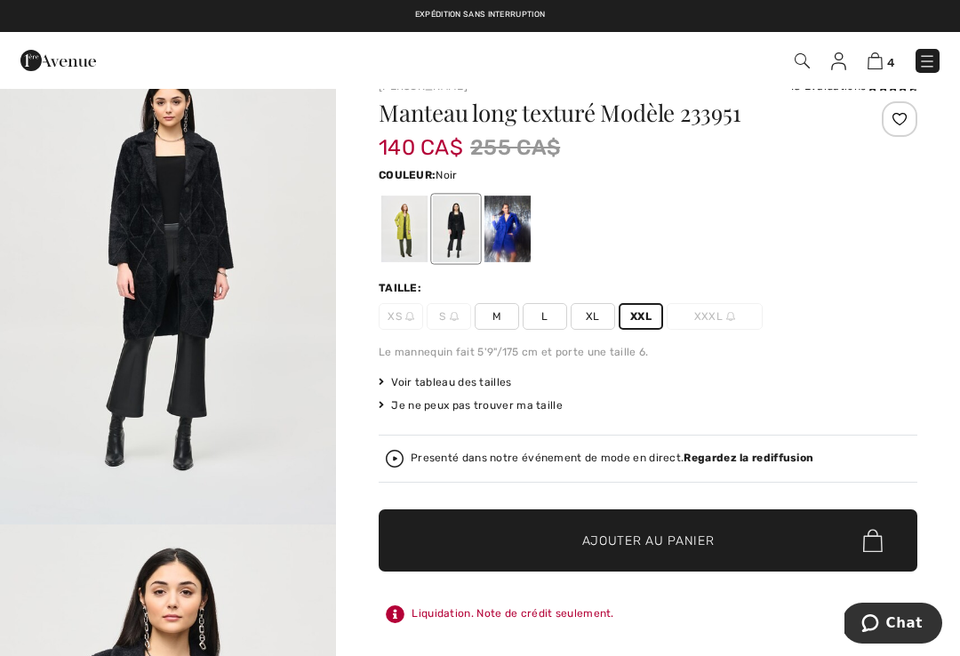
click at [622, 545] on span "Ajouter au panier" at bounding box center [648, 541] width 132 height 19
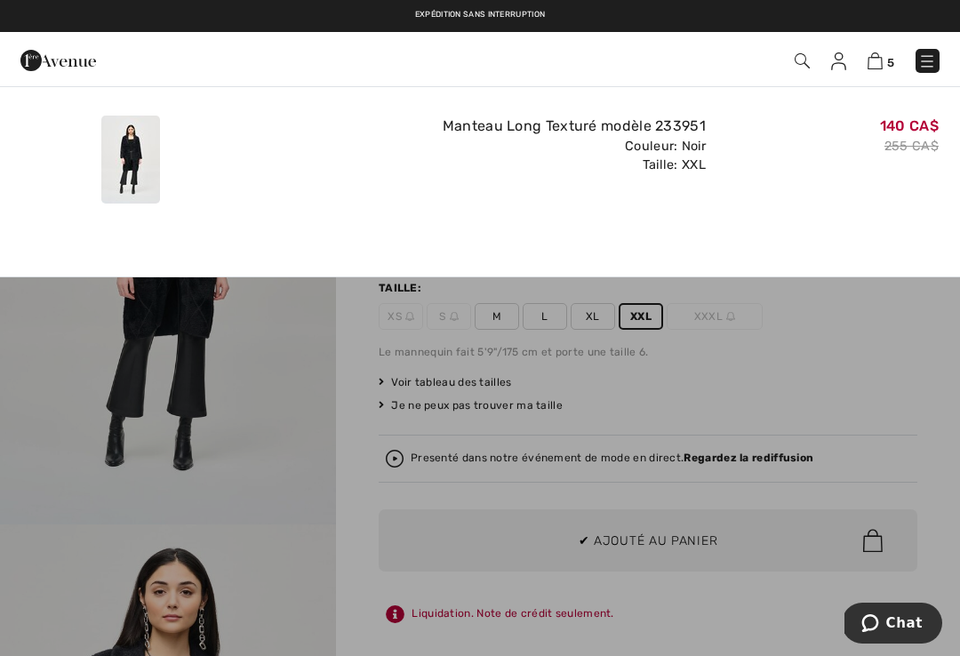
scroll to position [0, 0]
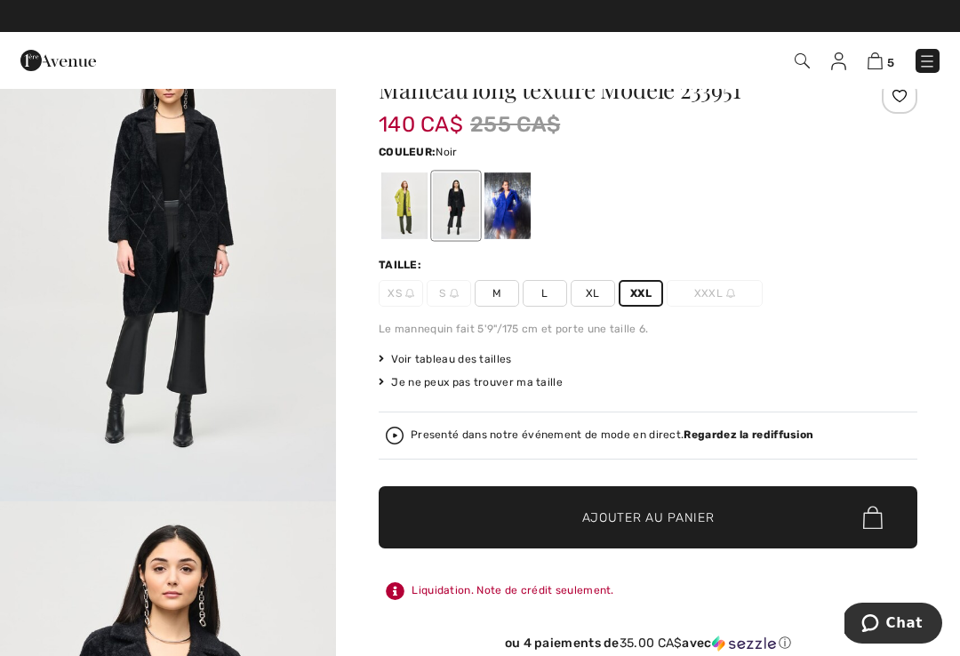
click at [871, 36] on div "5 Ajouté au panier Frank Lyman Jean Évasé Taille Moyenne Modèle 256759u 130 CA$…" at bounding box center [480, 60] width 960 height 57
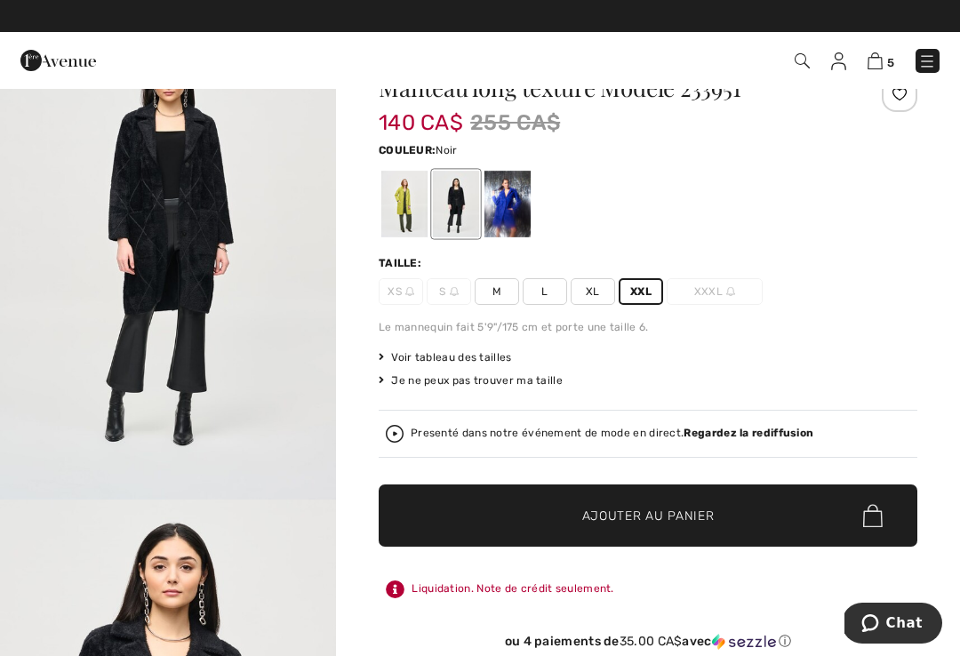
scroll to position [56, 0]
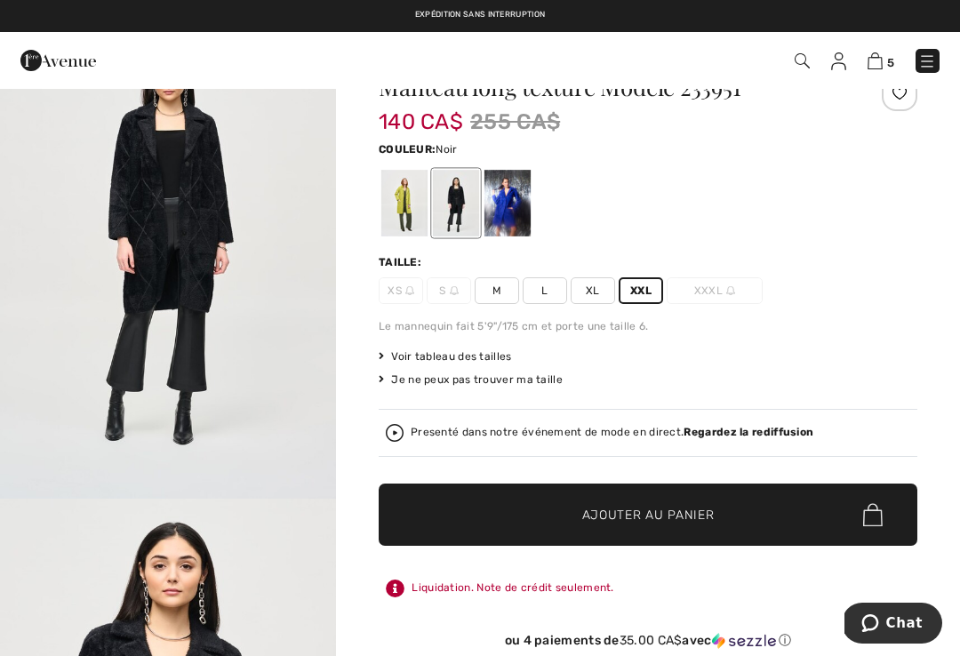
click at [880, 53] on img at bounding box center [875, 60] width 15 height 17
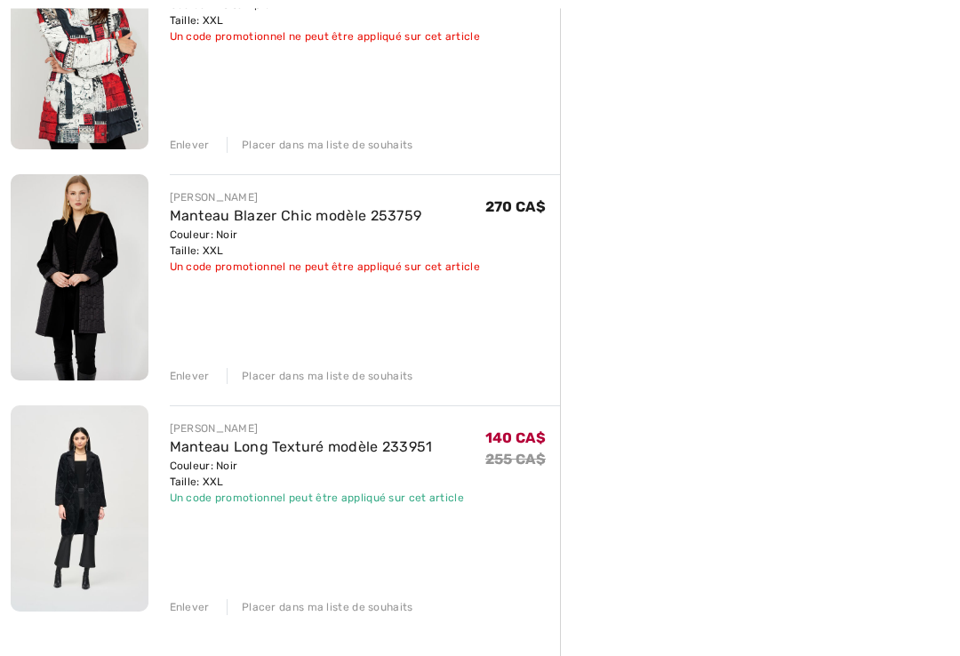
scroll to position [751, 0]
click at [193, 374] on div "Enlever" at bounding box center [190, 376] width 40 height 16
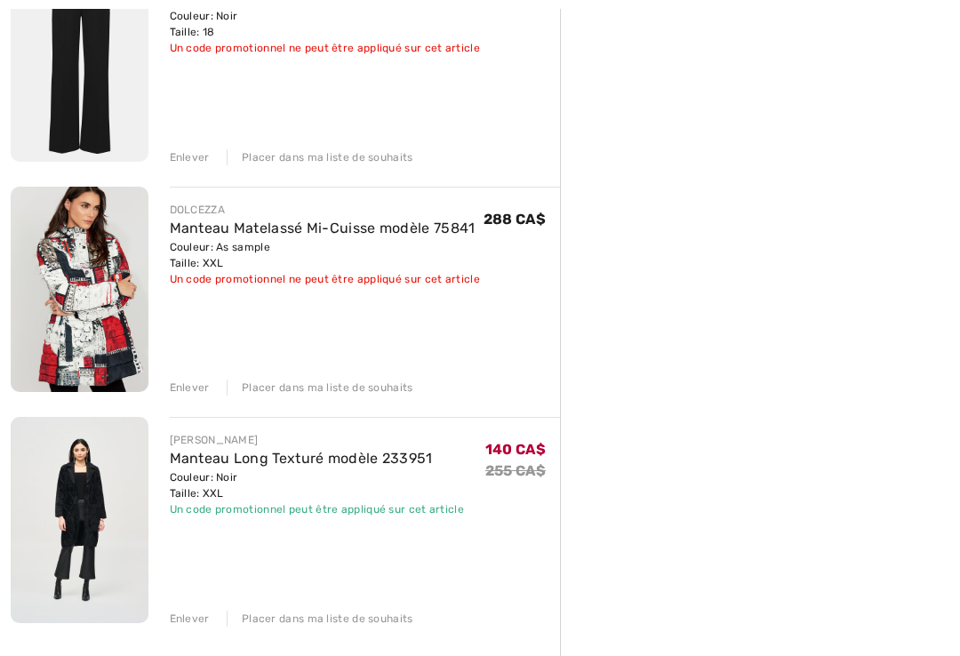
scroll to position [509, 0]
click at [194, 389] on div "Enlever" at bounding box center [190, 388] width 40 height 16
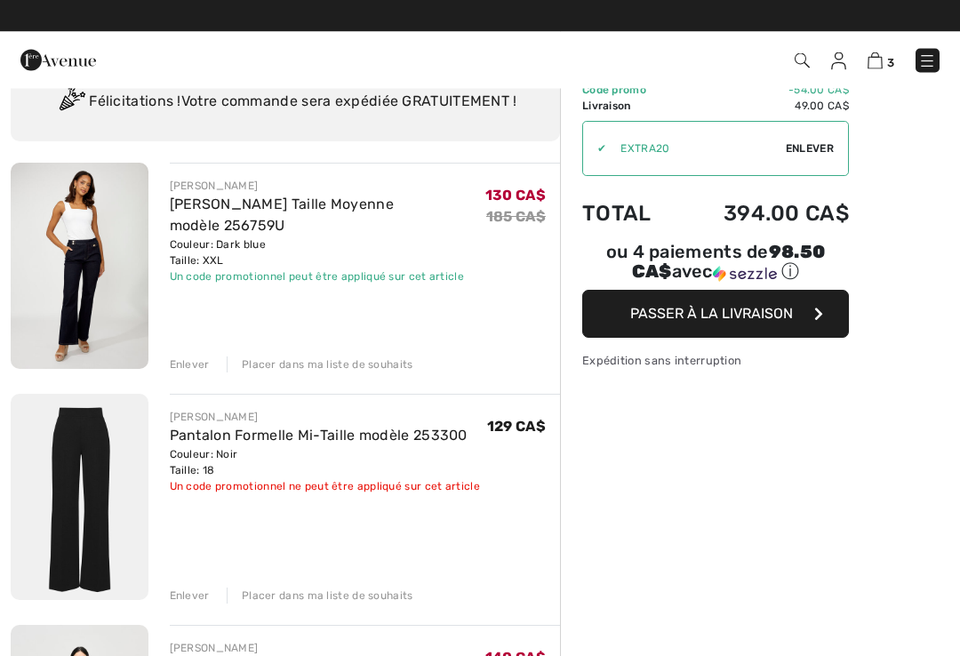
scroll to position [70, 0]
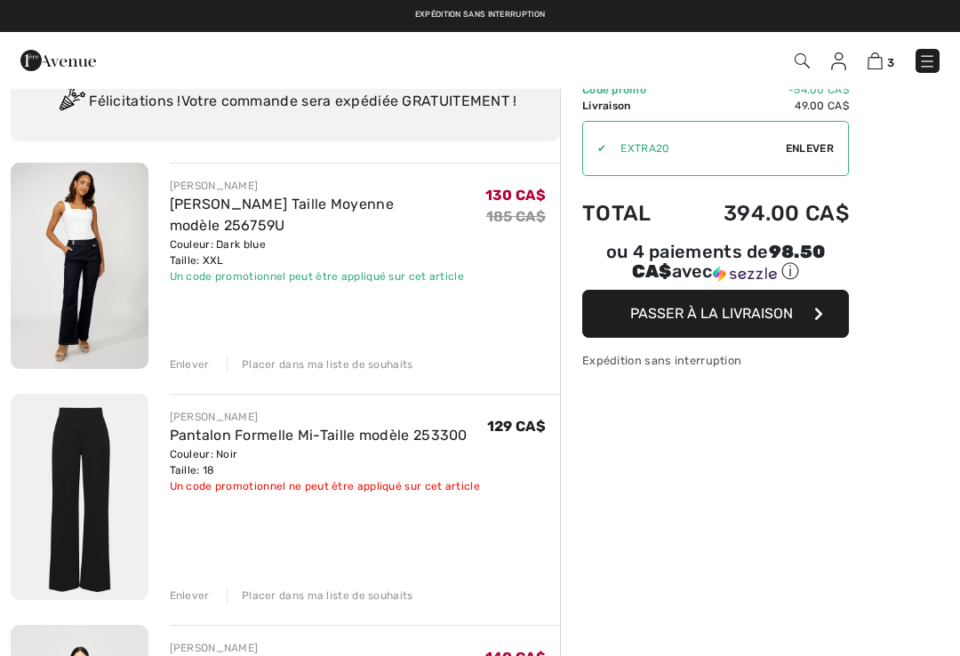
click at [767, 310] on span "Passer à la livraison" at bounding box center [711, 313] width 163 height 17
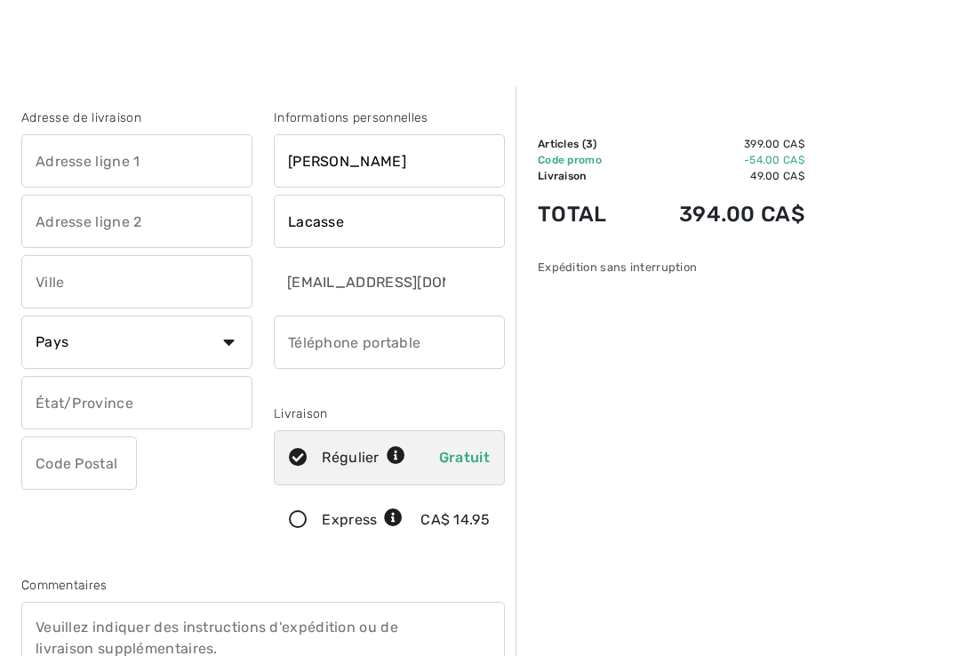
click at [240, 345] on select "Pays [GEOGRAPHIC_DATA] [GEOGRAPHIC_DATA] [GEOGRAPHIC_DATA] [GEOGRAPHIC_DATA] [G…" at bounding box center [136, 342] width 231 height 53
select select "CA"
click at [227, 403] on select "État/Province Alberta Colombie-Britannique Ile-du-Prince-Edward Manitoba Nouvea…" at bounding box center [136, 402] width 231 height 53
select select "QC"
click at [59, 157] on input "text" at bounding box center [136, 160] width 231 height 53
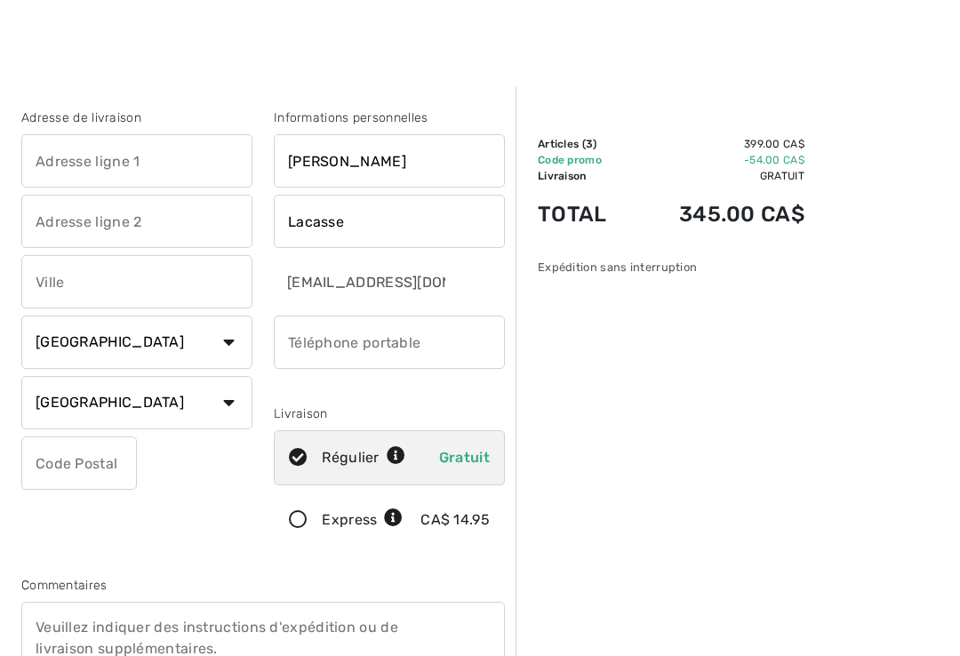
type input "[STREET_ADDRESS]"
type input "Lévis"
type input "G7A0W3"
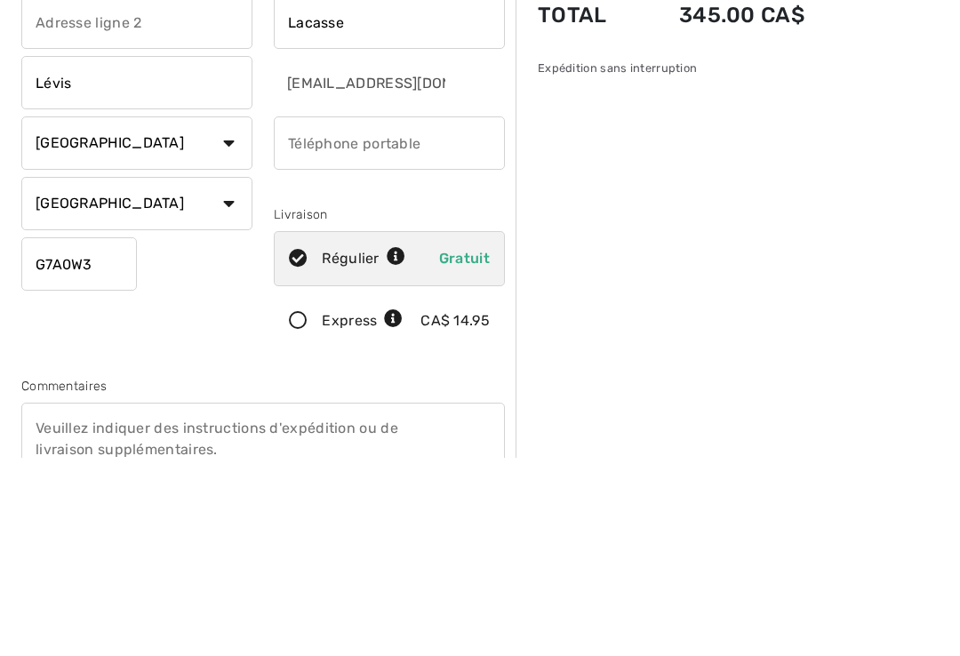
click at [312, 316] on input "phone" at bounding box center [389, 342] width 231 height 53
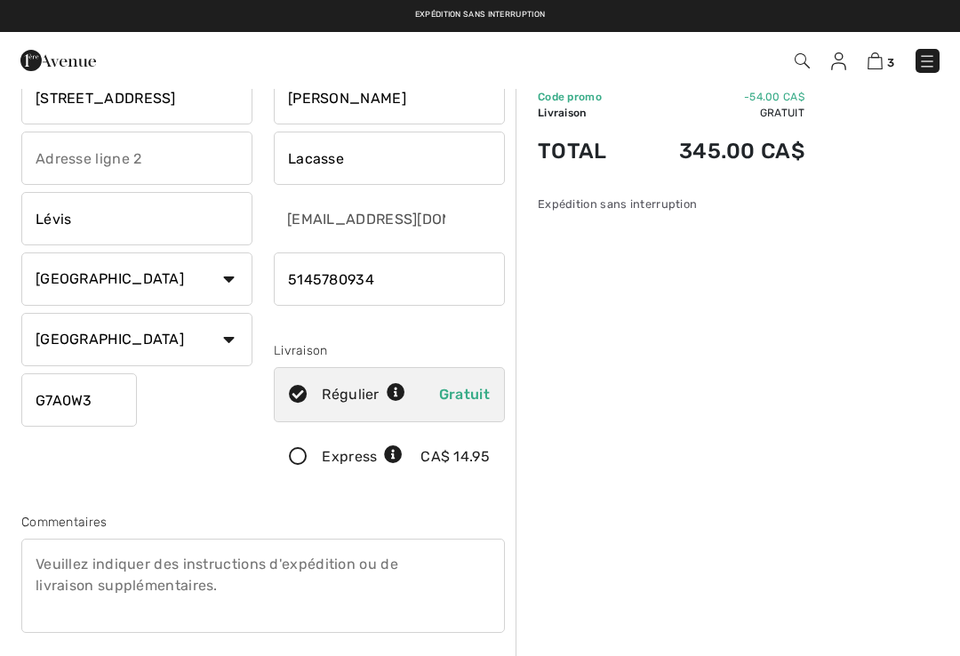
scroll to position [59, 0]
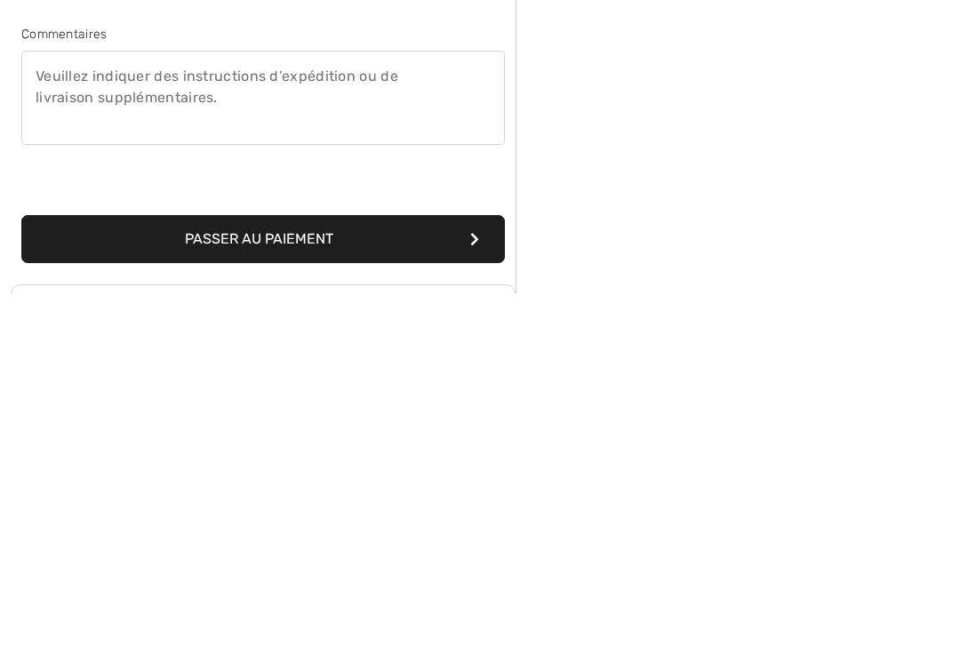
type input "5145780934"
click at [279, 578] on button "Passer au paiement" at bounding box center [263, 602] width 484 height 48
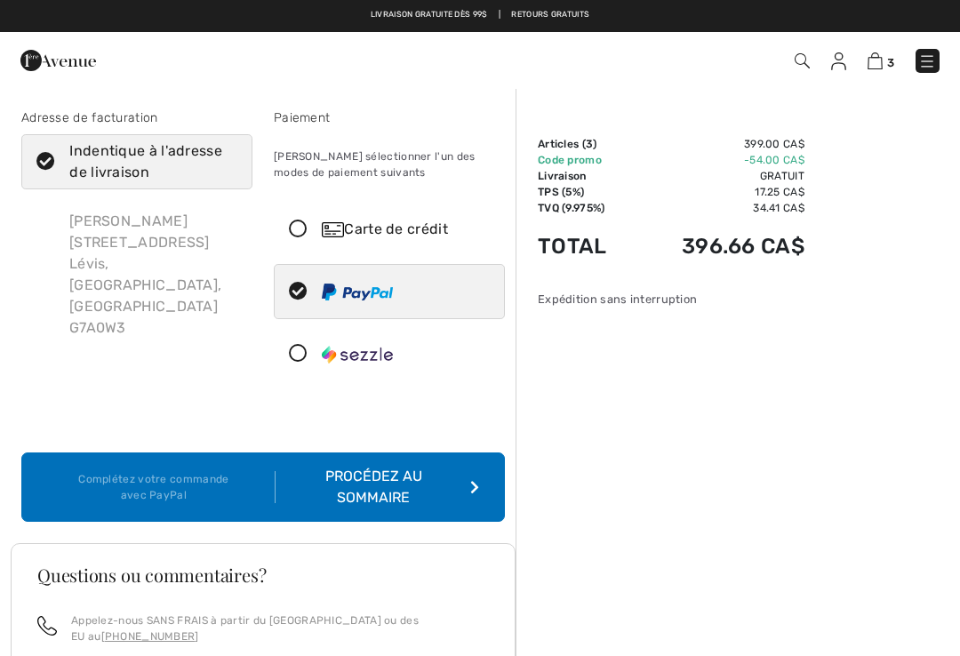
click at [844, 59] on img at bounding box center [838, 61] width 15 height 18
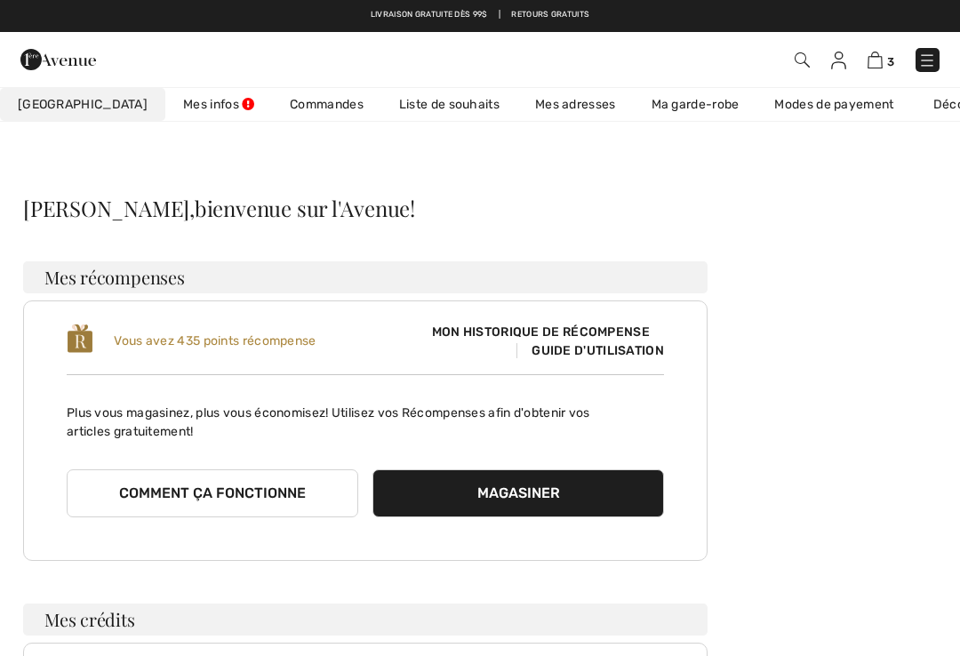
click at [173, 107] on link "Mes infos" at bounding box center [218, 104] width 107 height 33
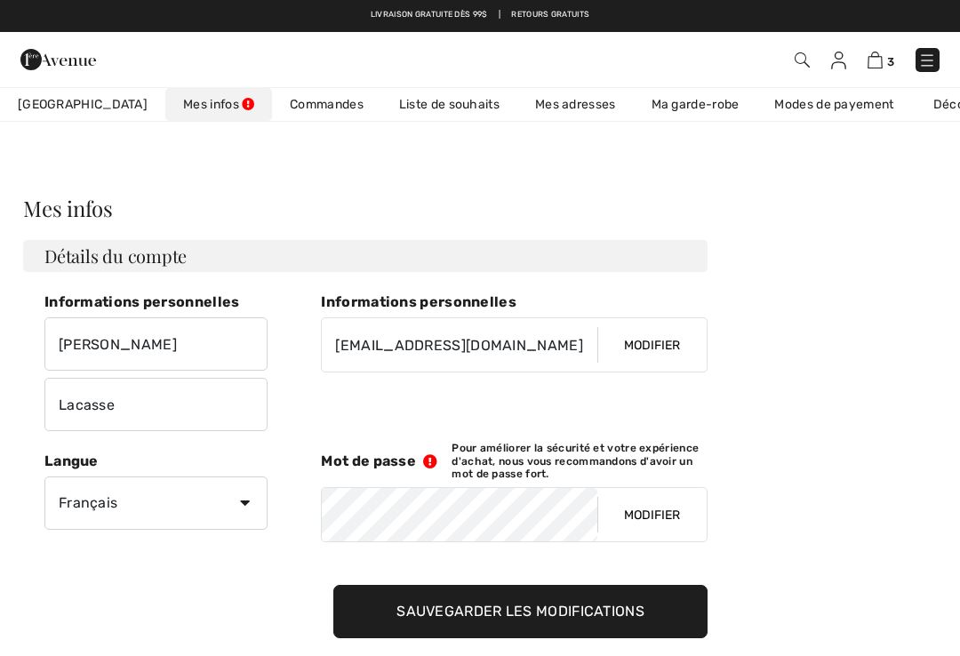
click at [272, 101] on link "Commandes" at bounding box center [326, 104] width 109 height 33
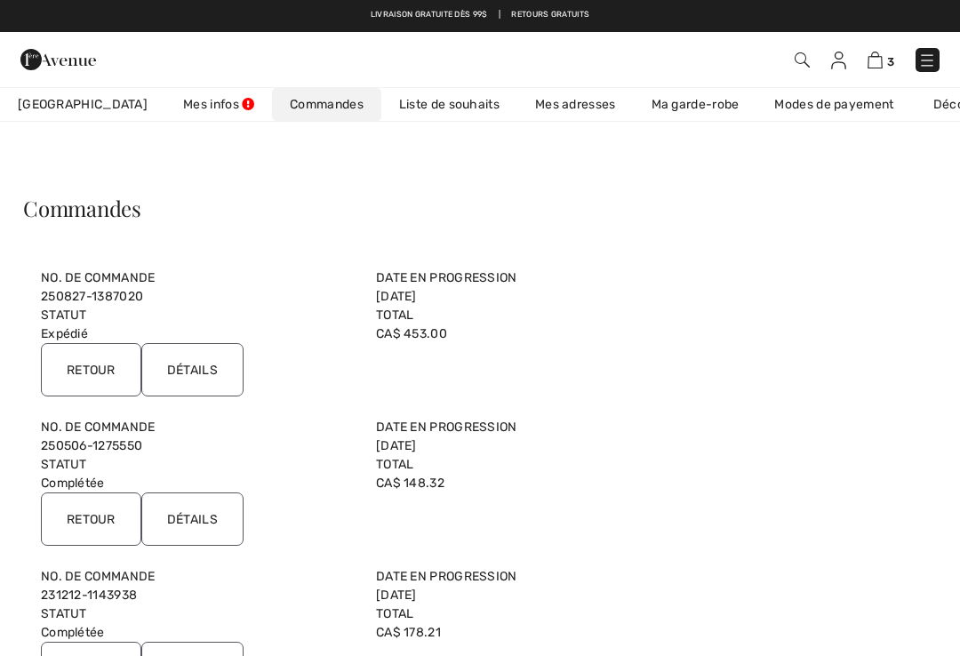
click at [95, 374] on input "Retour" at bounding box center [91, 369] width 100 height 53
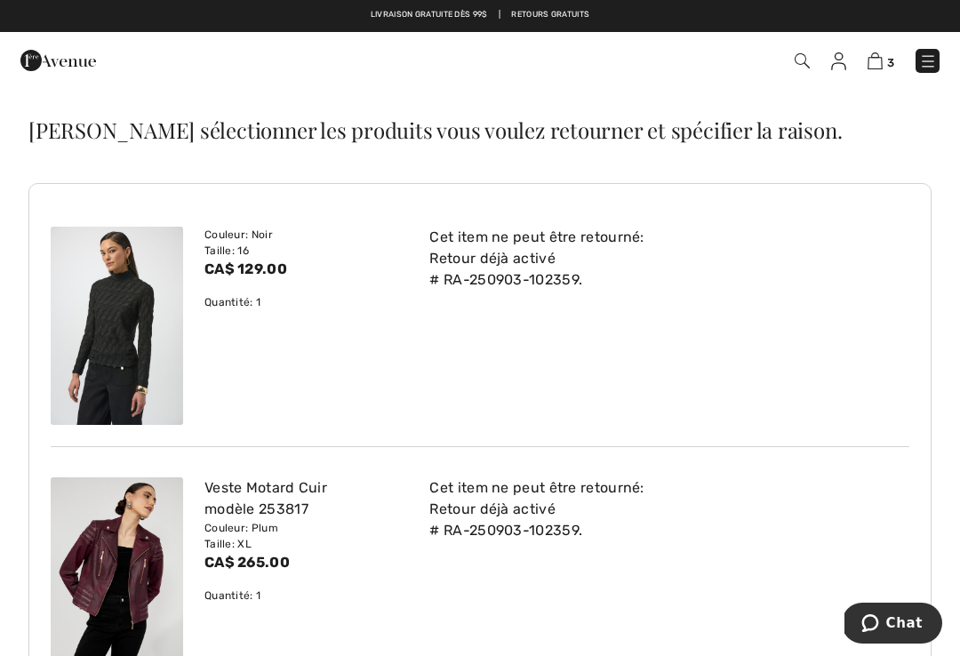
scroll to position [98, 0]
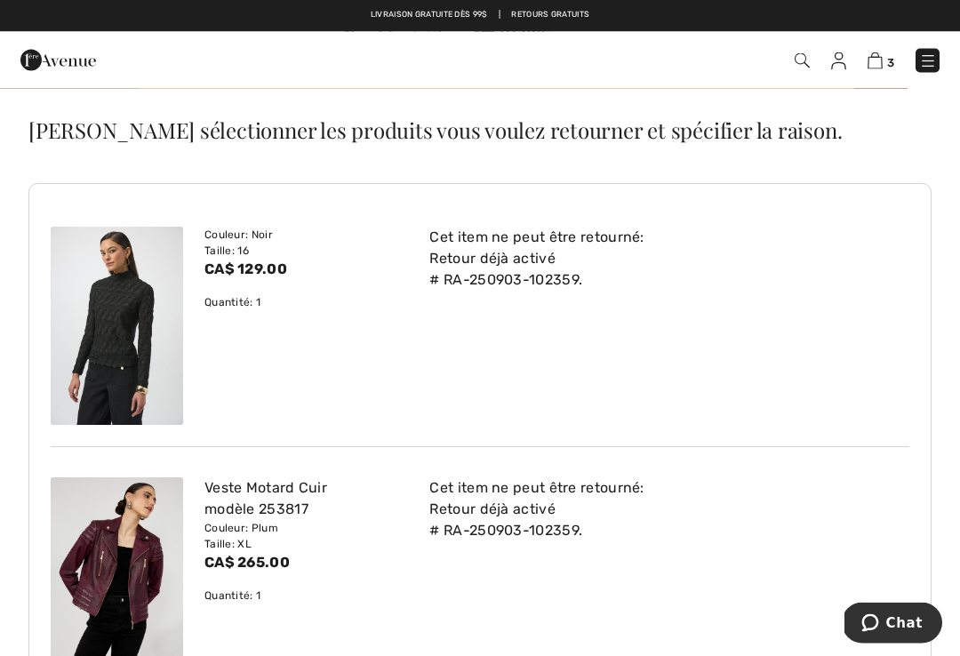
click at [130, 325] on img at bounding box center [117, 327] width 132 height 198
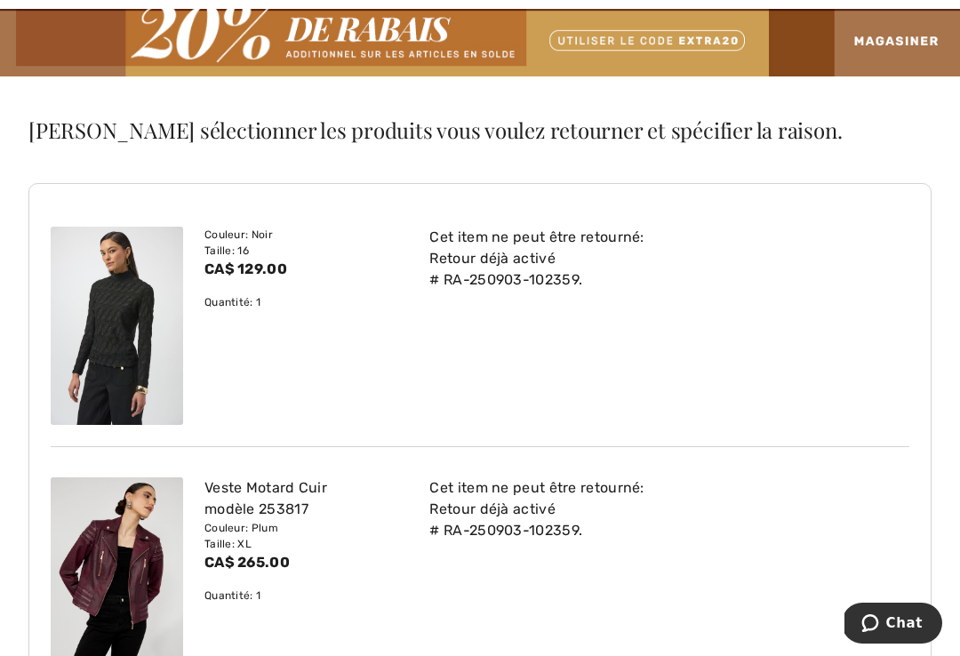
scroll to position [124, 0]
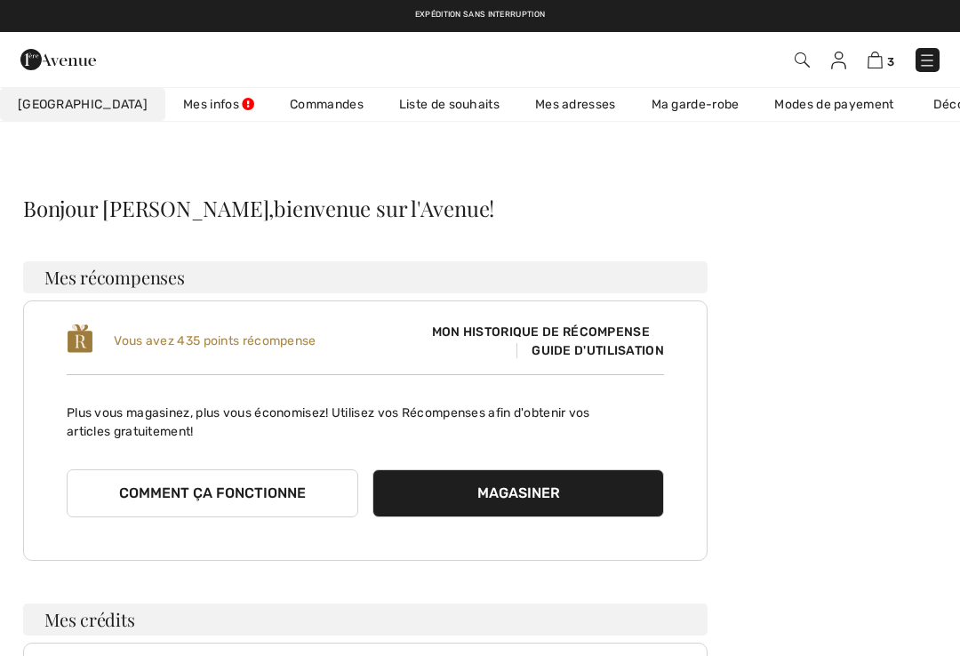
click at [787, 93] on link "Modes de payement" at bounding box center [834, 104] width 155 height 33
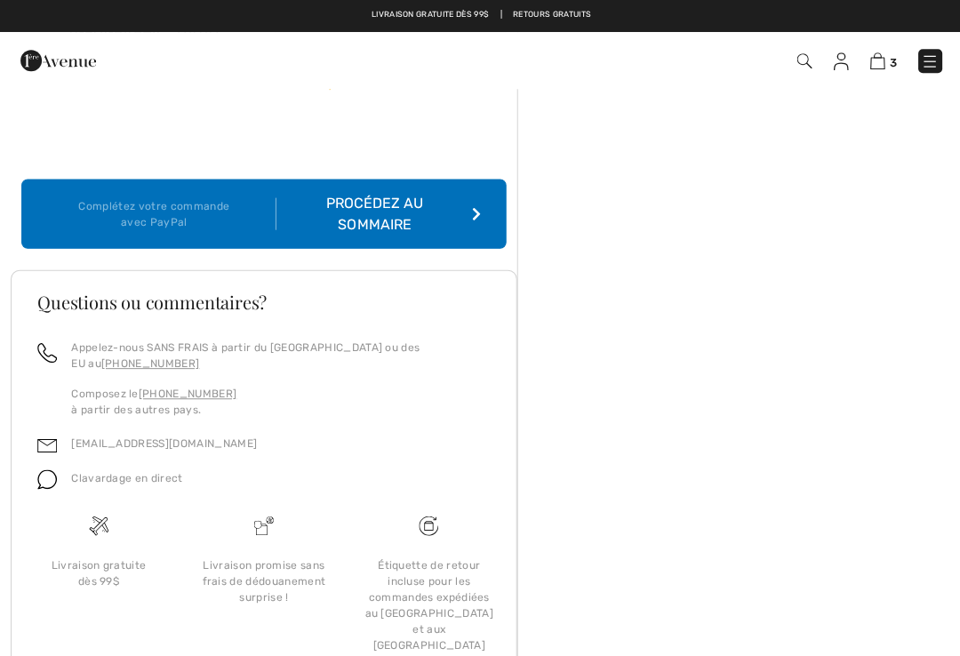
scroll to position [261, 0]
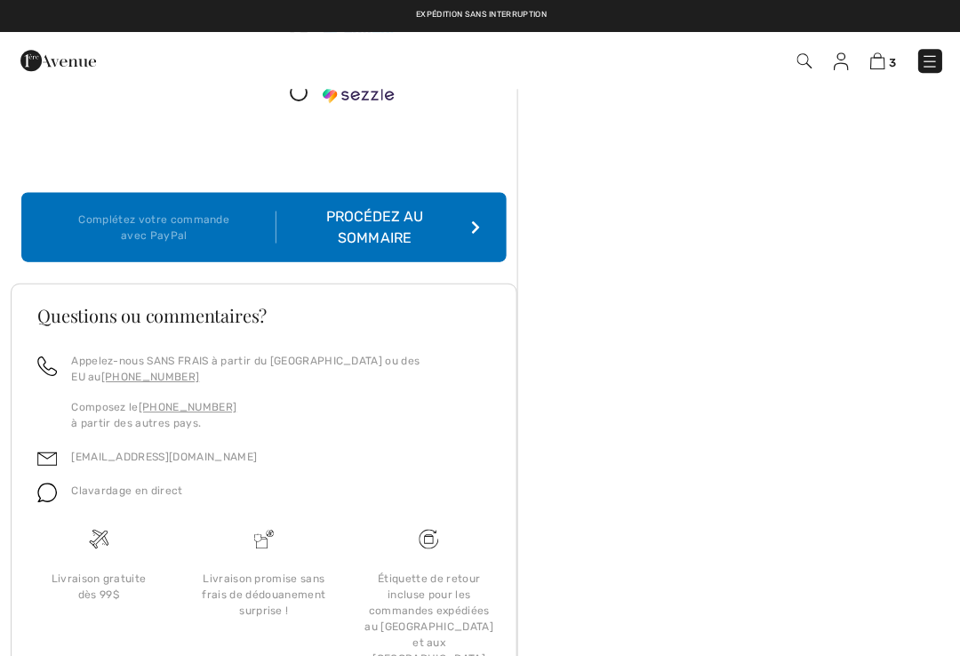
click at [438, 643] on footer "Questions ou commentaires? Appelez-nous SANS FRAIS à partir du Canada ou des EU…" at bounding box center [263, 496] width 505 height 427
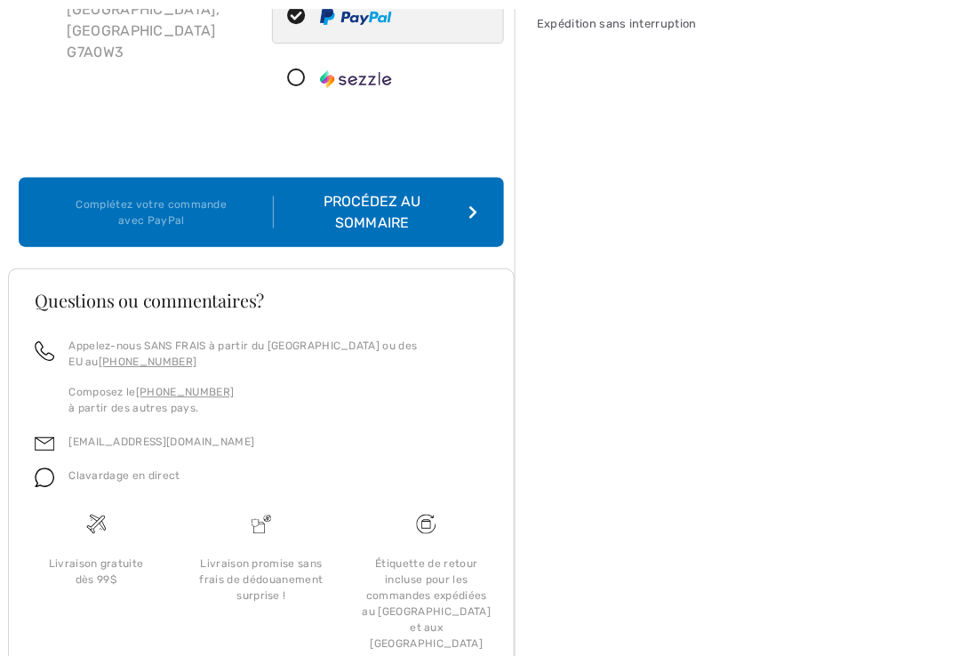
scroll to position [276, 0]
click at [112, 435] on link "[EMAIL_ADDRESS][DOMAIN_NAME]" at bounding box center [163, 441] width 185 height 12
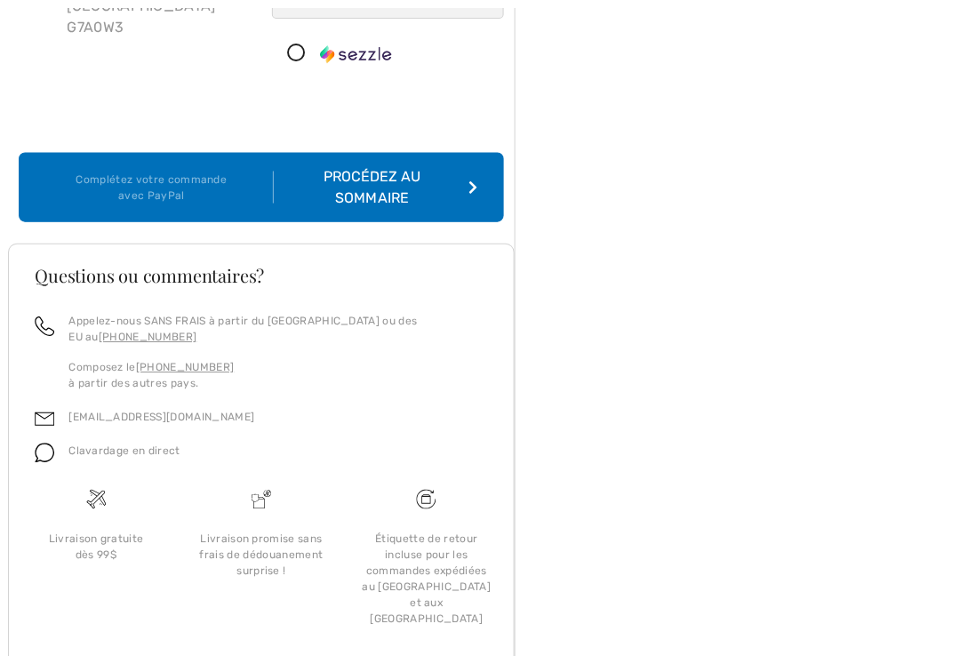
scroll to position [300, 0]
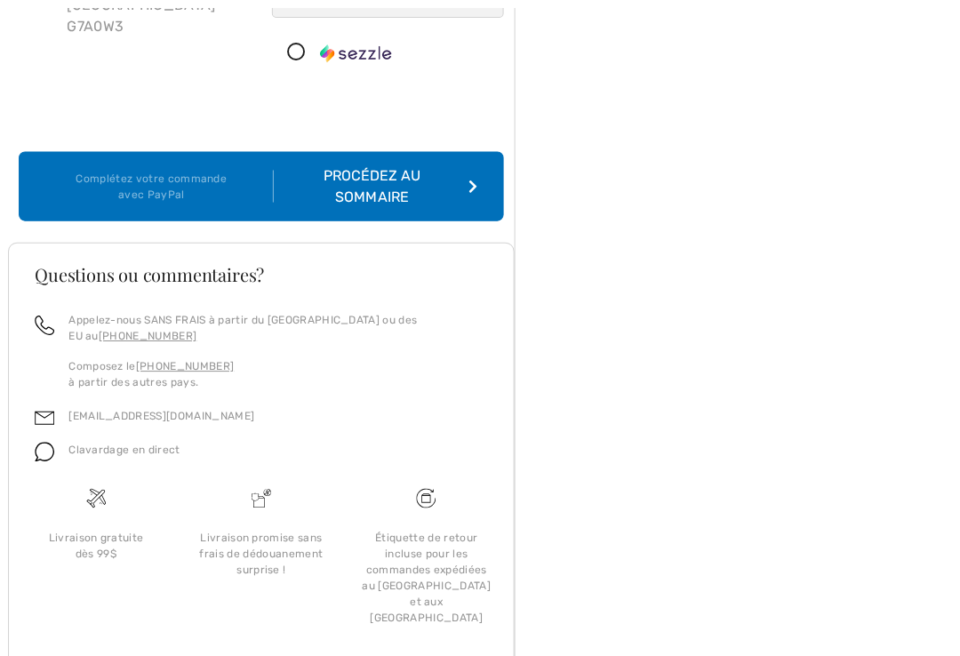
click at [114, 445] on span "Clavardage en direct" at bounding box center [126, 451] width 111 height 12
click at [50, 443] on img at bounding box center [47, 453] width 20 height 20
click at [52, 443] on img at bounding box center [47, 453] width 20 height 20
click at [47, 443] on img at bounding box center [47, 453] width 20 height 20
click at [53, 443] on img at bounding box center [47, 453] width 20 height 20
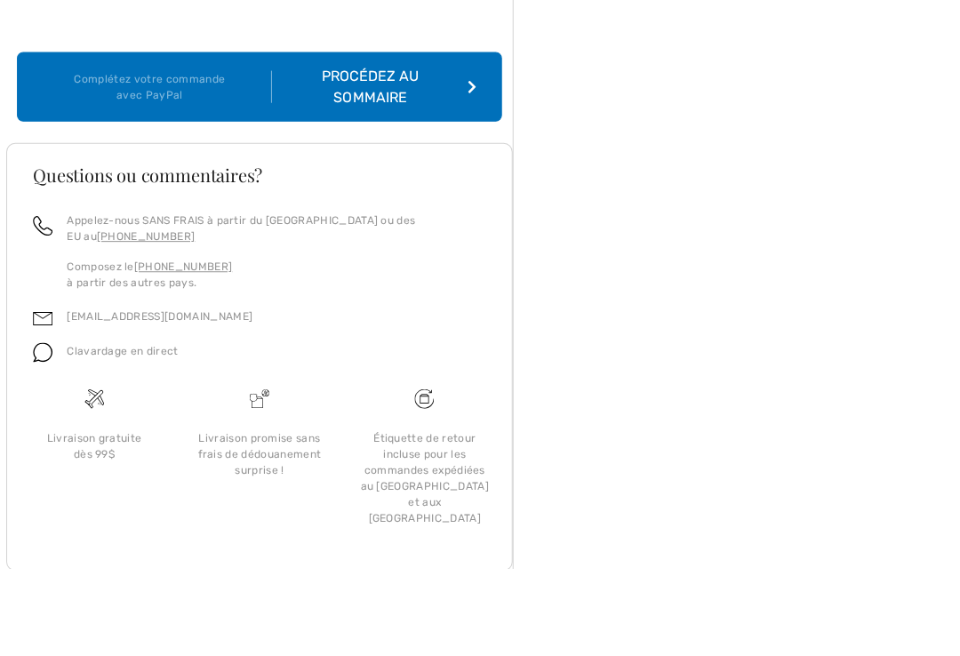
scroll to position [310, 0]
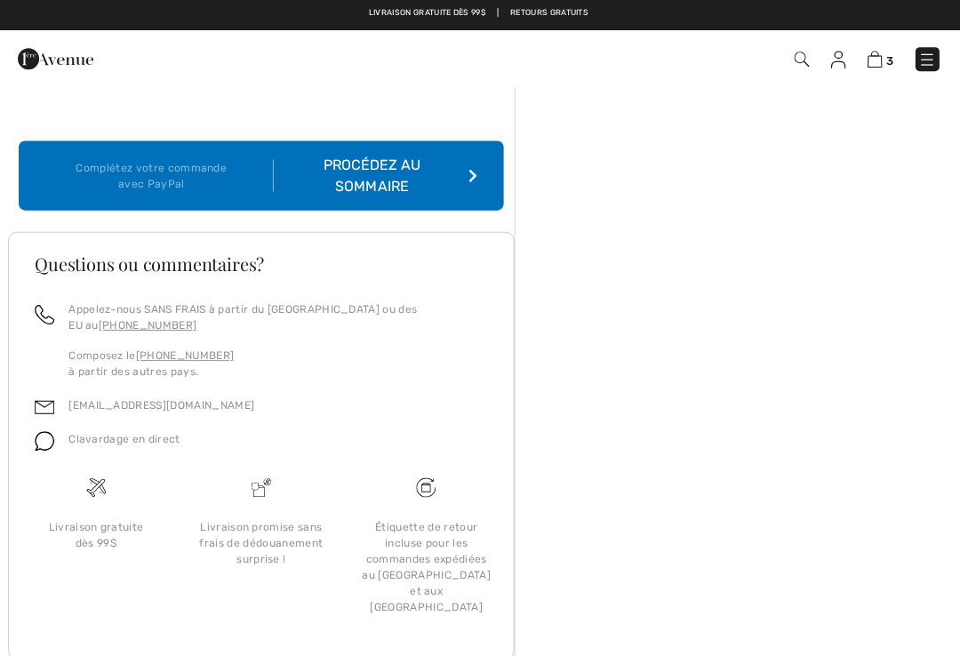
click at [46, 432] on img at bounding box center [47, 442] width 20 height 20
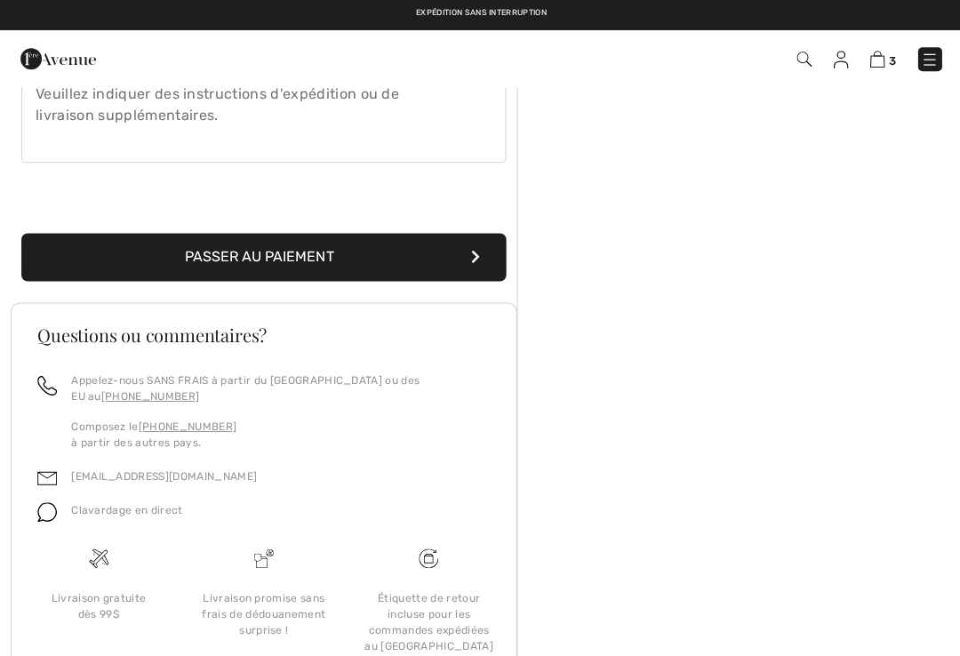
scroll to position [531, 0]
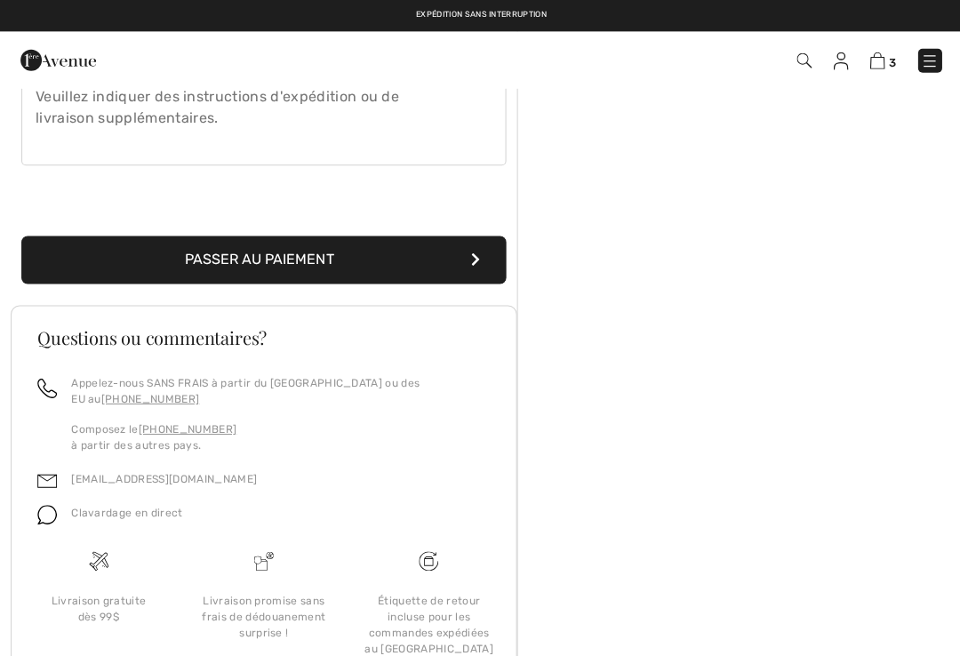
click at [46, 504] on img at bounding box center [47, 514] width 20 height 20
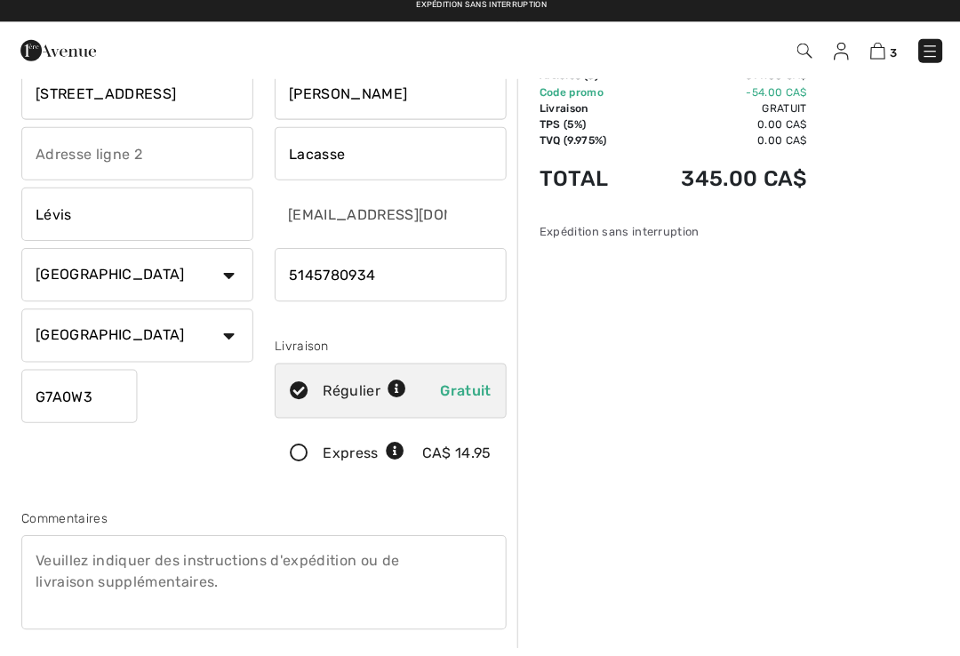
scroll to position [0, 0]
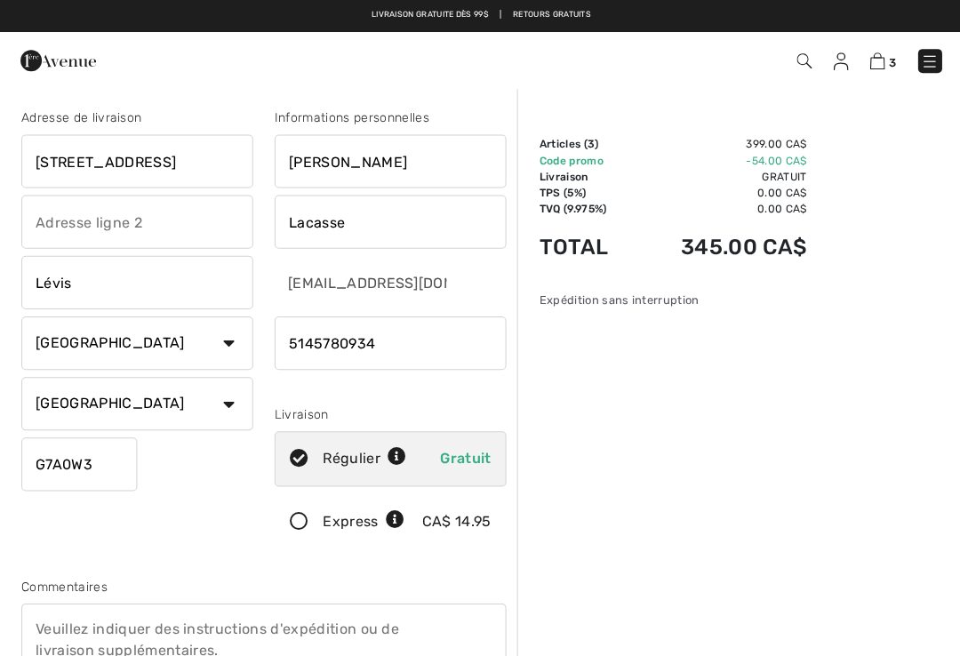
click at [924, 62] on img at bounding box center [928, 61] width 18 height 18
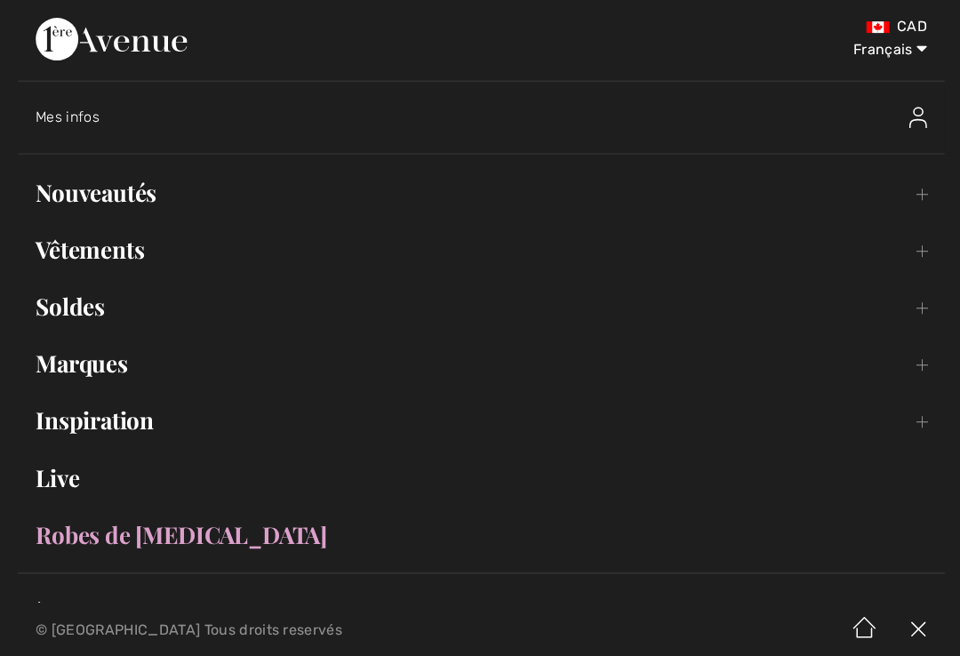
click at [85, 360] on link "Marques Open submenu" at bounding box center [480, 362] width 925 height 39
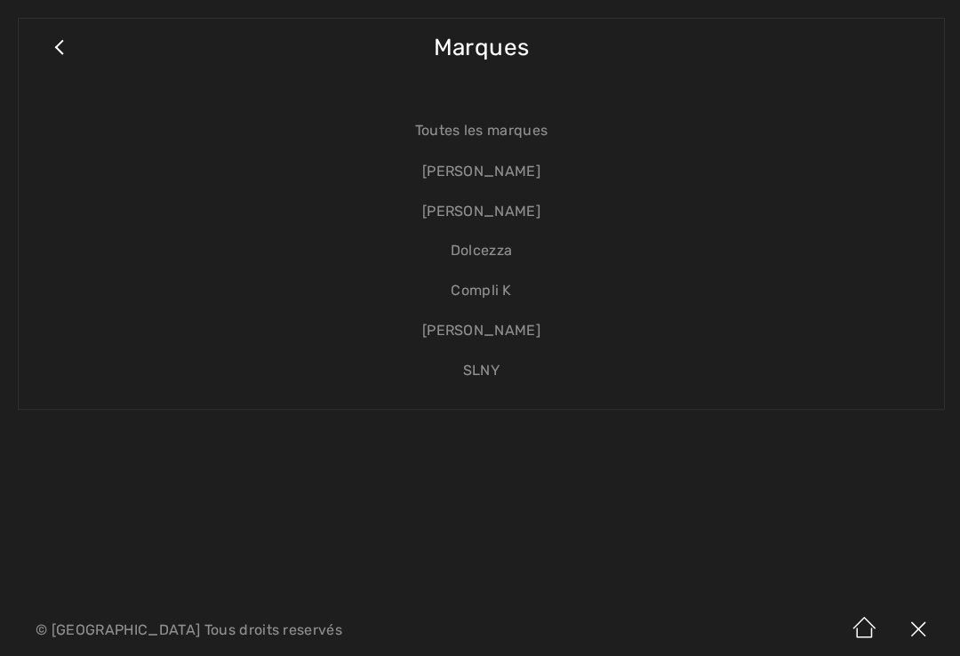
click at [464, 214] on link "[PERSON_NAME]" at bounding box center [479, 211] width 887 height 40
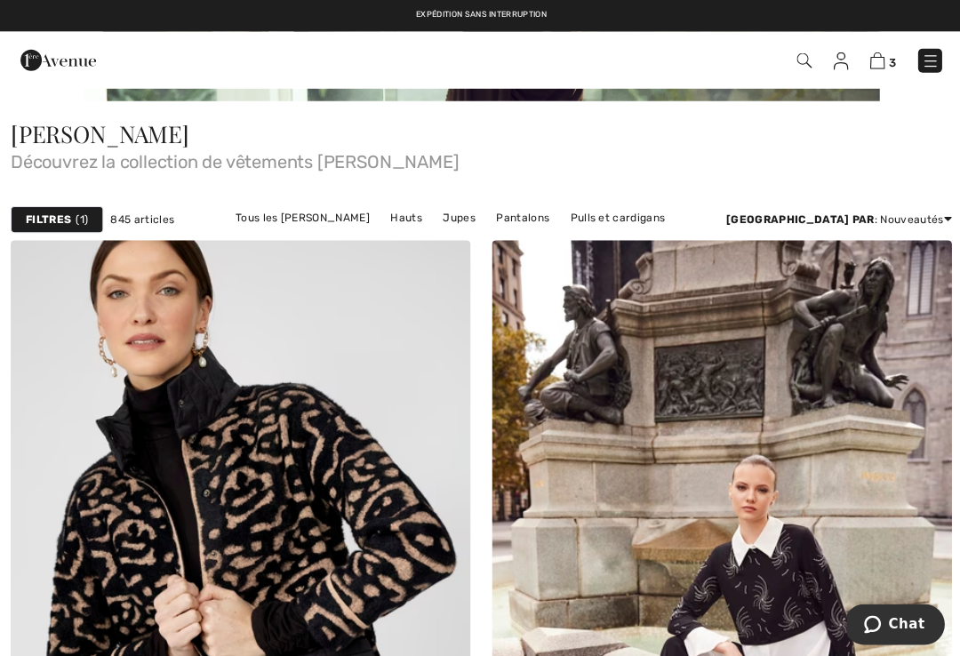
scroll to position [449, 0]
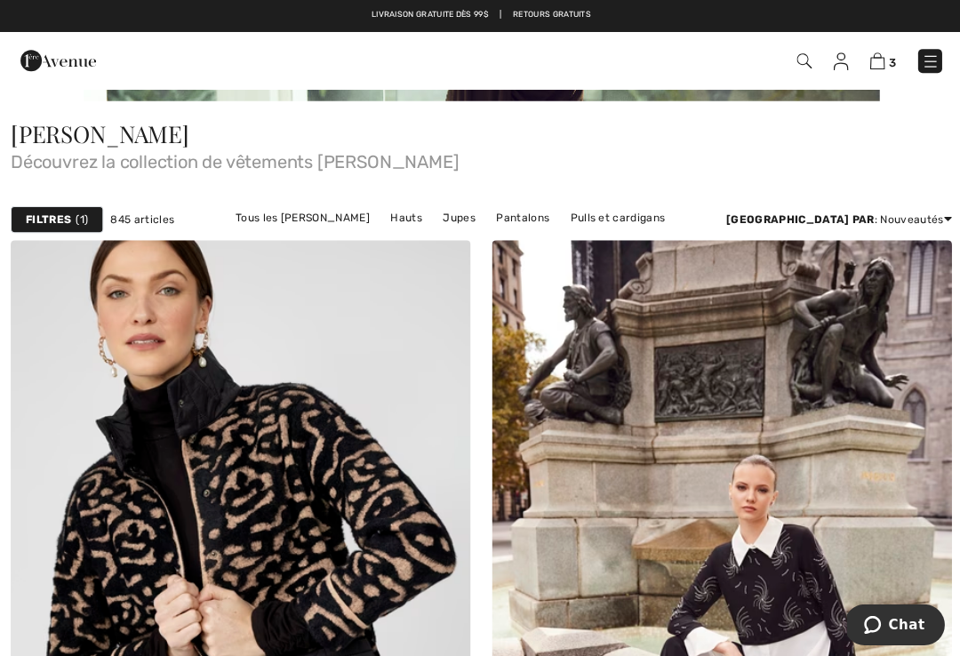
click at [381, 226] on link "Hauts" at bounding box center [406, 216] width 50 height 23
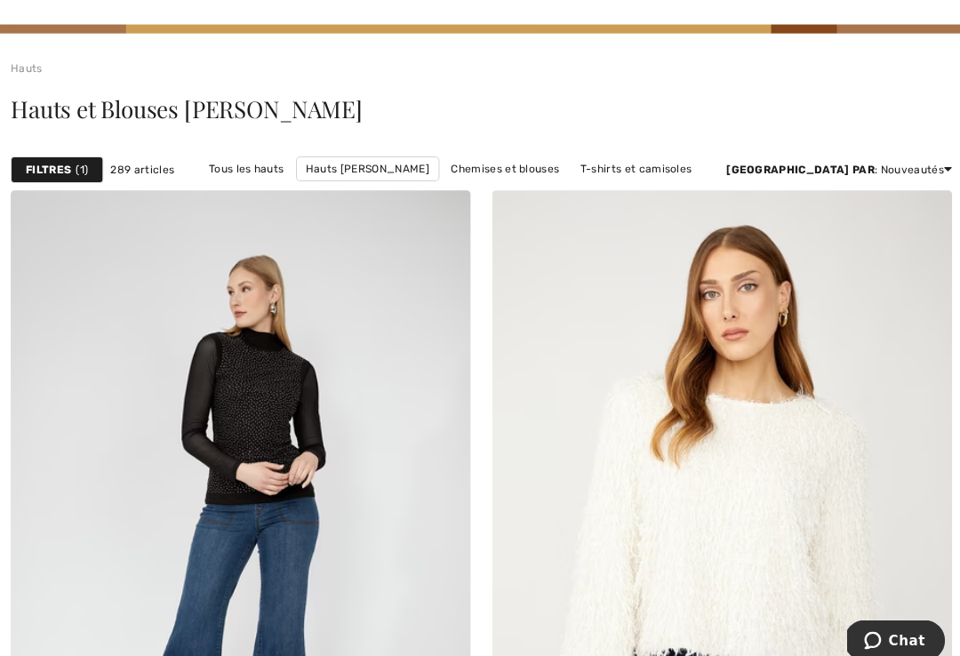
scroll to position [158, 0]
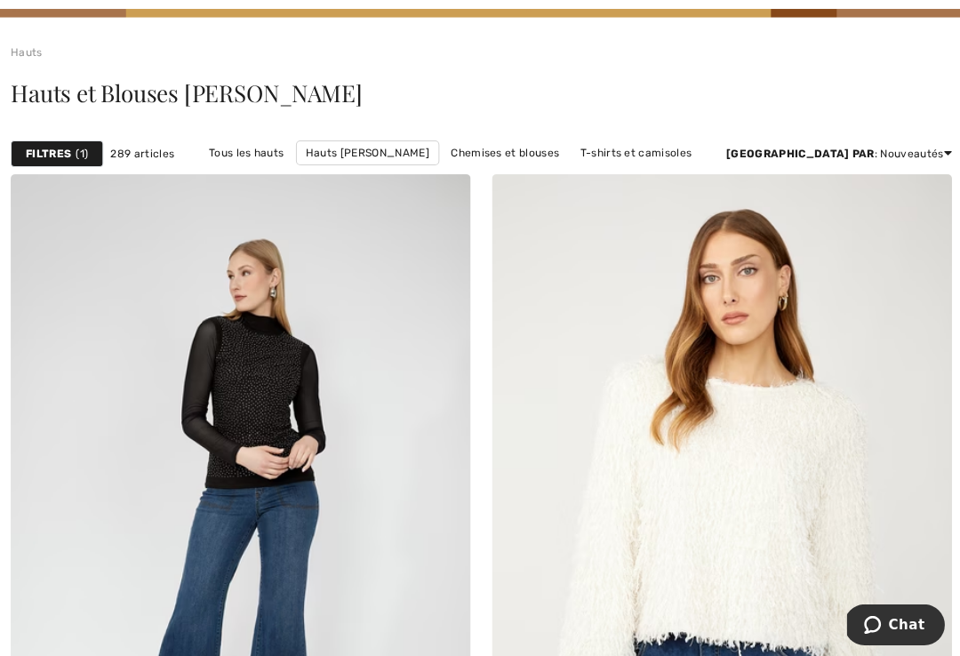
click at [259, 397] on img at bounding box center [240, 517] width 459 height 688
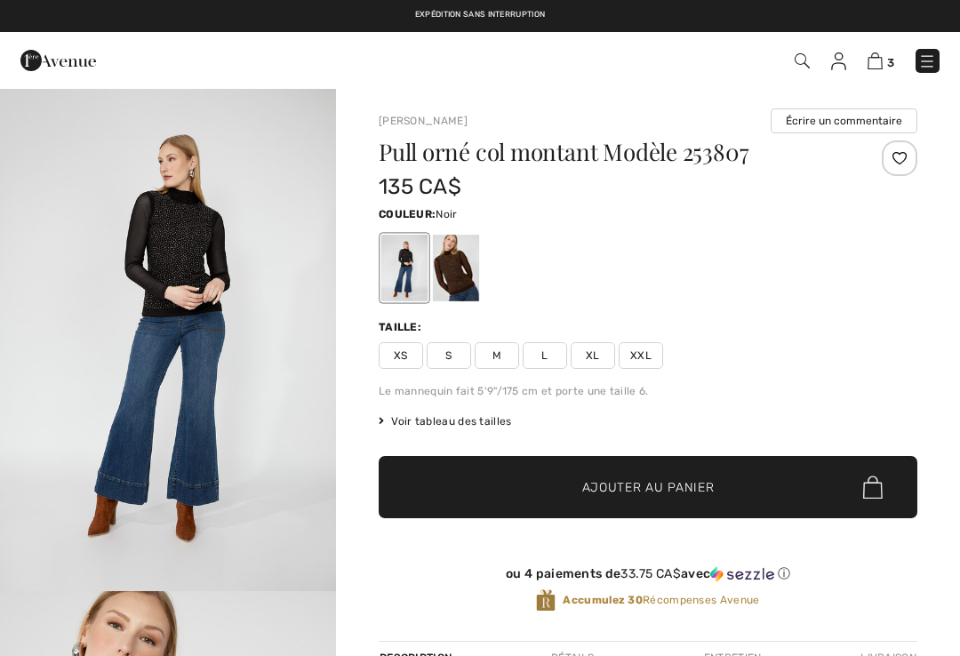
checkbox input "true"
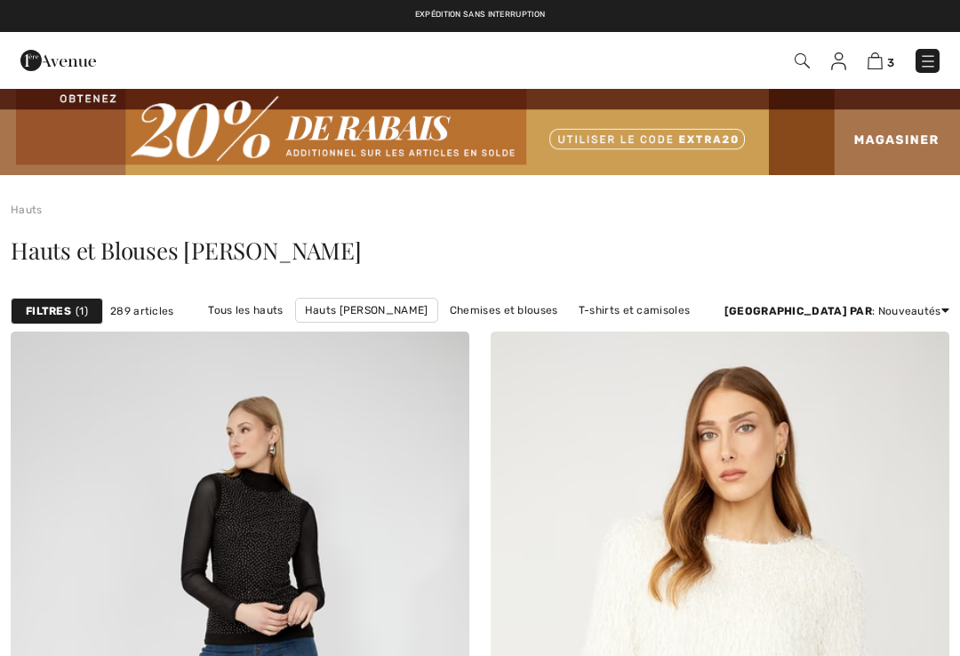
checkbox input "true"
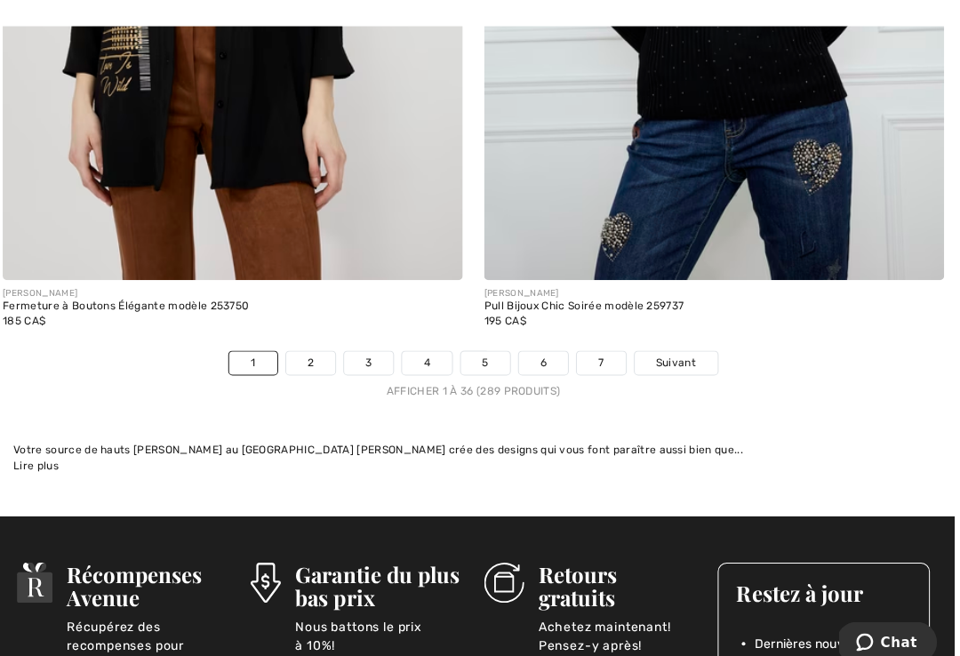
scroll to position [14172, 0]
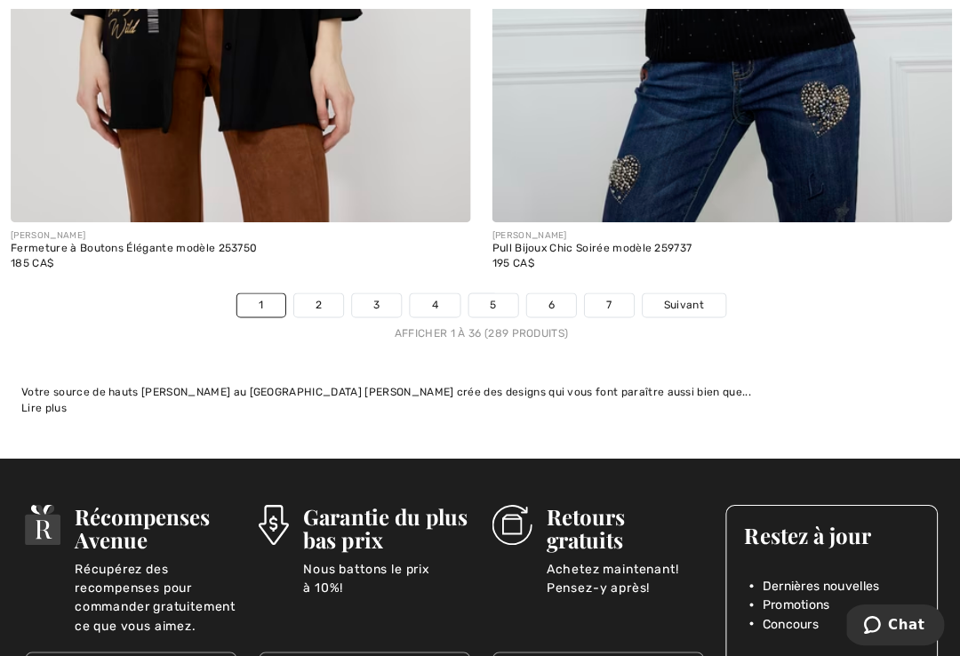
click at [536, 242] on div "Pull Bijoux Chic Soirée modèle 259737" at bounding box center [720, 248] width 459 height 12
click at [311, 301] on link "2" at bounding box center [317, 304] width 49 height 23
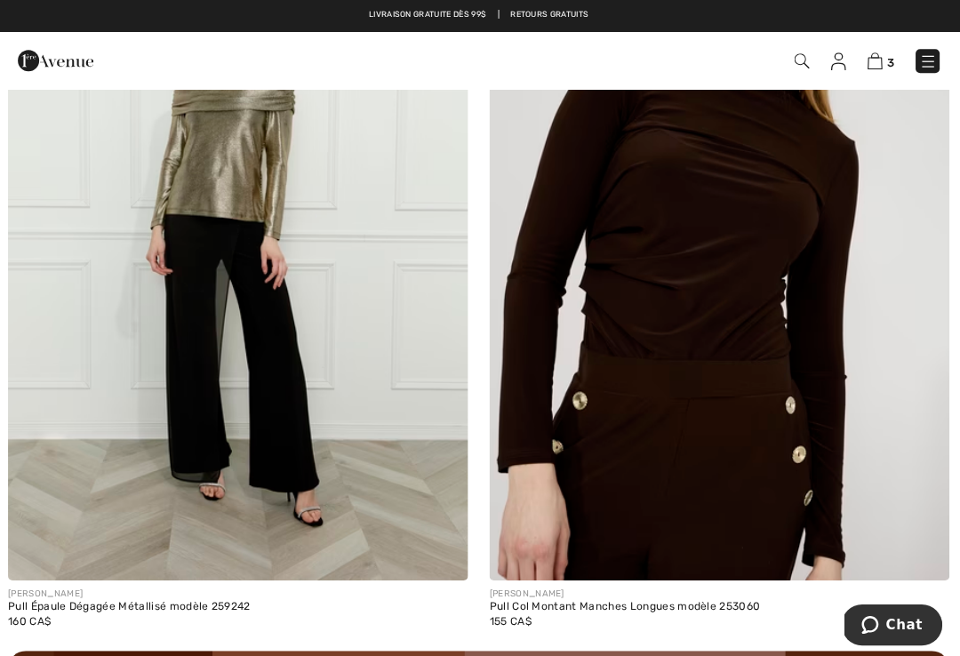
scroll to position [8994, 0]
click at [686, 374] on img at bounding box center [720, 235] width 459 height 688
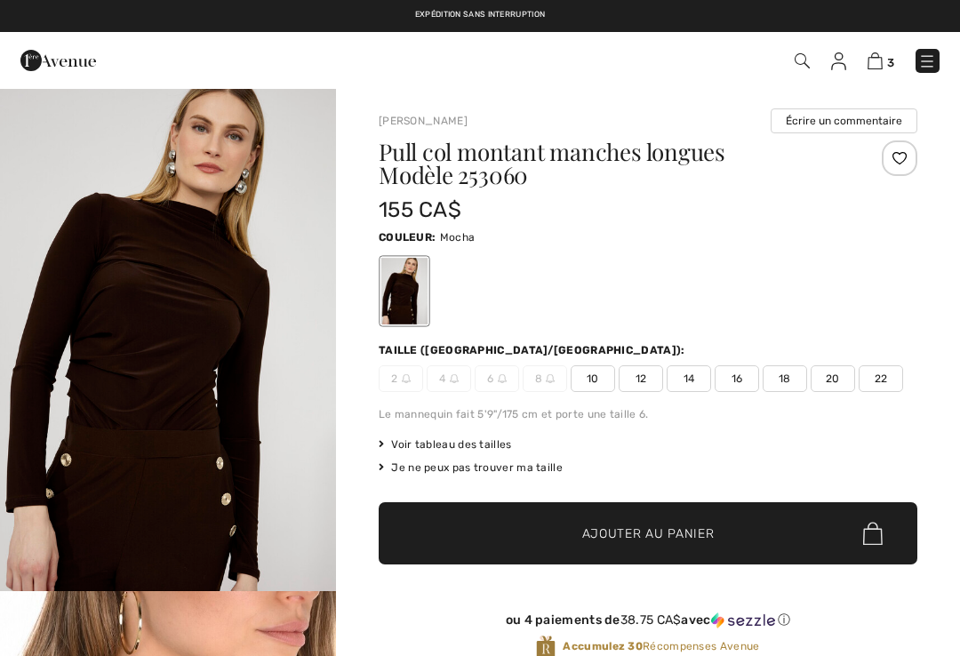
checkbox input "true"
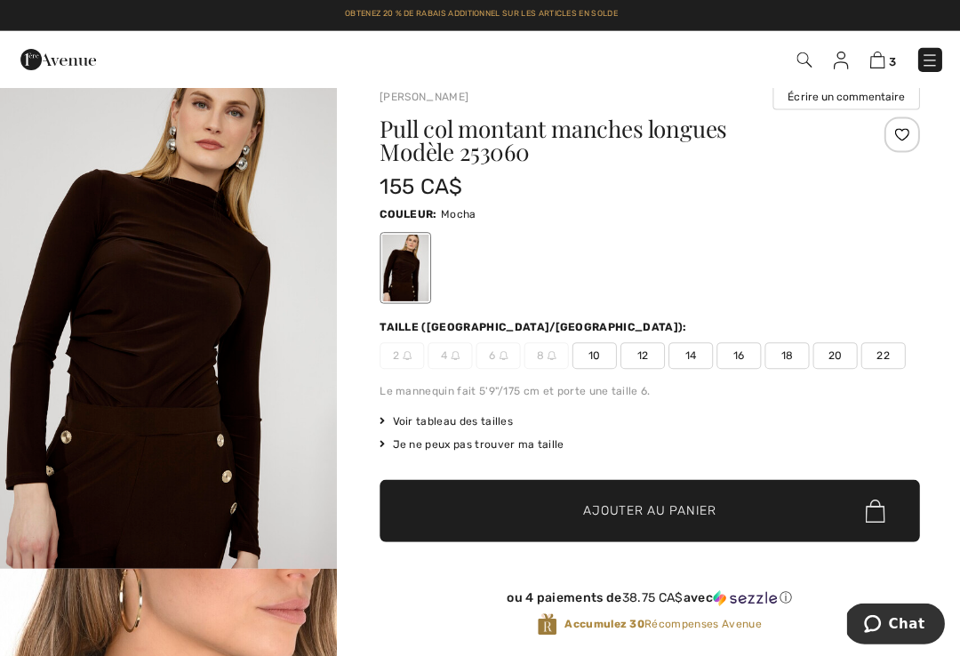
scroll to position [24, 0]
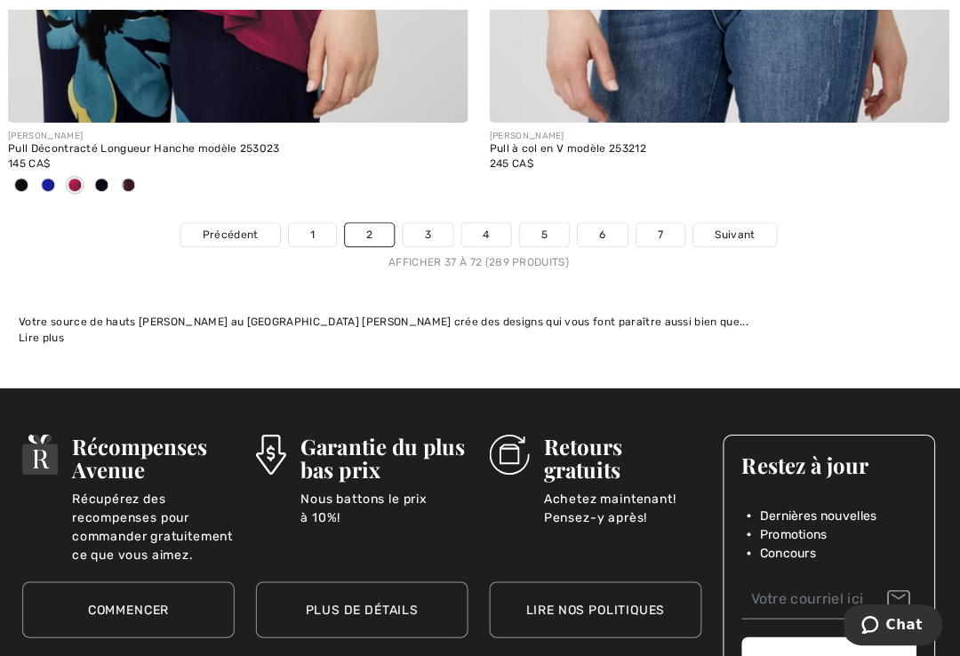
scroll to position [14202, 0]
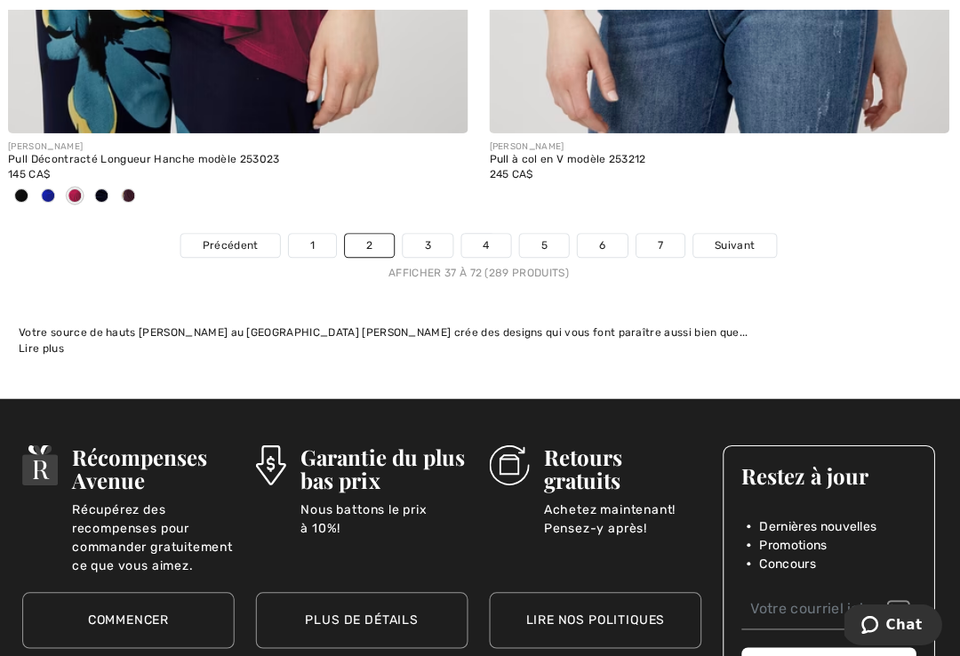
click at [422, 240] on link "3" at bounding box center [429, 244] width 49 height 23
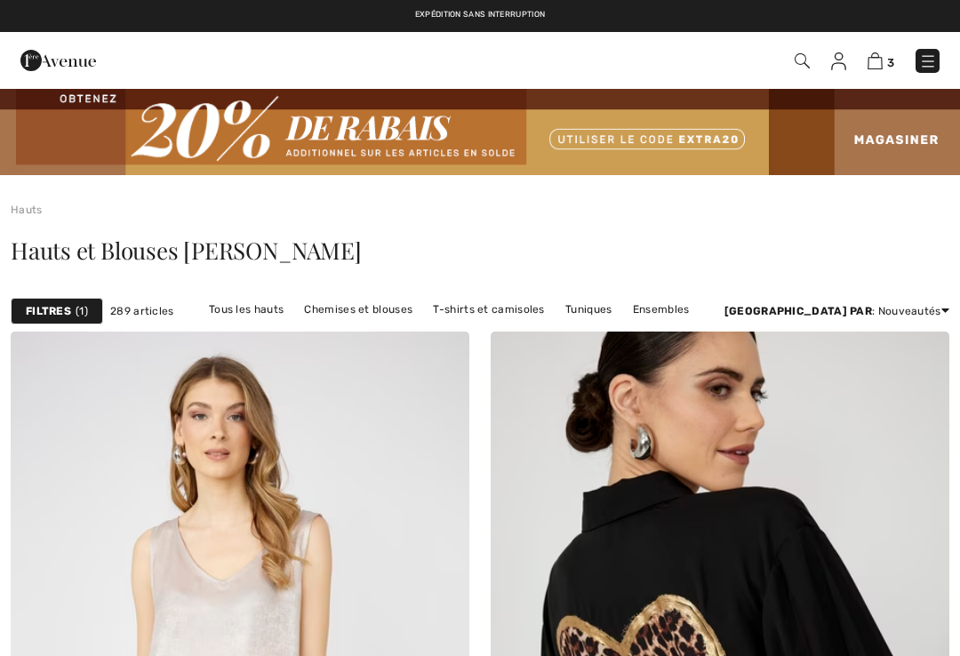
checkbox input "true"
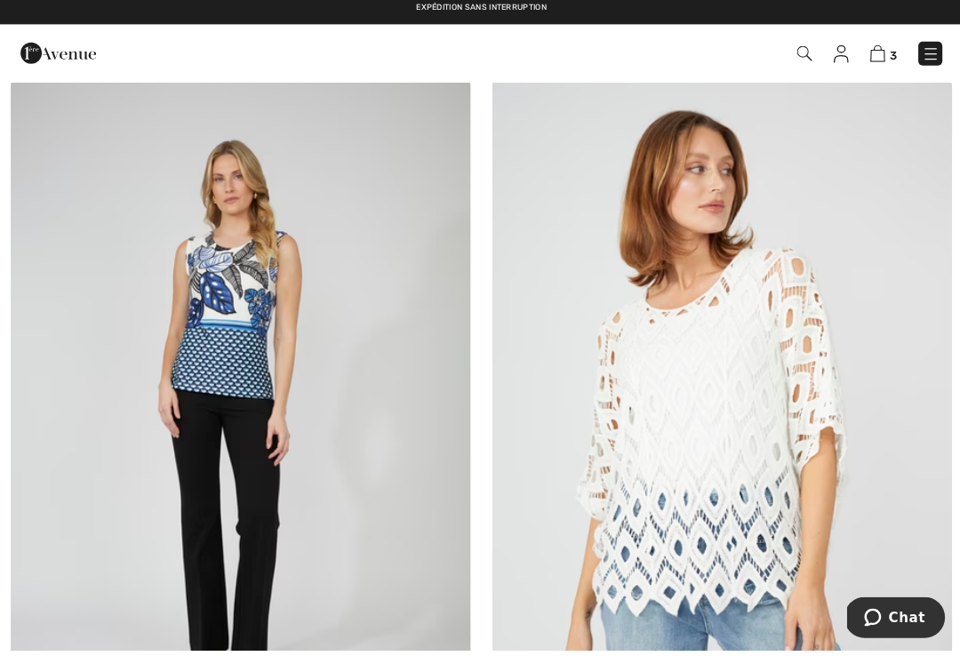
scroll to position [5004, 0]
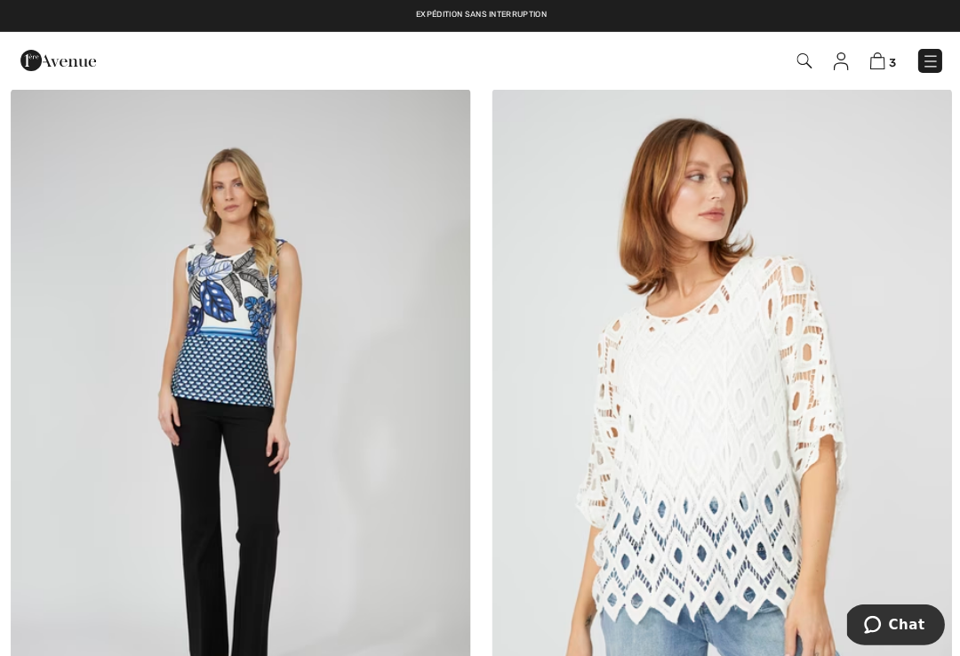
click at [795, 66] on img at bounding box center [802, 60] width 15 height 15
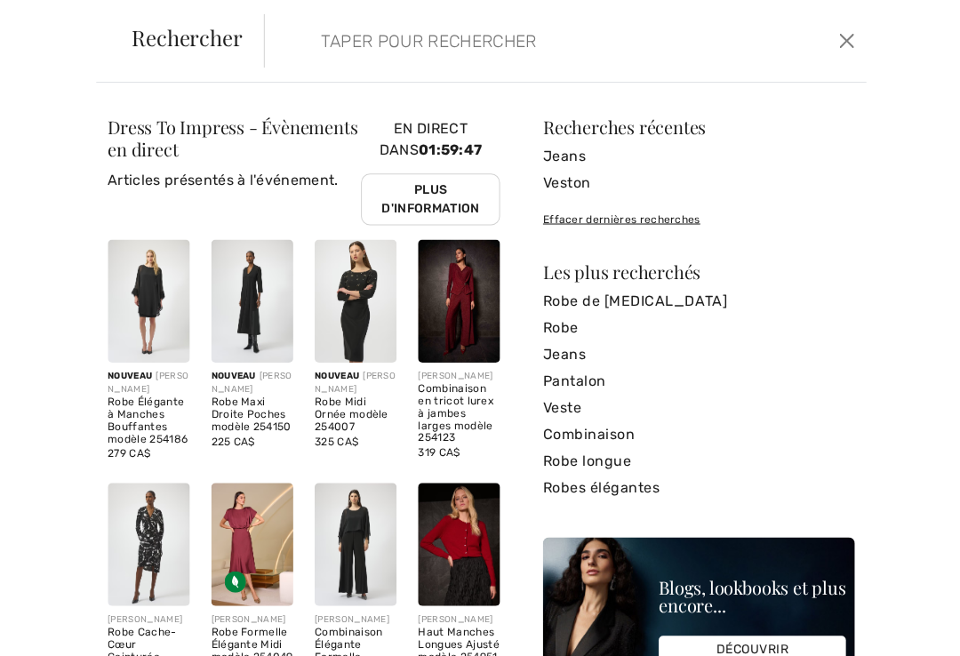
click at [308, 39] on input "search" at bounding box center [504, 40] width 394 height 53
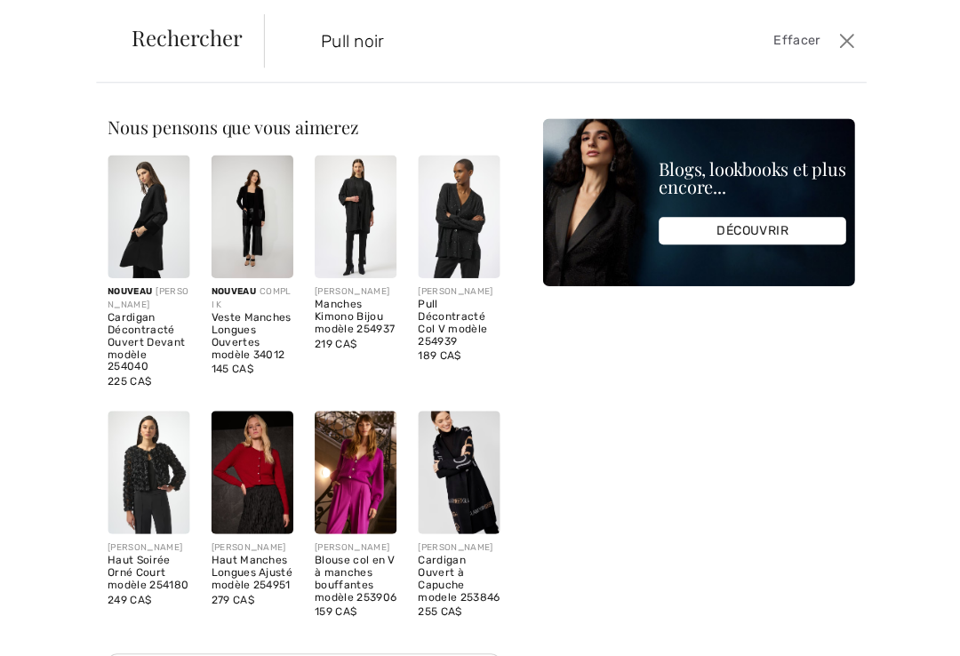
type input "Pull noir"
click at [251, 222] on img at bounding box center [252, 216] width 82 height 123
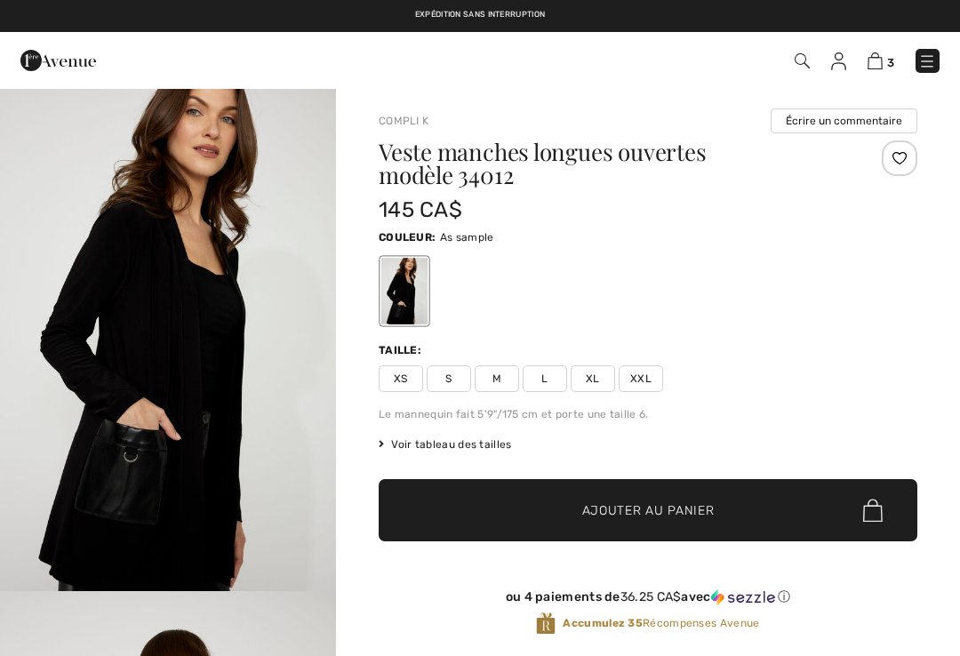
checkbox input "true"
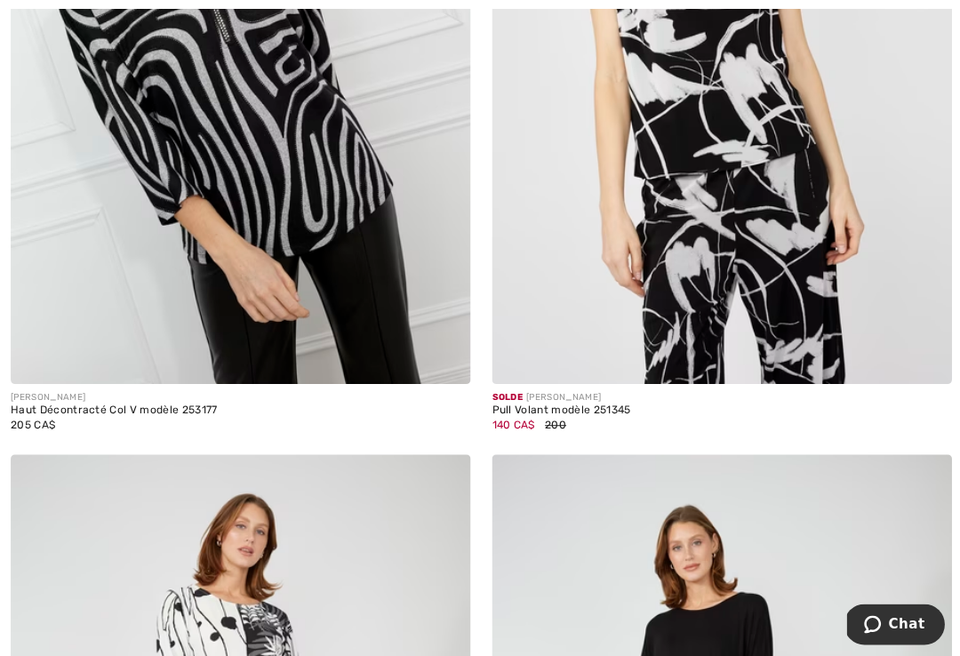
scroll to position [8862, 0]
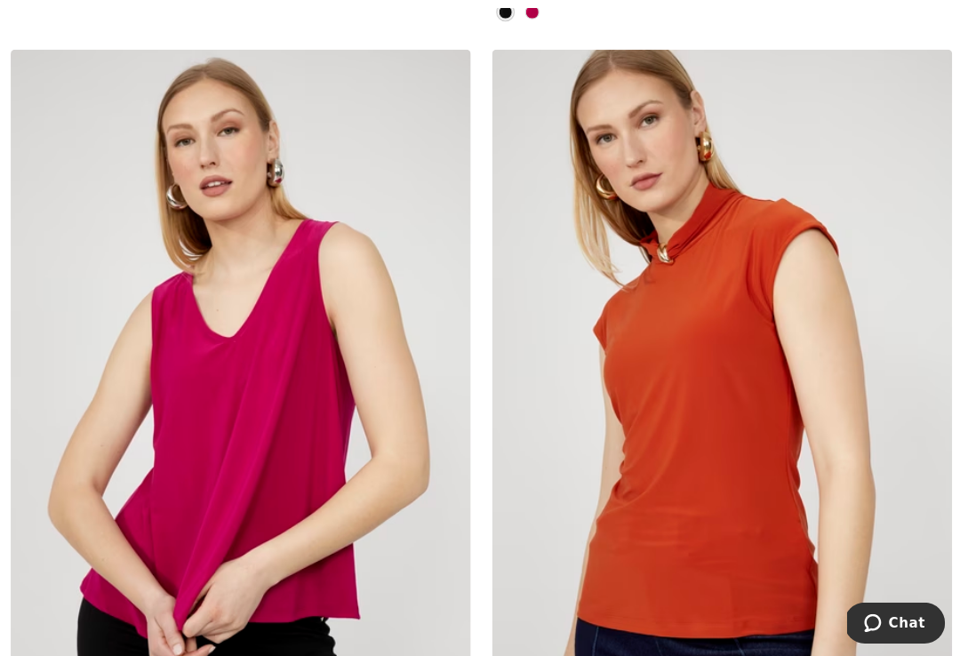
click at [888, 622] on span "Chat" at bounding box center [875, 623] width 25 height 18
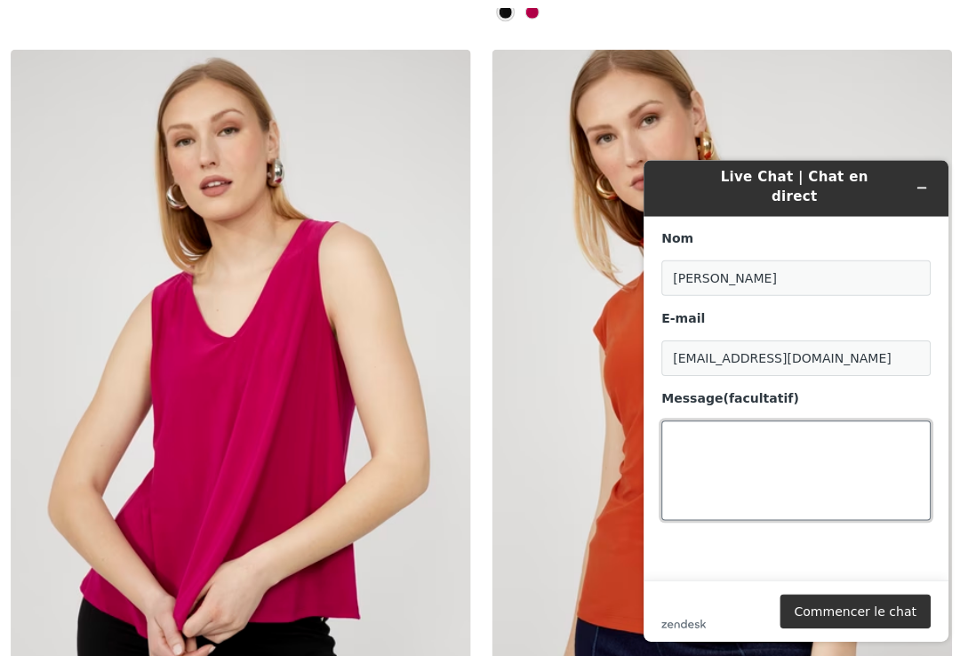
click at [688, 420] on textarea "Message (facultatif)" at bounding box center [796, 470] width 269 height 100
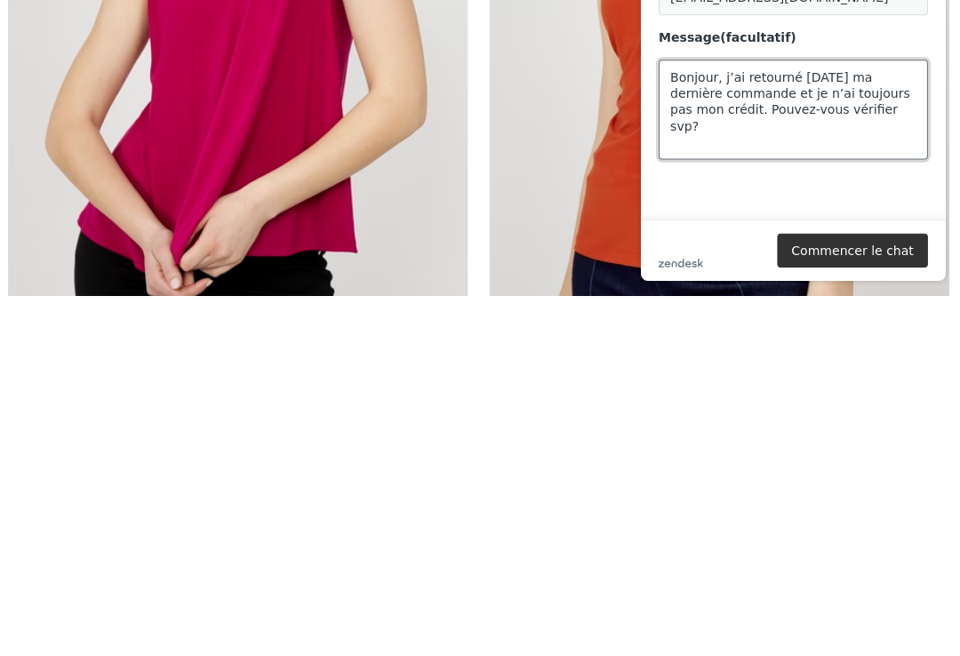
scroll to position [8868, 0]
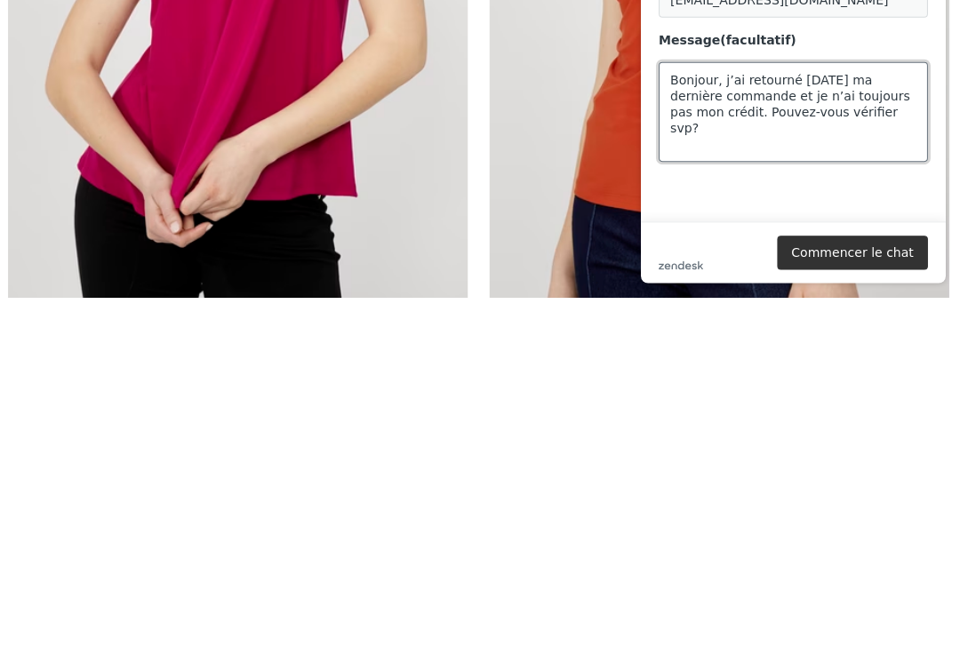
type textarea "Bonjour, j’ai retourné jeudi dernier ma dernière commande et je n’ai toujours p…"
click at [853, 257] on button "Commencer le chat" at bounding box center [851, 252] width 150 height 34
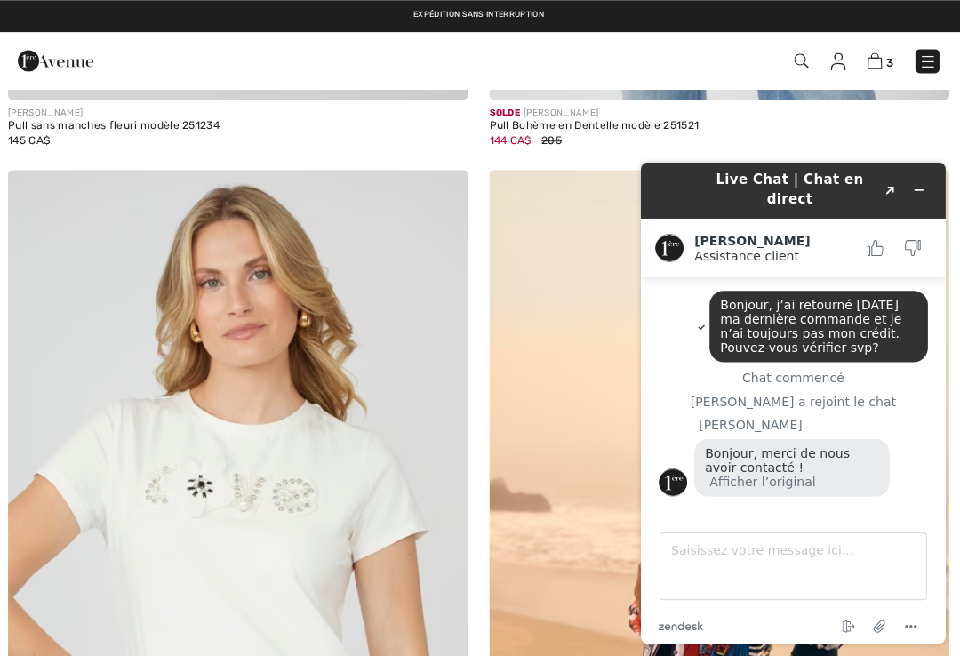
scroll to position [5681, 0]
click at [870, 68] on img at bounding box center [875, 60] width 15 height 17
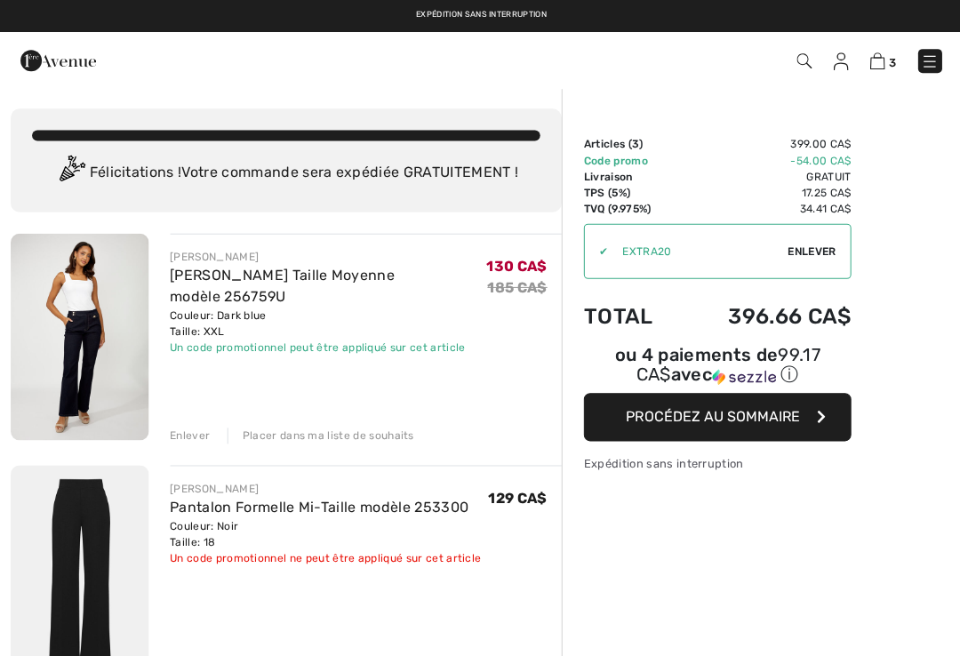
click at [844, 63] on img at bounding box center [838, 61] width 15 height 18
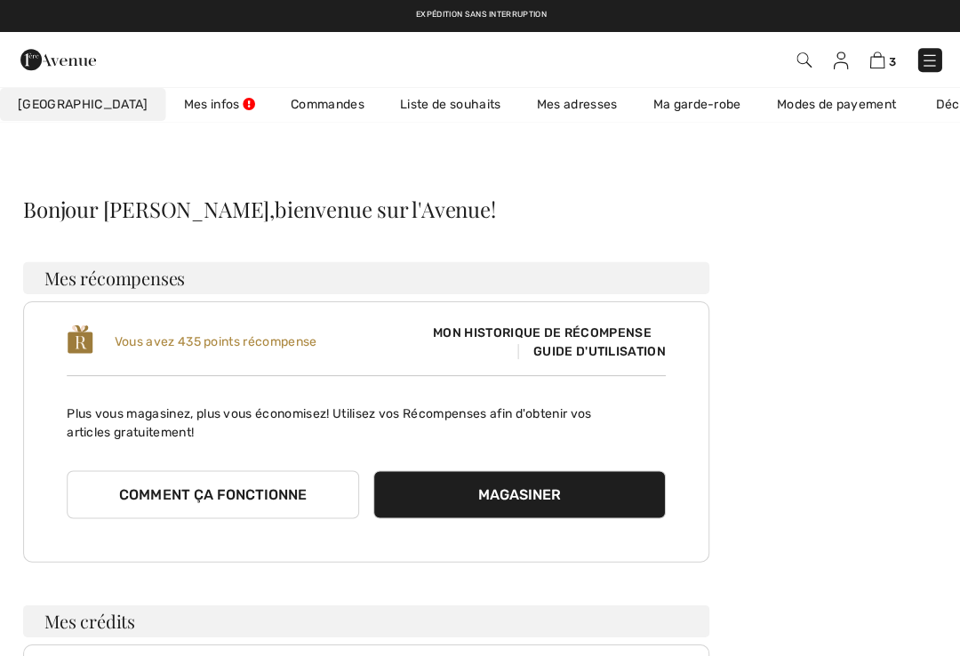
click at [272, 102] on link "Commandes" at bounding box center [326, 104] width 109 height 33
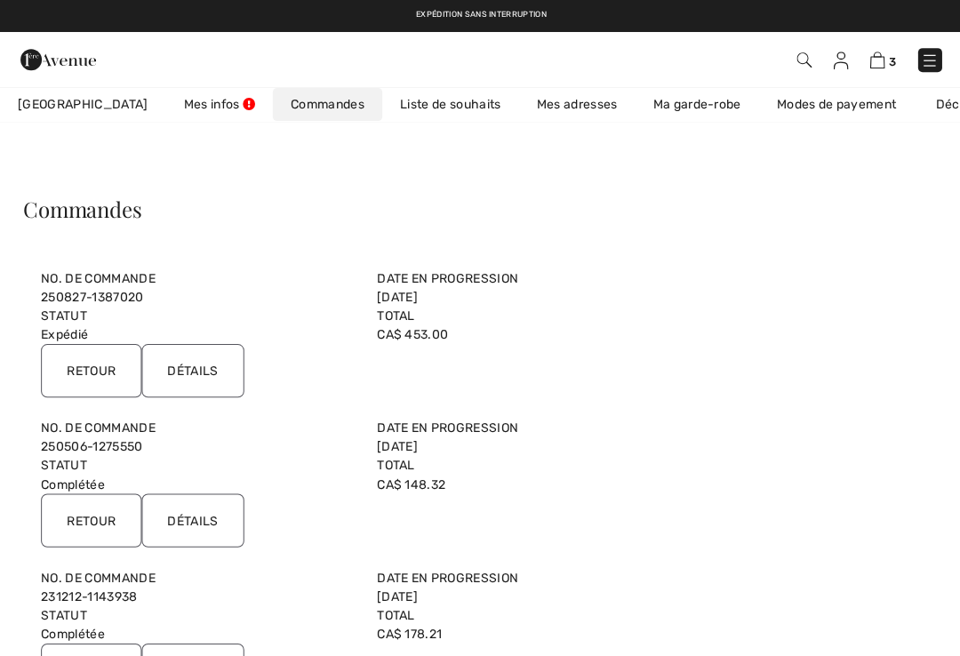
click at [200, 365] on input "Détails" at bounding box center [192, 369] width 102 height 53
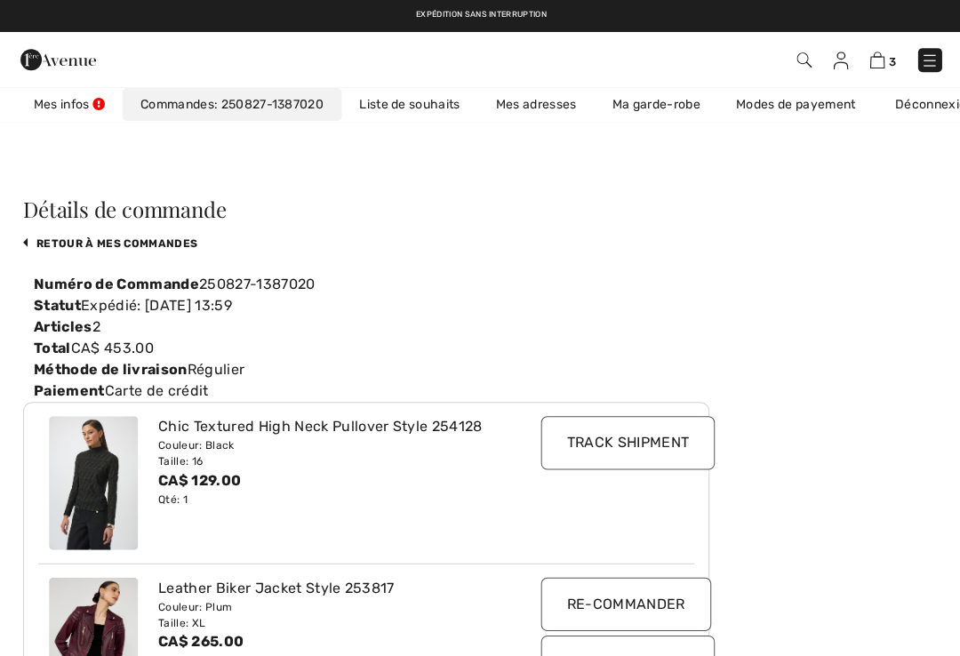
scroll to position [0, 150]
click at [91, 486] on img at bounding box center [93, 481] width 89 height 133
click at [94, 483] on img at bounding box center [93, 481] width 89 height 133
click at [94, 487] on img at bounding box center [93, 481] width 89 height 133
click at [598, 105] on link "Ma garde-robe" at bounding box center [654, 104] width 124 height 33
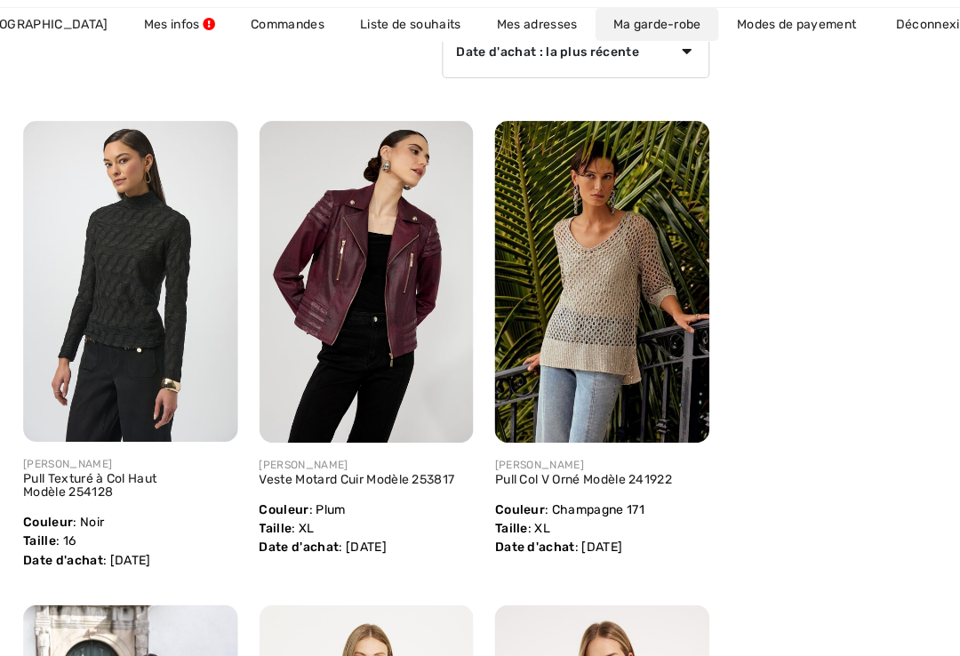
scroll to position [244, 0]
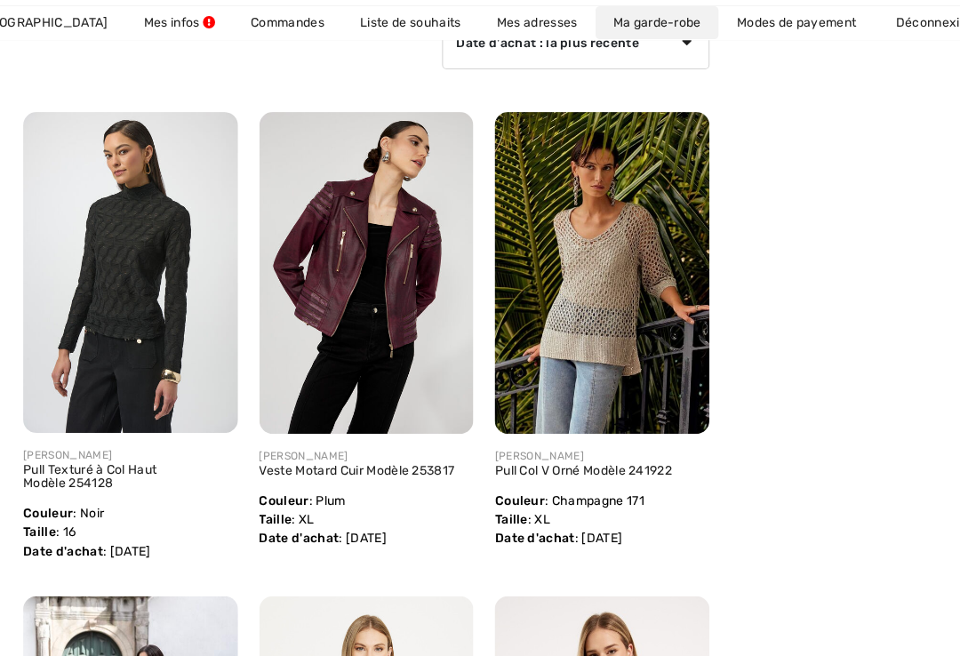
click at [125, 40] on link "Mes infos" at bounding box center [178, 24] width 107 height 33
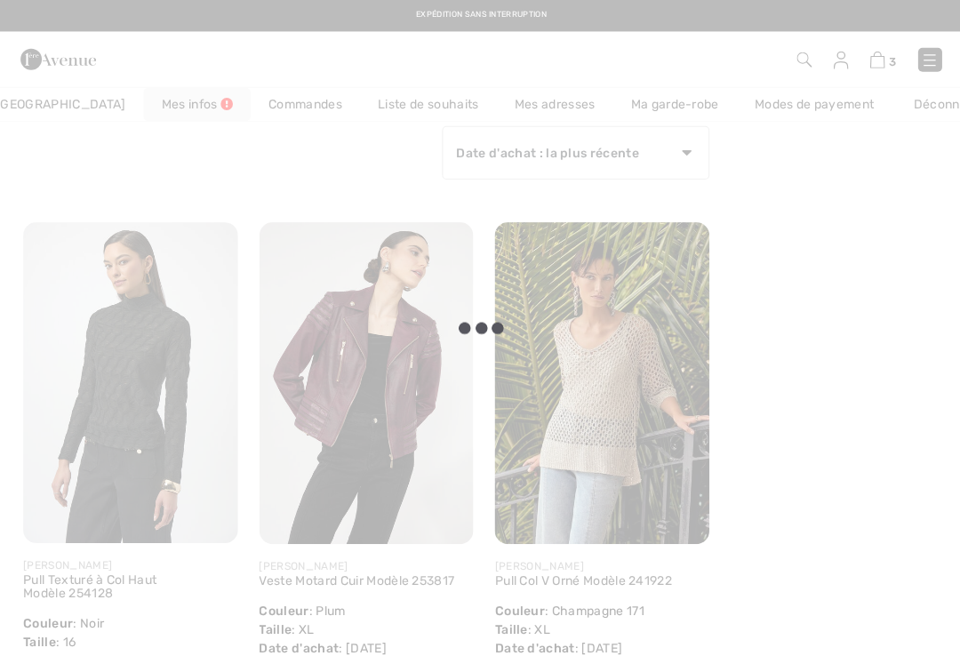
scroll to position [72, 0]
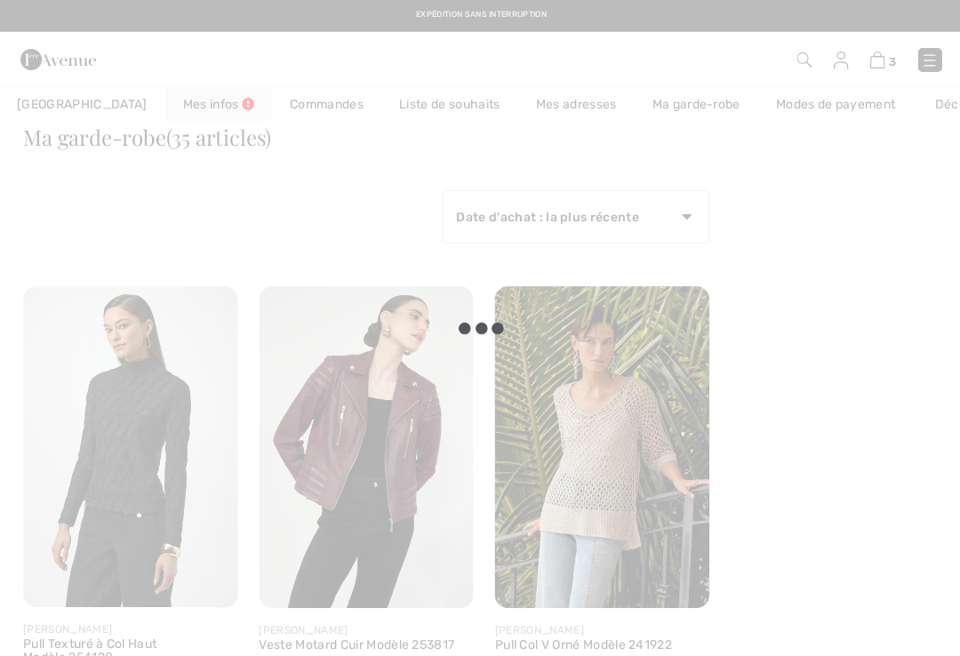
click at [125, 32] on div "3 Commander Salut, Carmen! 435 Points" at bounding box center [480, 59] width 960 height 55
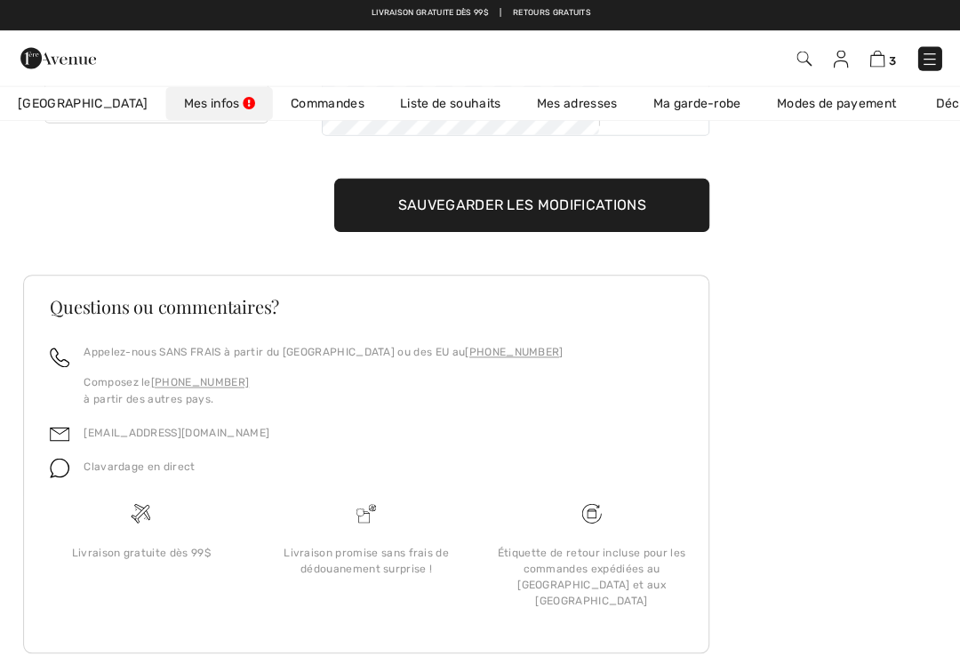
scroll to position [405, 0]
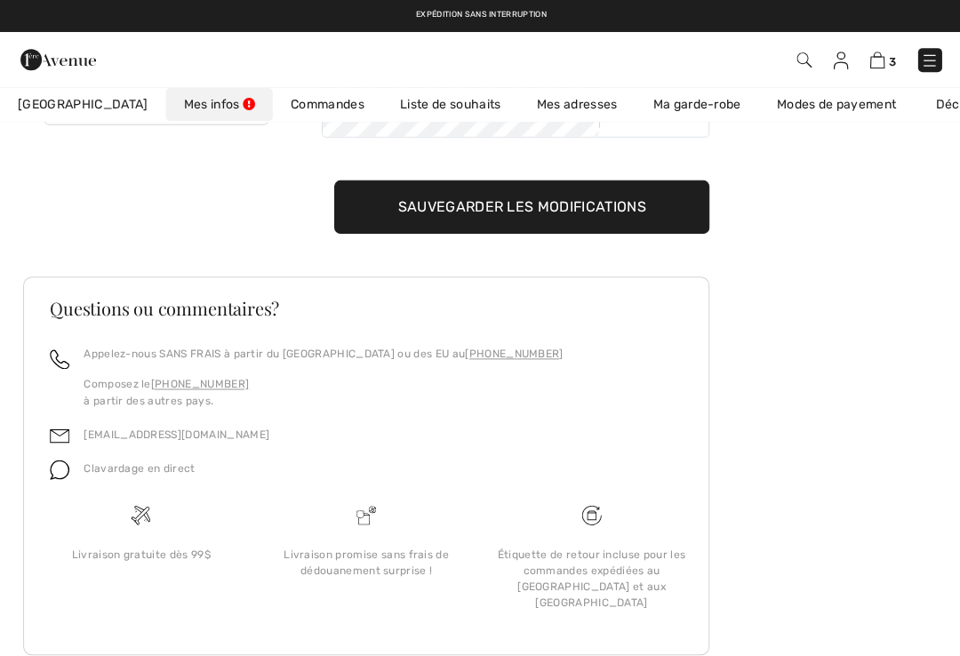
click at [272, 115] on link "Commandes" at bounding box center [326, 104] width 109 height 33
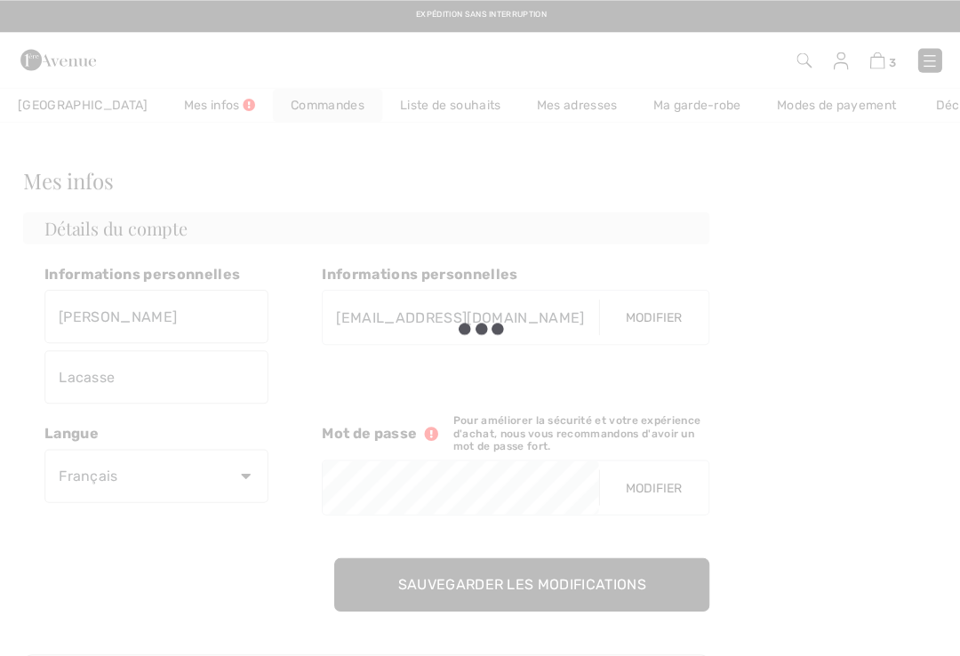
scroll to position [0, 0]
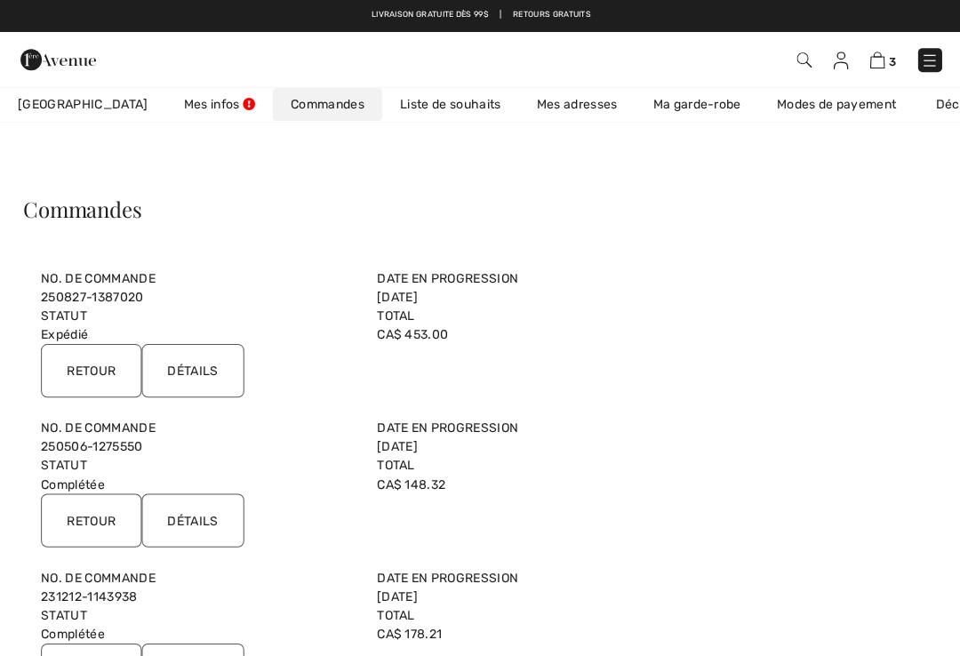
click at [804, 63] on img at bounding box center [802, 59] width 15 height 15
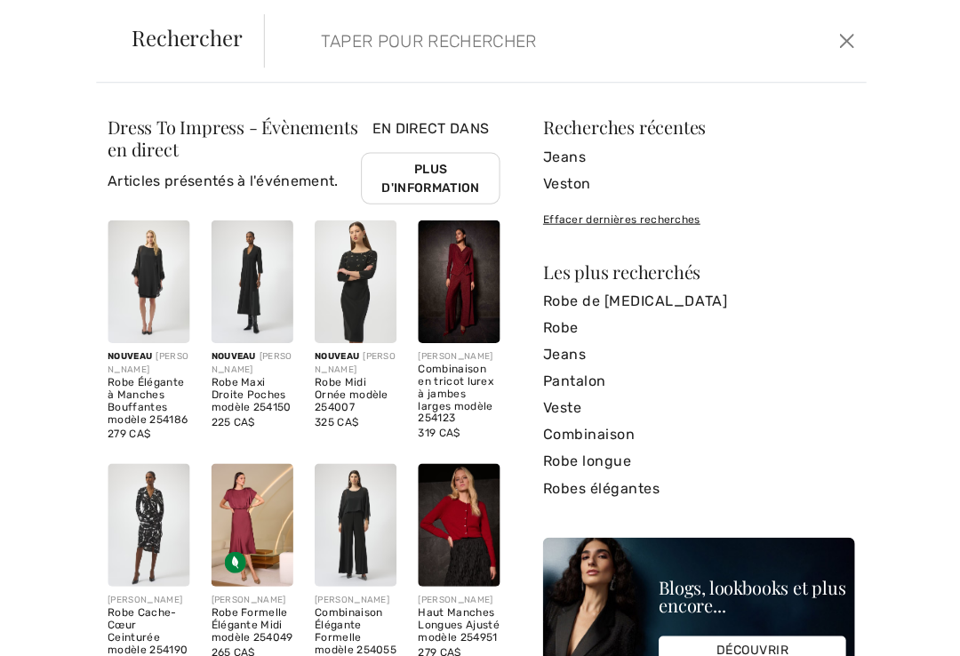
click at [337, 35] on input "search" at bounding box center [504, 40] width 394 height 53
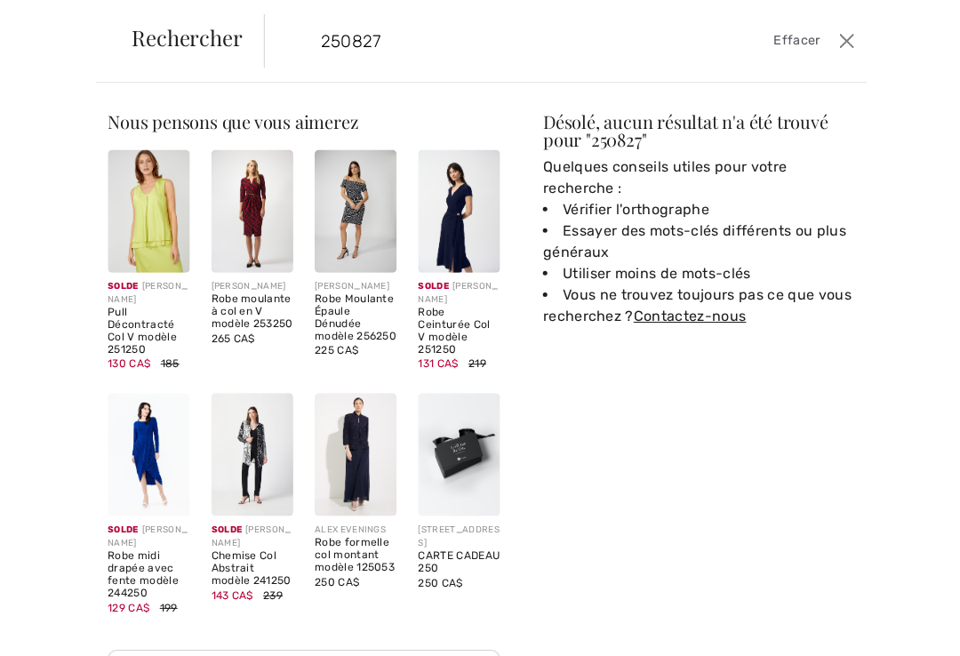
scroll to position [8, 0]
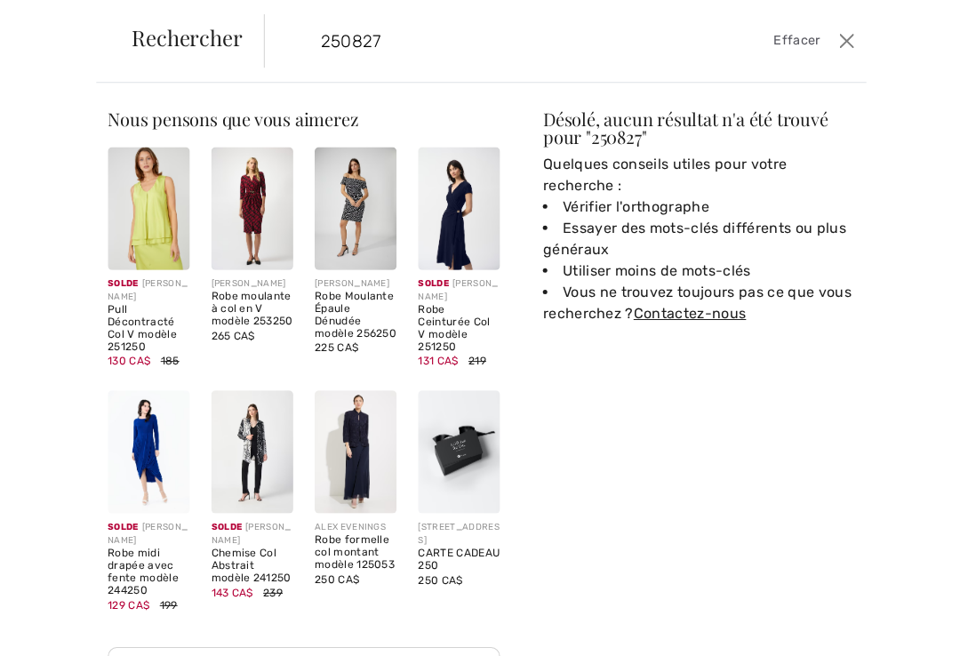
click at [840, 46] on button "Ferme" at bounding box center [844, 41] width 25 height 28
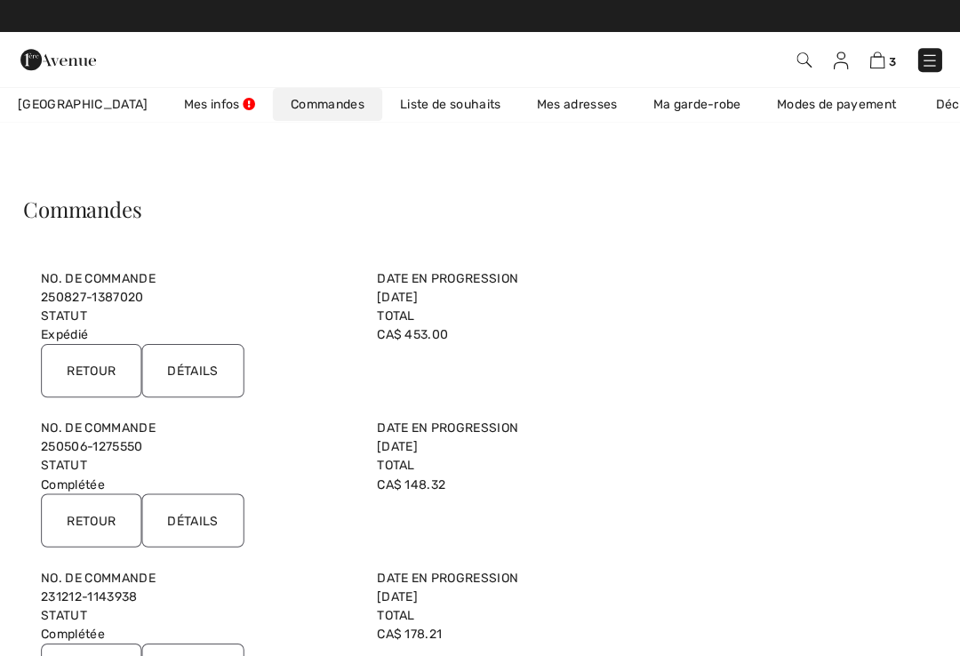
click at [206, 358] on input "Détails" at bounding box center [192, 369] width 102 height 53
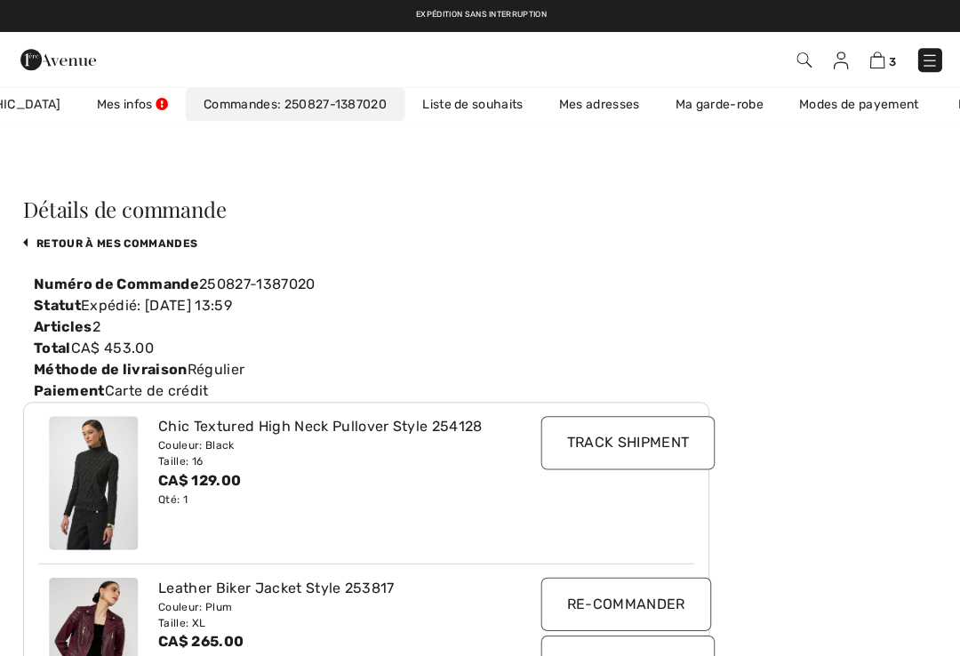
scroll to position [0, 150]
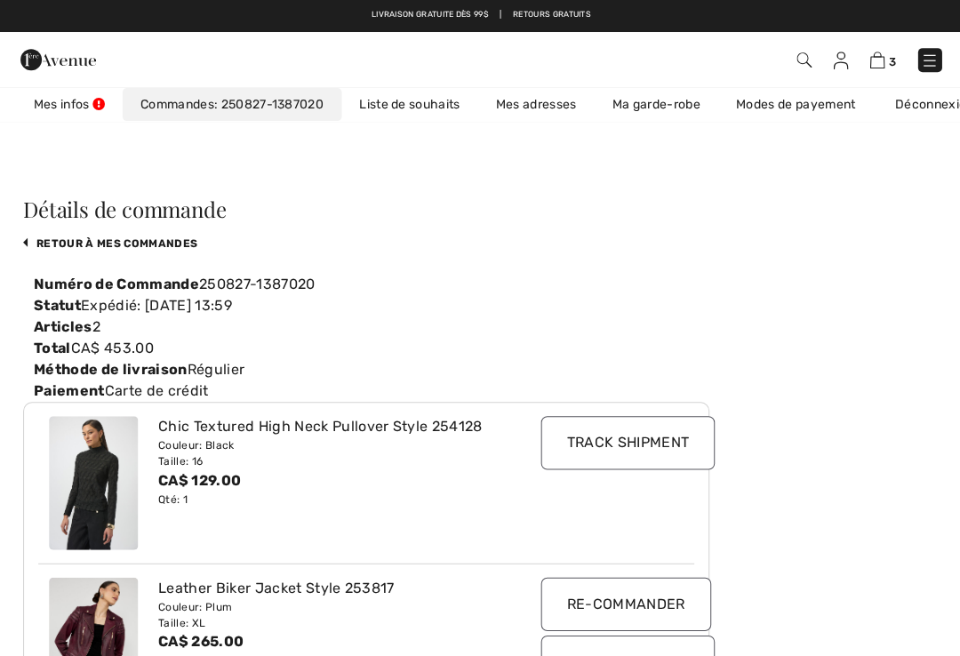
click at [808, 60] on img at bounding box center [802, 59] width 15 height 15
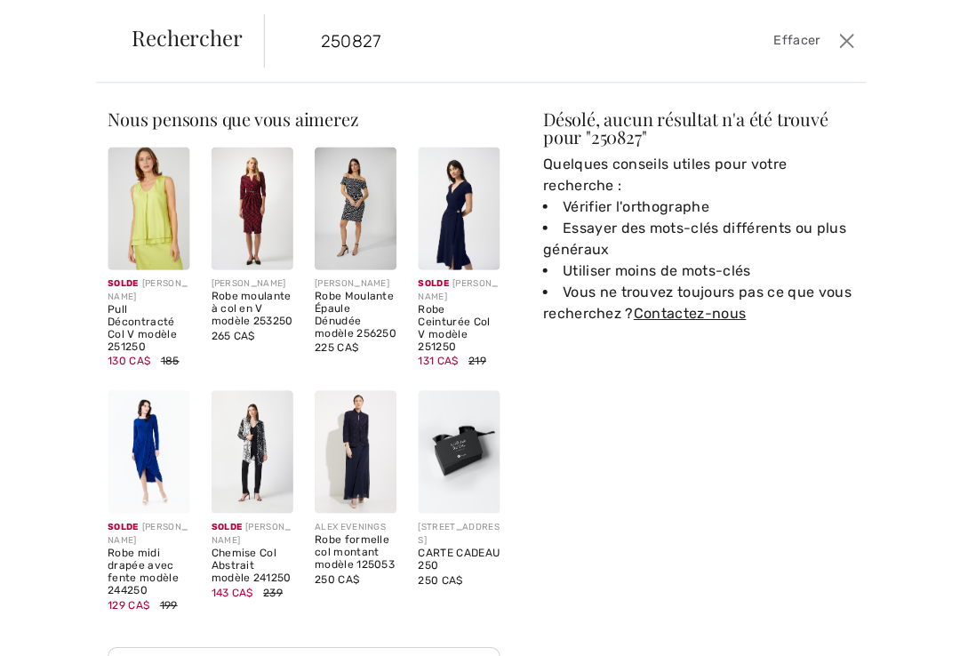
scroll to position [0, 0]
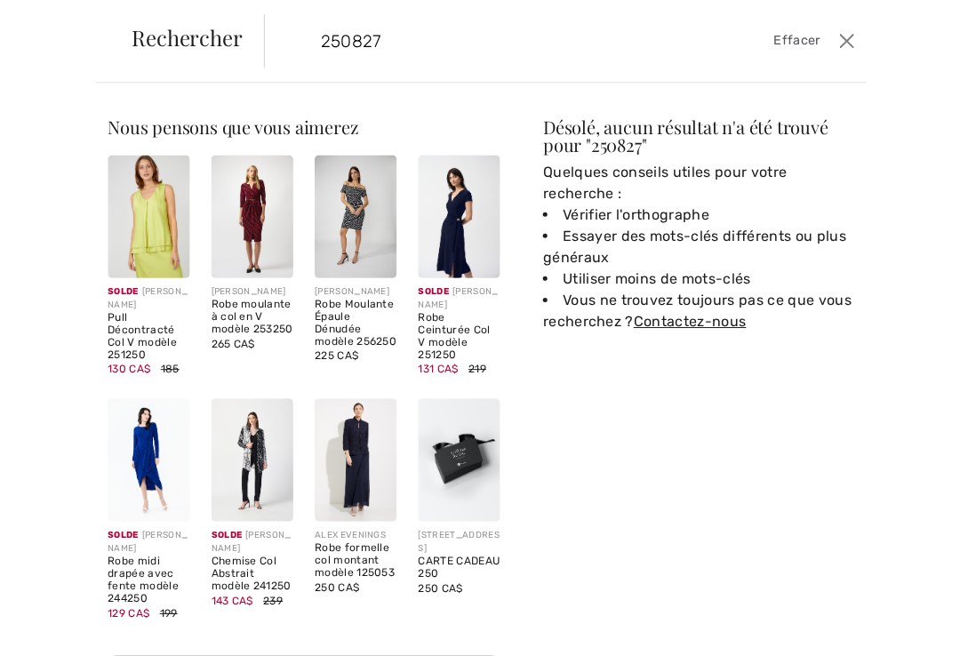
click at [420, 44] on input "250827" at bounding box center [504, 40] width 394 height 53
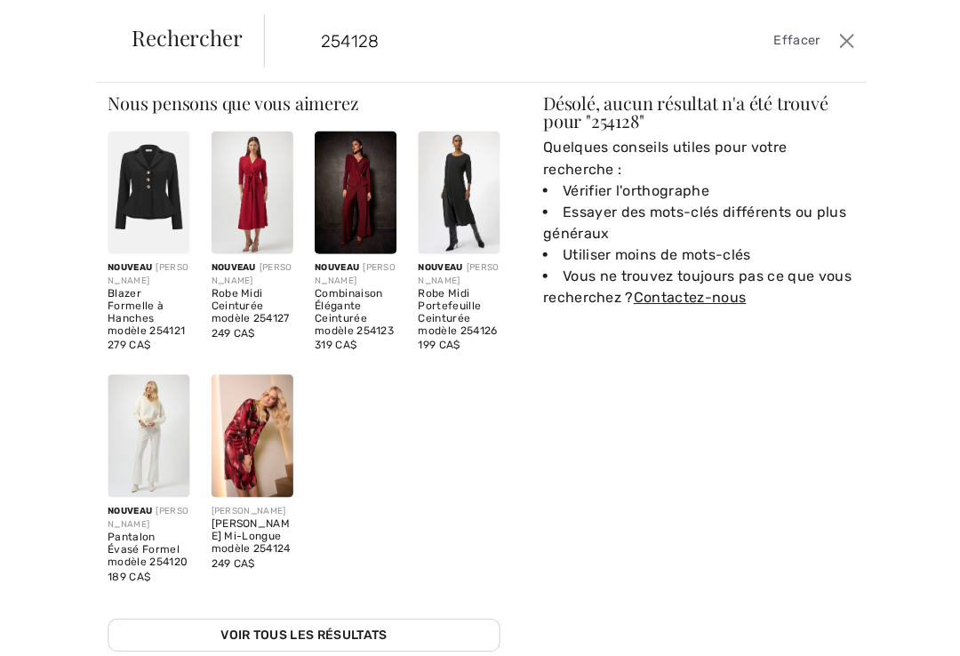
scroll to position [24, 0]
click at [398, 52] on input "254128" at bounding box center [504, 40] width 394 height 53
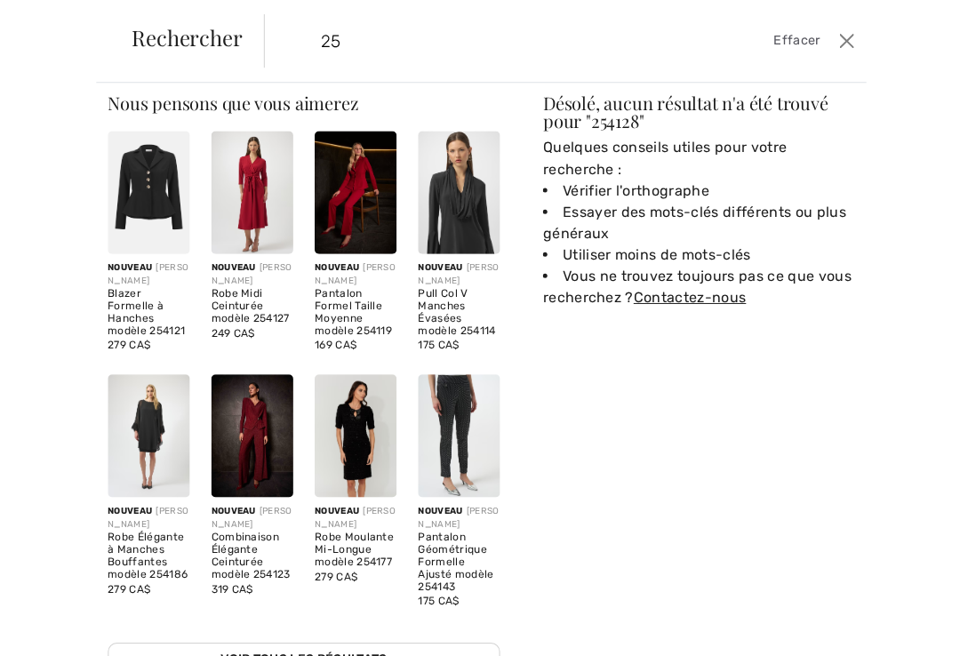
type input "2"
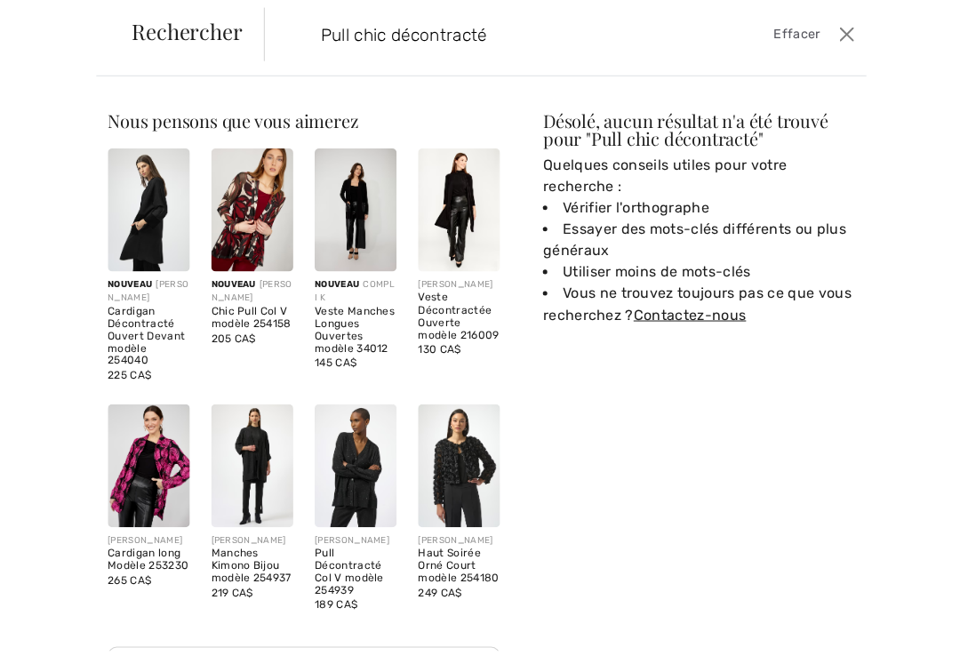
scroll to position [317, 0]
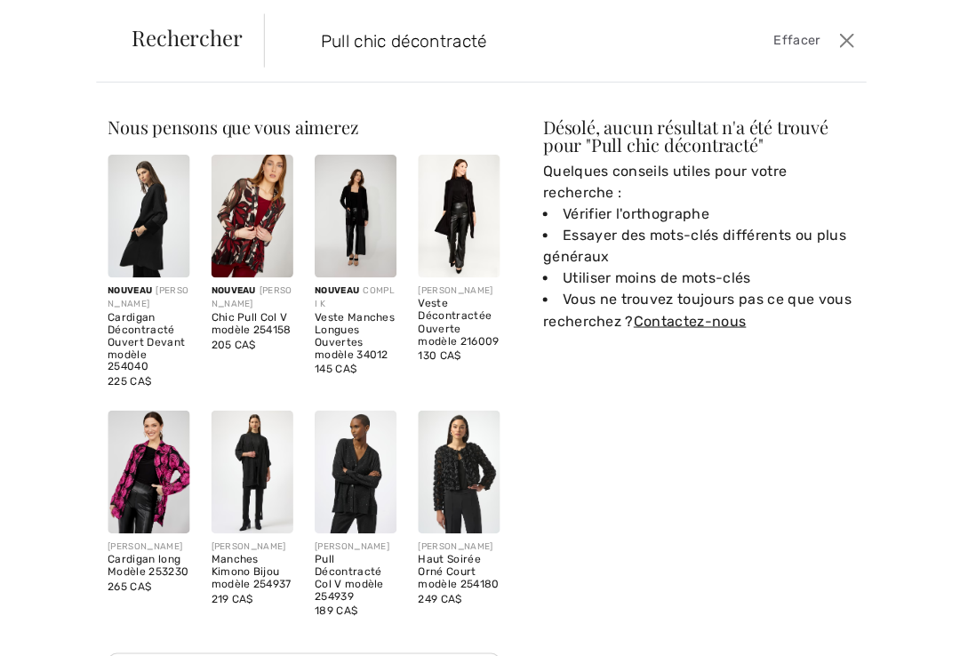
type input "Pull chic décontracté"
click at [845, 41] on button "Ferme" at bounding box center [844, 41] width 25 height 28
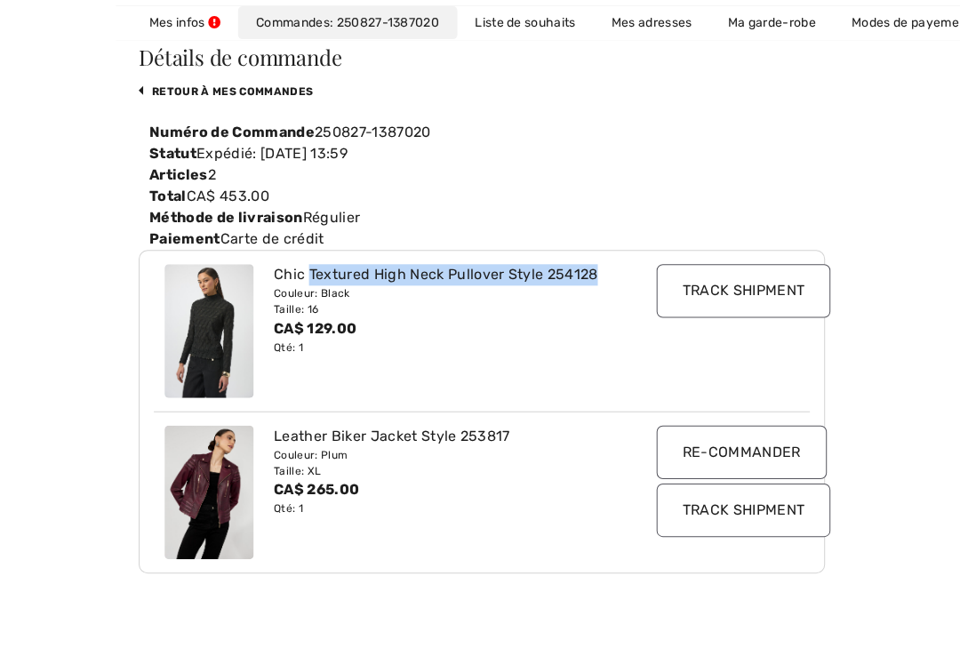
scroll to position [68, 0]
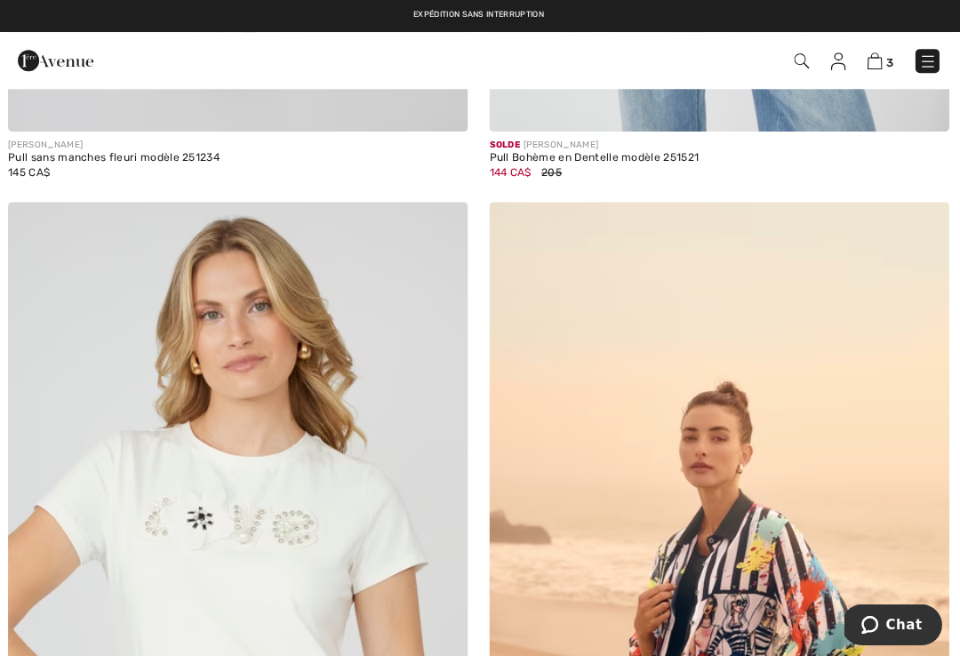
click at [805, 64] on img at bounding box center [802, 60] width 15 height 15
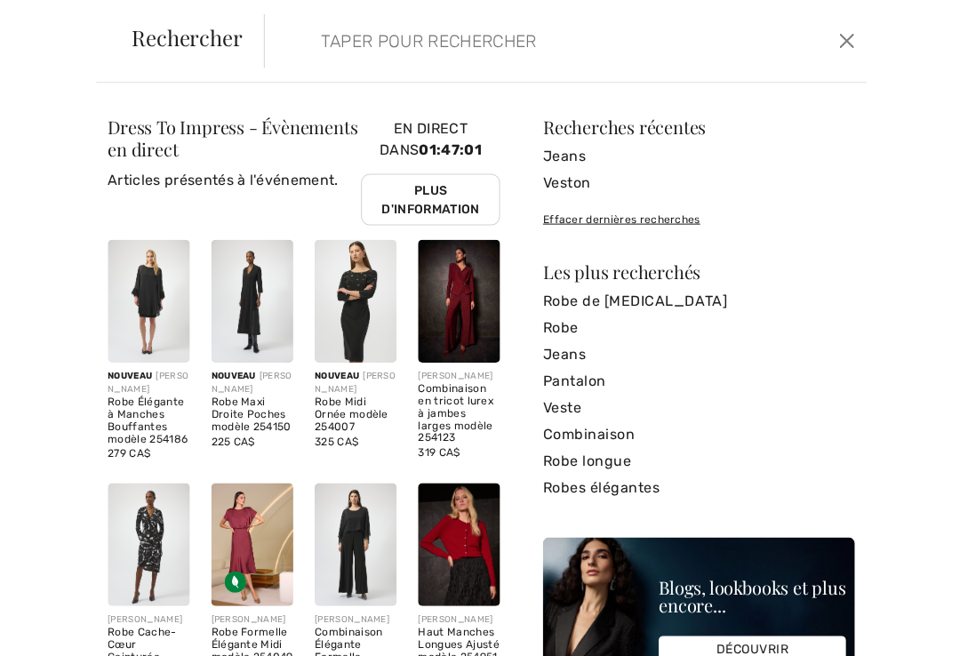
click at [824, 187] on link "Veston" at bounding box center [697, 183] width 311 height 27
click at [327, 41] on input "search" at bounding box center [504, 40] width 394 height 53
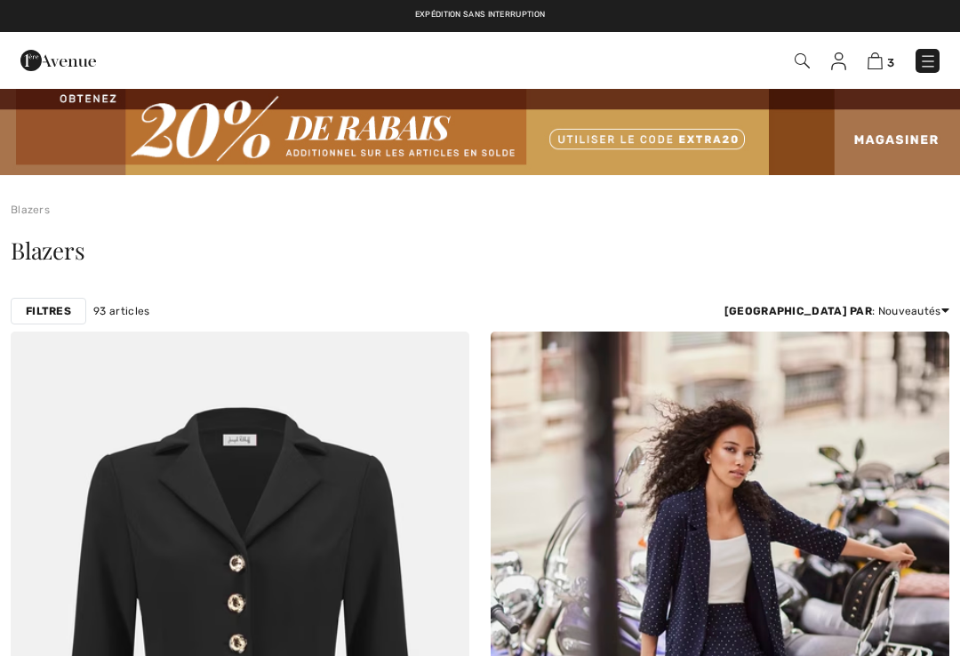
checkbox input "true"
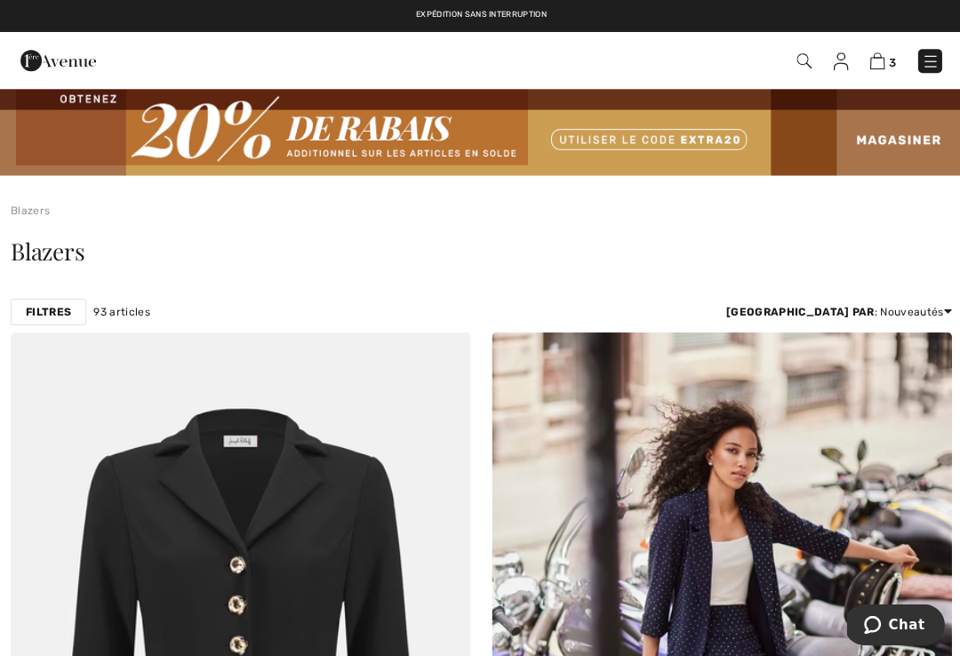
click at [927, 63] on img at bounding box center [928, 61] width 18 height 18
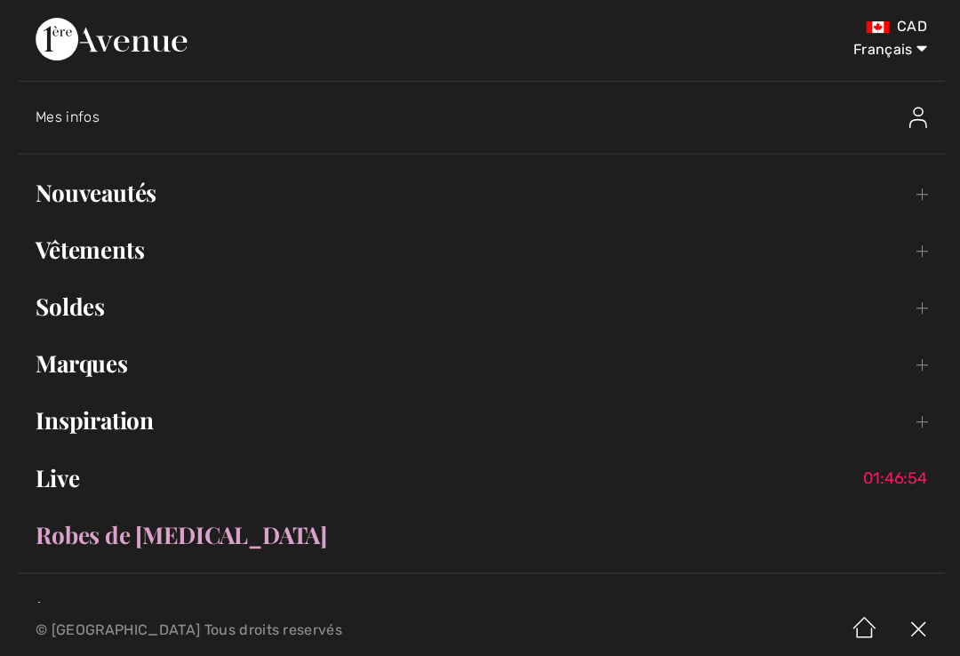
click at [99, 376] on link "Marques Open submenu" at bounding box center [480, 362] width 925 height 39
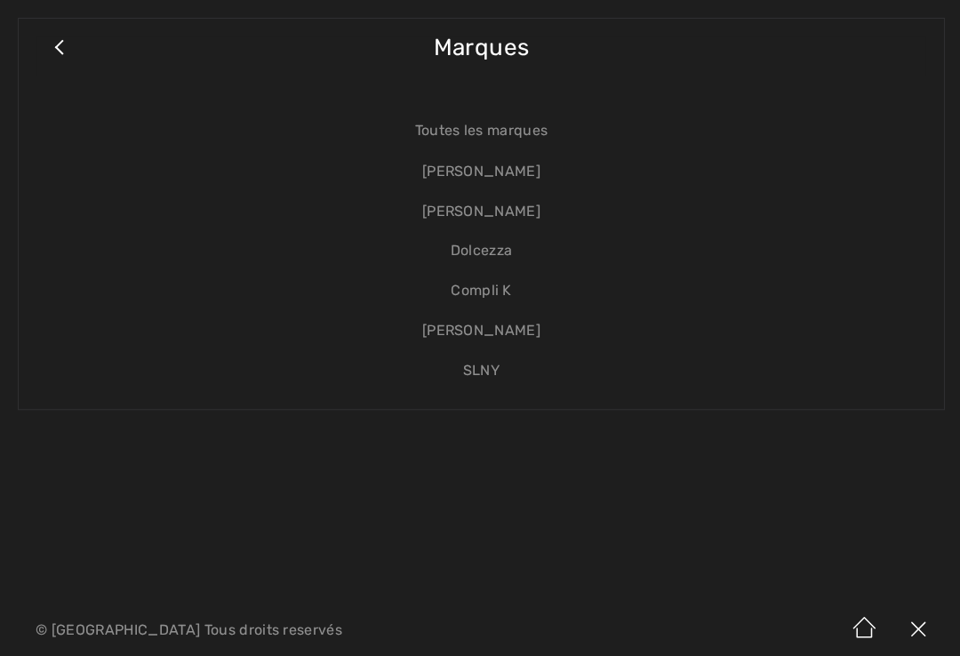
click at [476, 214] on link "[PERSON_NAME]" at bounding box center [479, 211] width 887 height 40
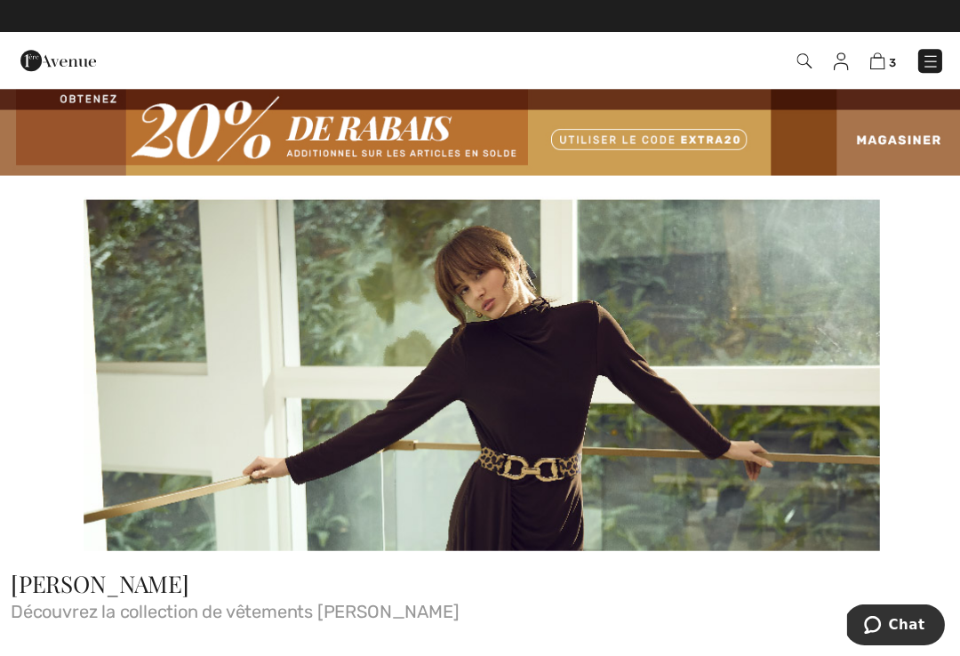
click at [799, 66] on img at bounding box center [802, 60] width 15 height 15
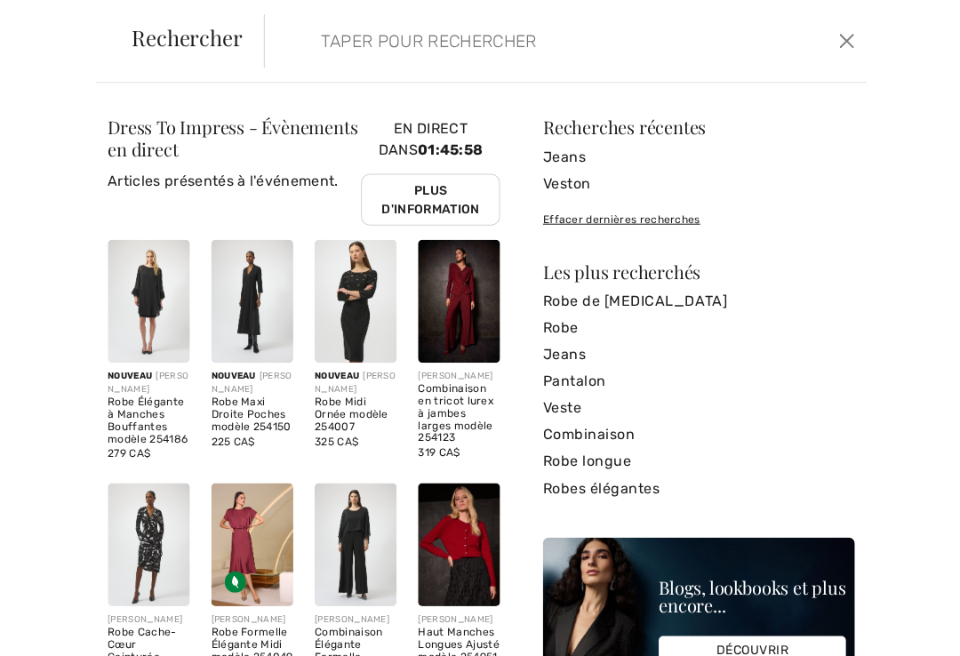
click at [427, 205] on link "Plus d'information" at bounding box center [429, 199] width 139 height 52
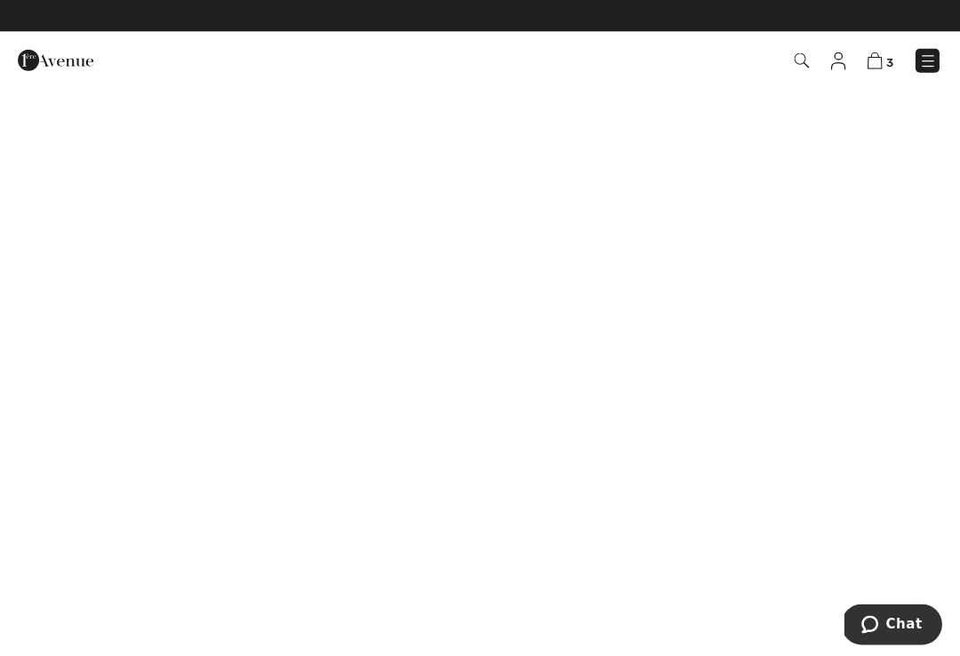
scroll to position [319, 0]
